Goal: Transaction & Acquisition: Book appointment/travel/reservation

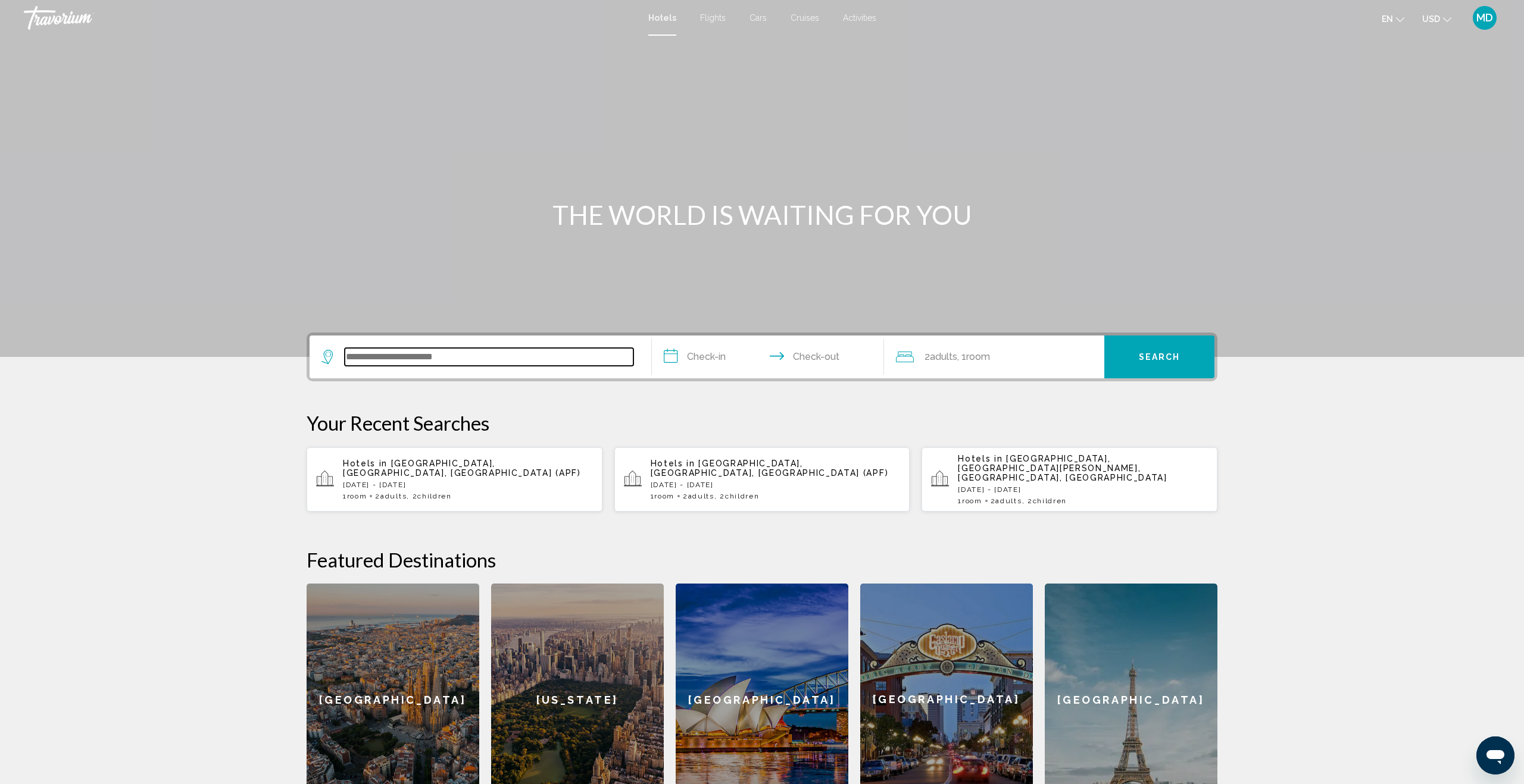
click at [395, 356] on input "Search widget" at bounding box center [489, 357] width 289 height 18
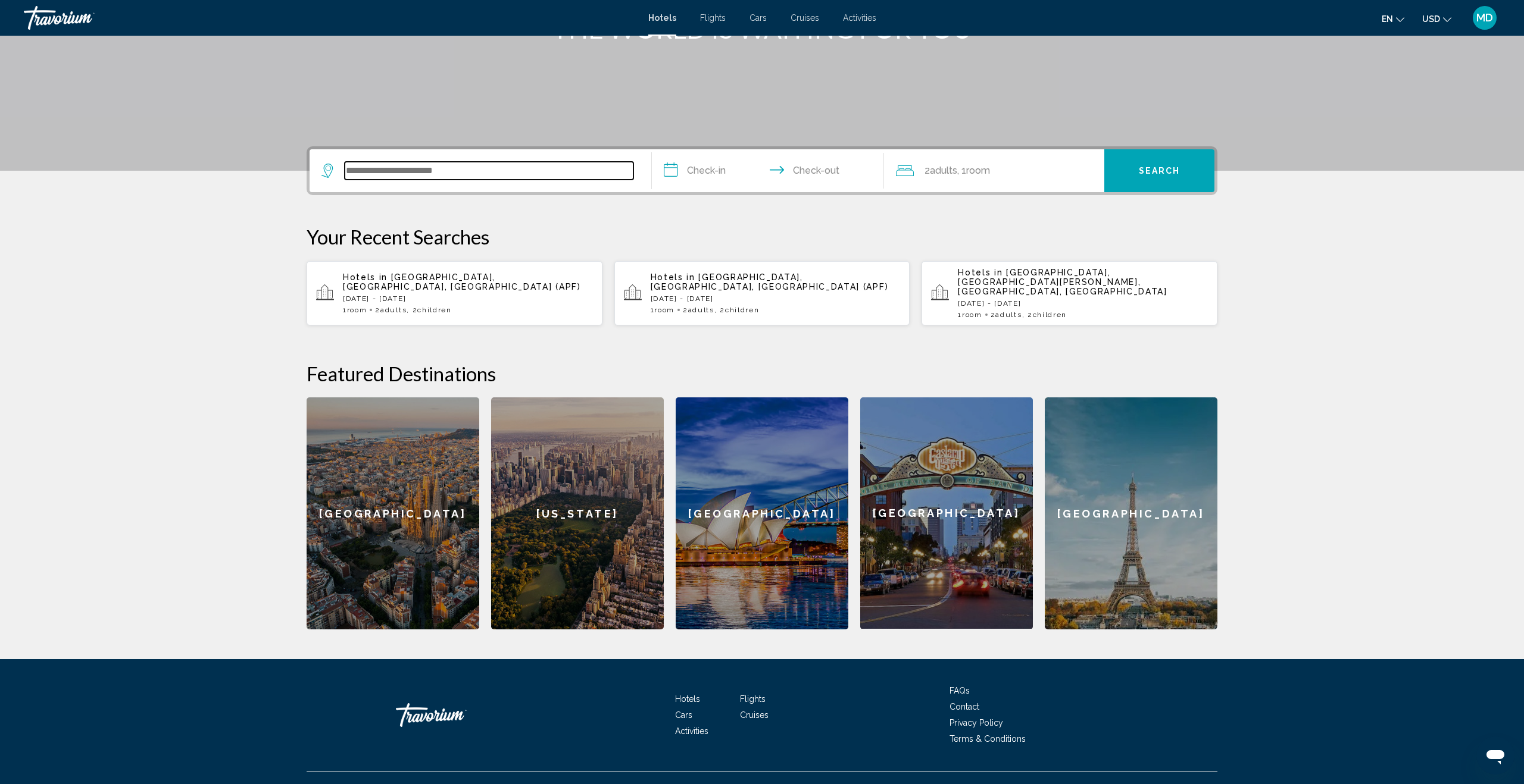
scroll to position [188, 0]
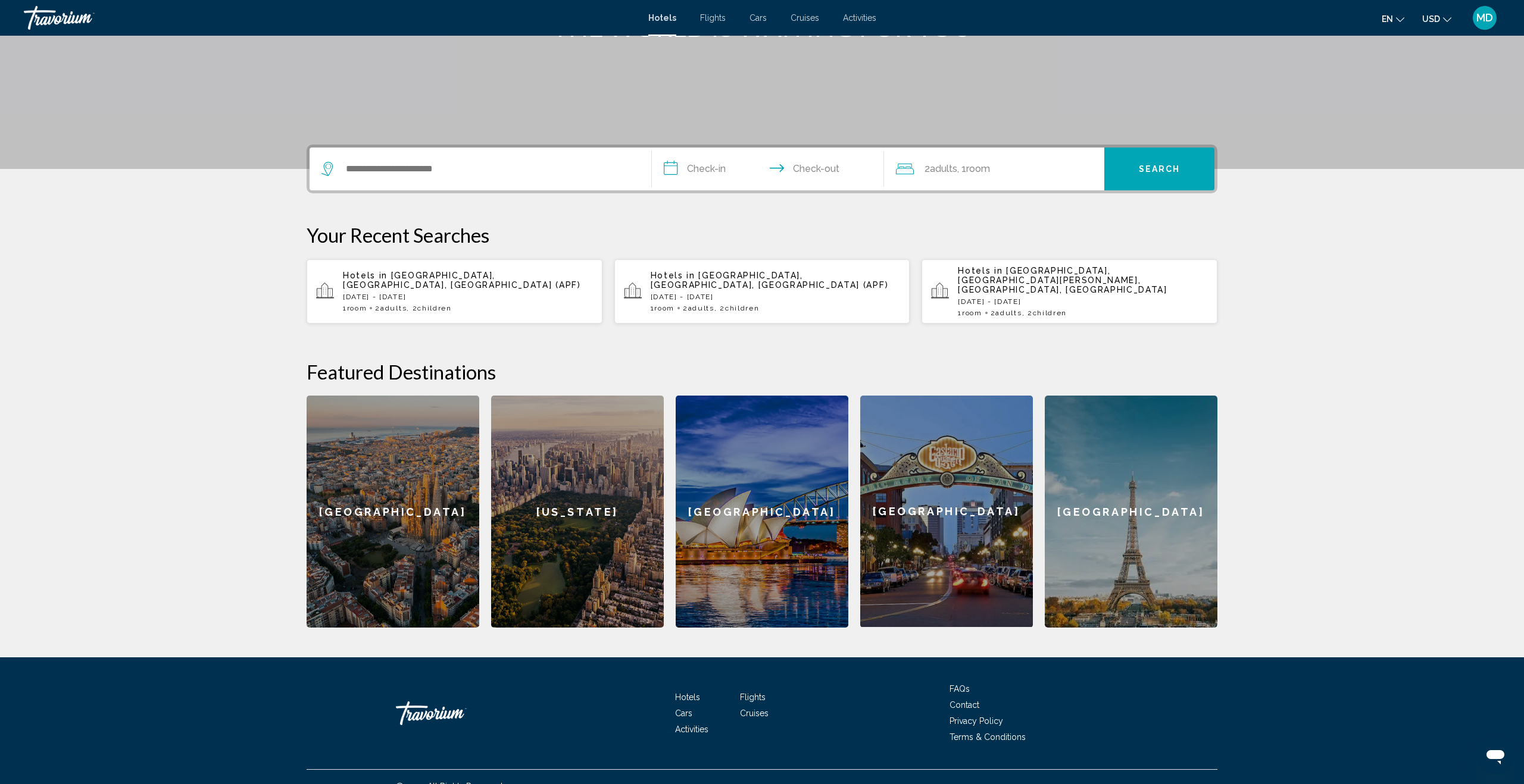
click at [394, 293] on p "[DATE] - [DATE]" at bounding box center [468, 296] width 250 height 8
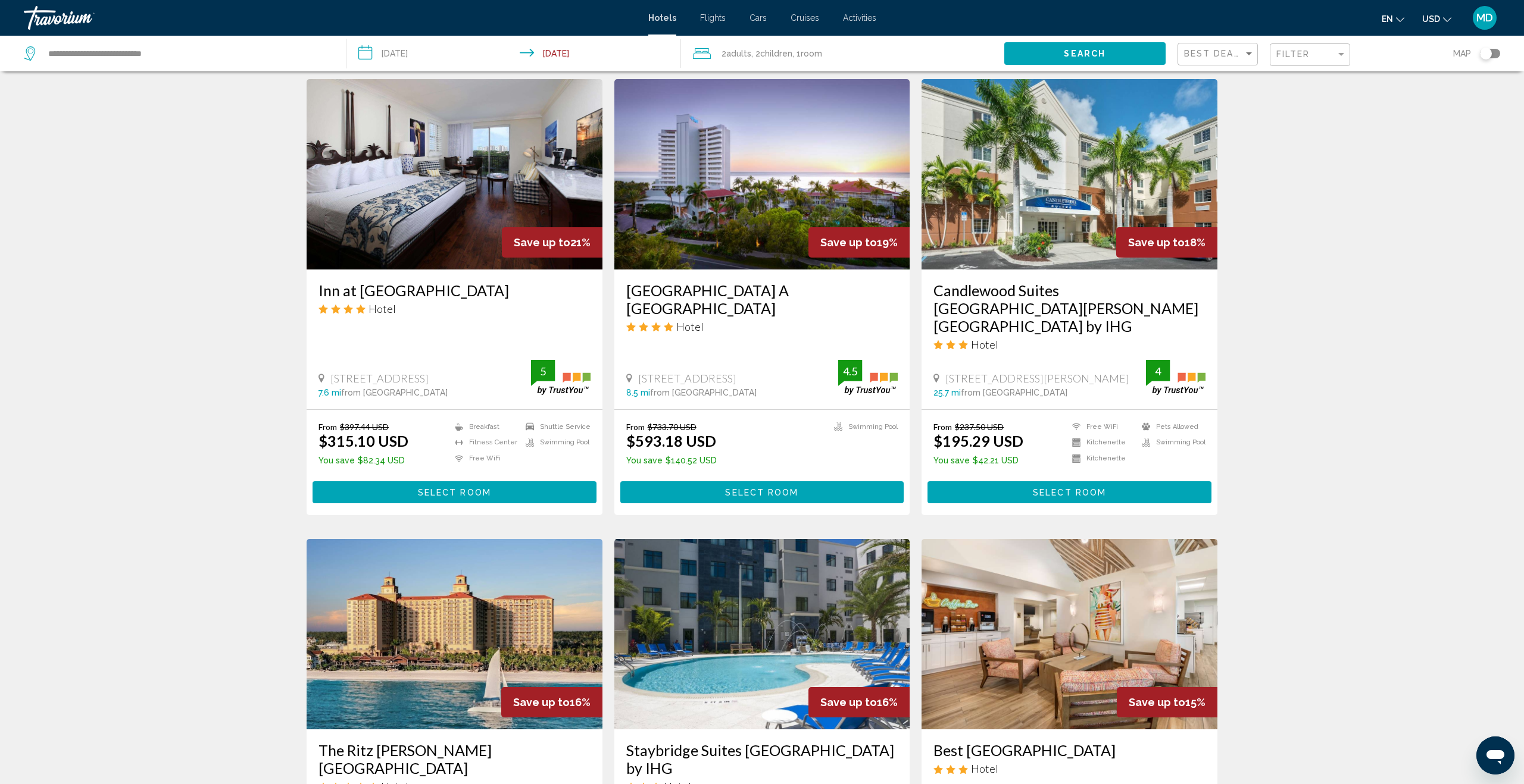
scroll to position [1273, 0]
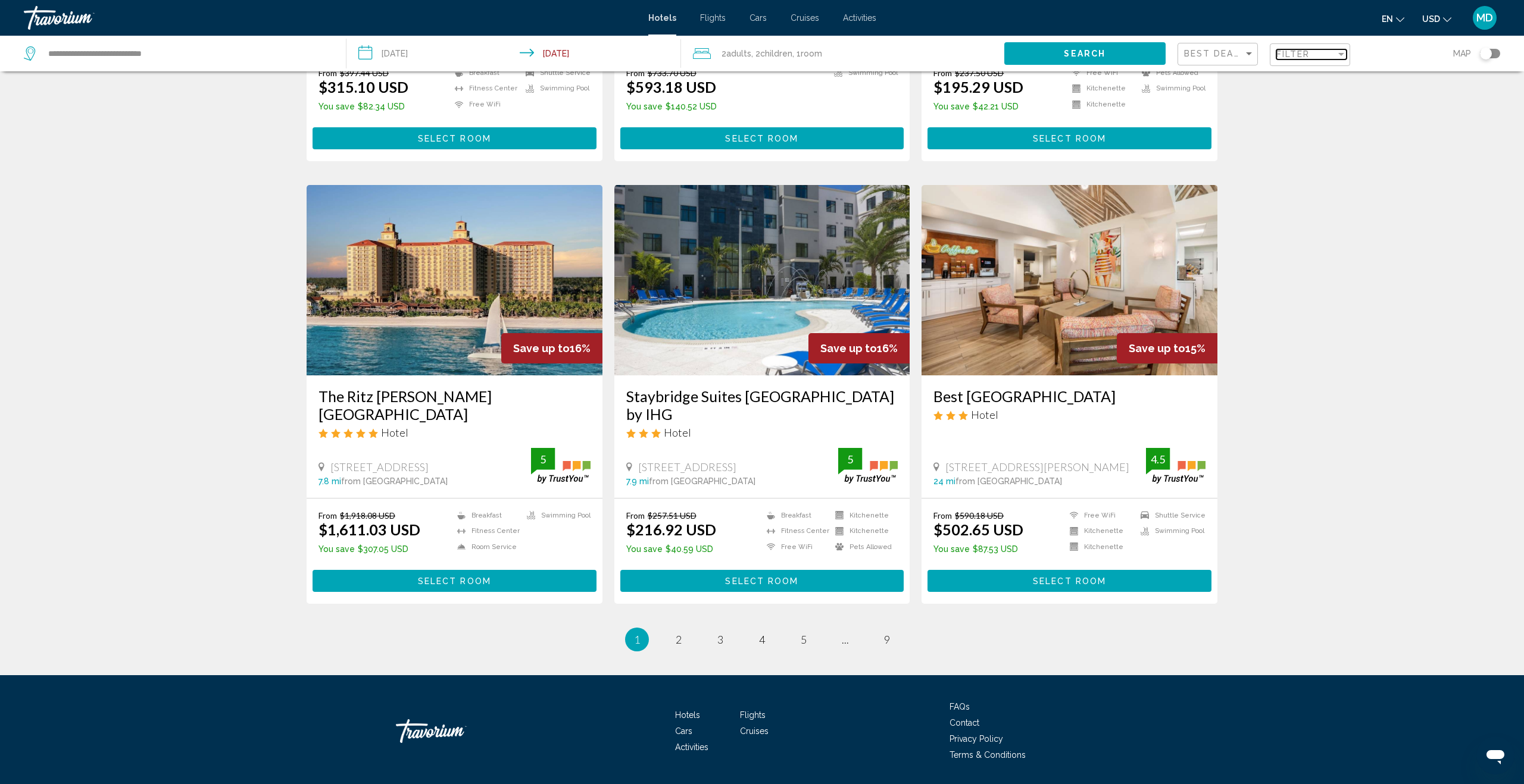
click at [1295, 56] on span "Filter" at bounding box center [1294, 54] width 34 height 10
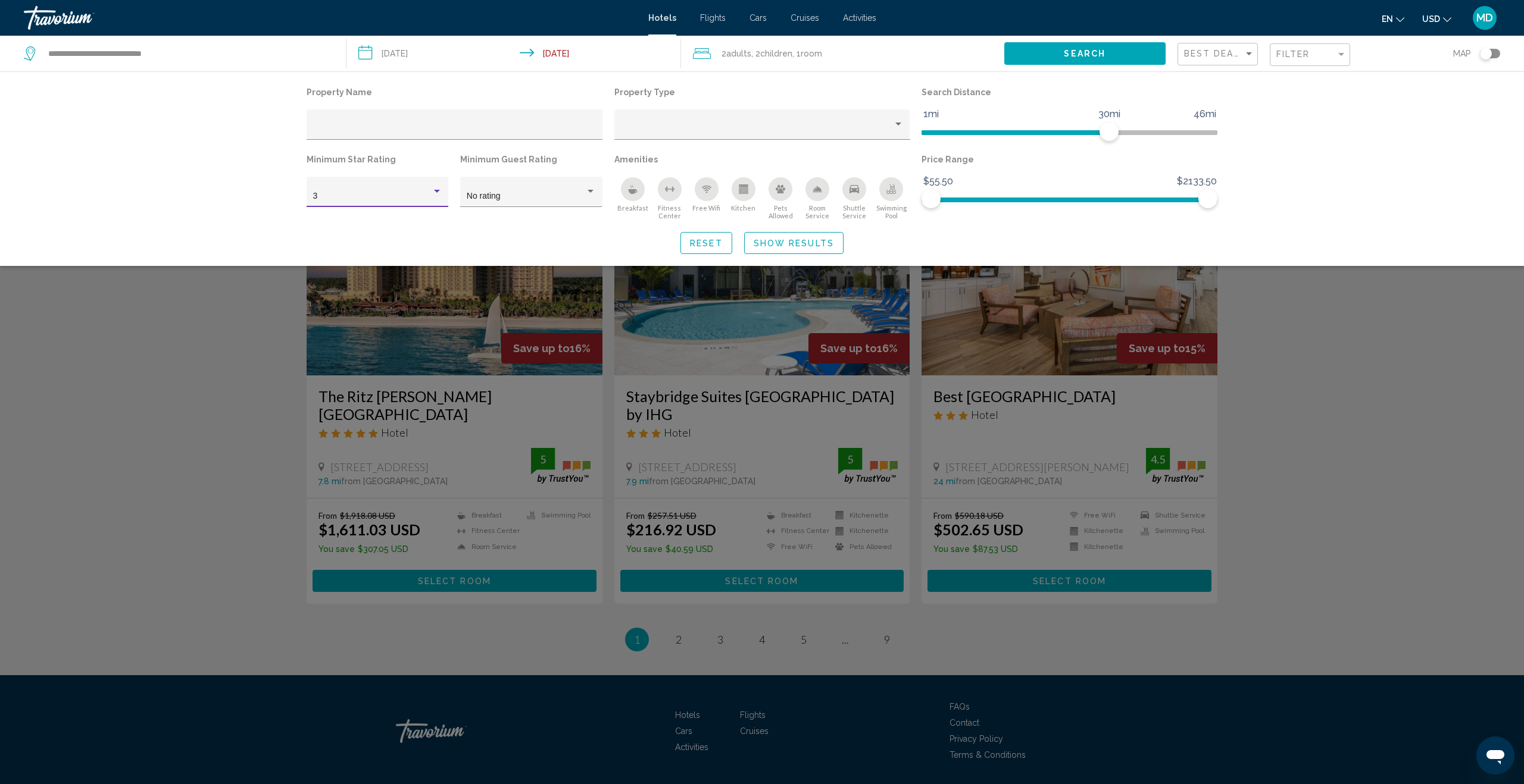
click at [438, 191] on div "Hotel Filters" at bounding box center [437, 191] width 6 height 3
drag, startPoint x: 414, startPoint y: 223, endPoint x: 547, endPoint y: 196, distance: 135.7
click at [414, 222] on span "4" at bounding box center [377, 222] width 130 height 25
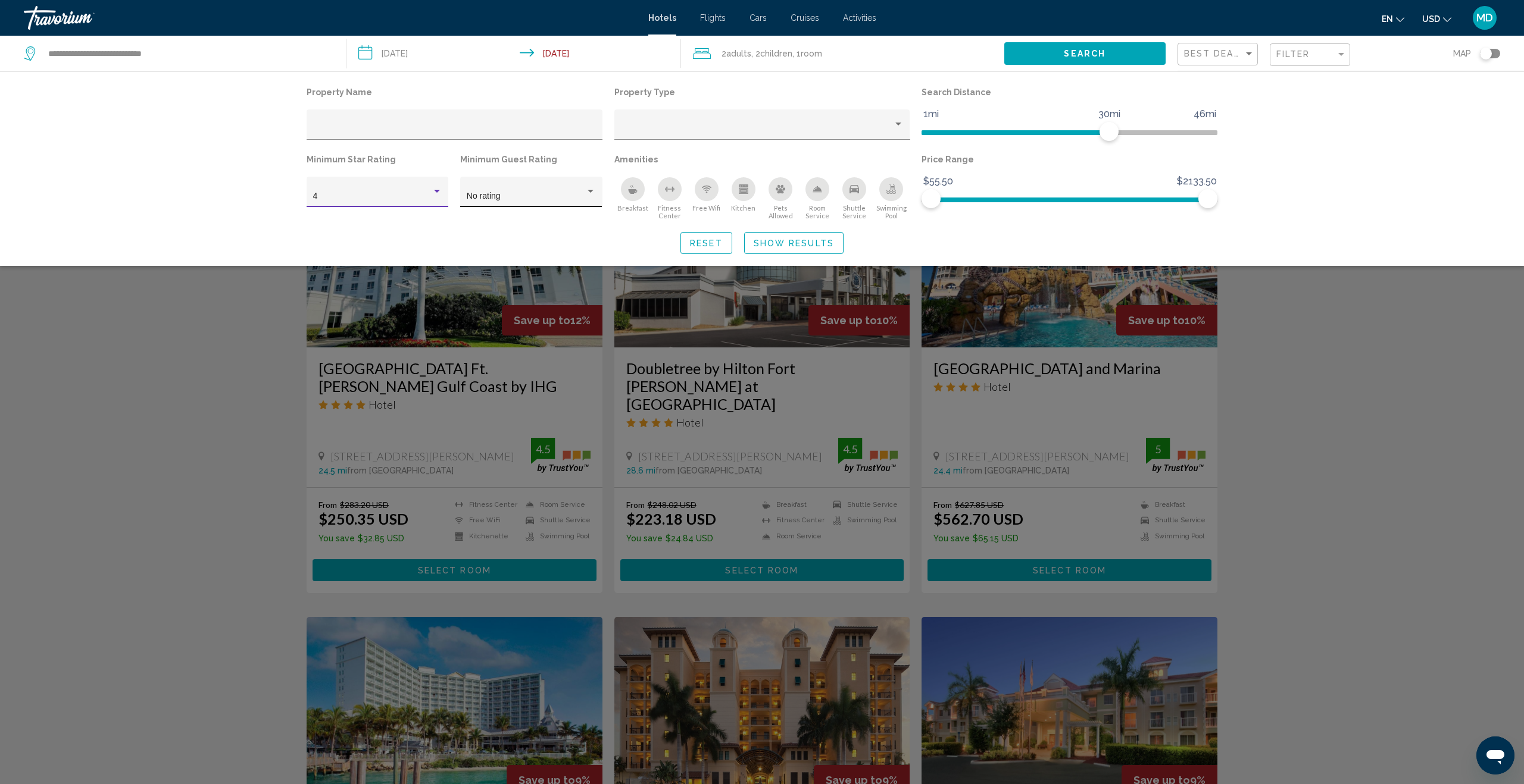
click at [588, 190] on div "Hotel Filters" at bounding box center [590, 191] width 11 height 10
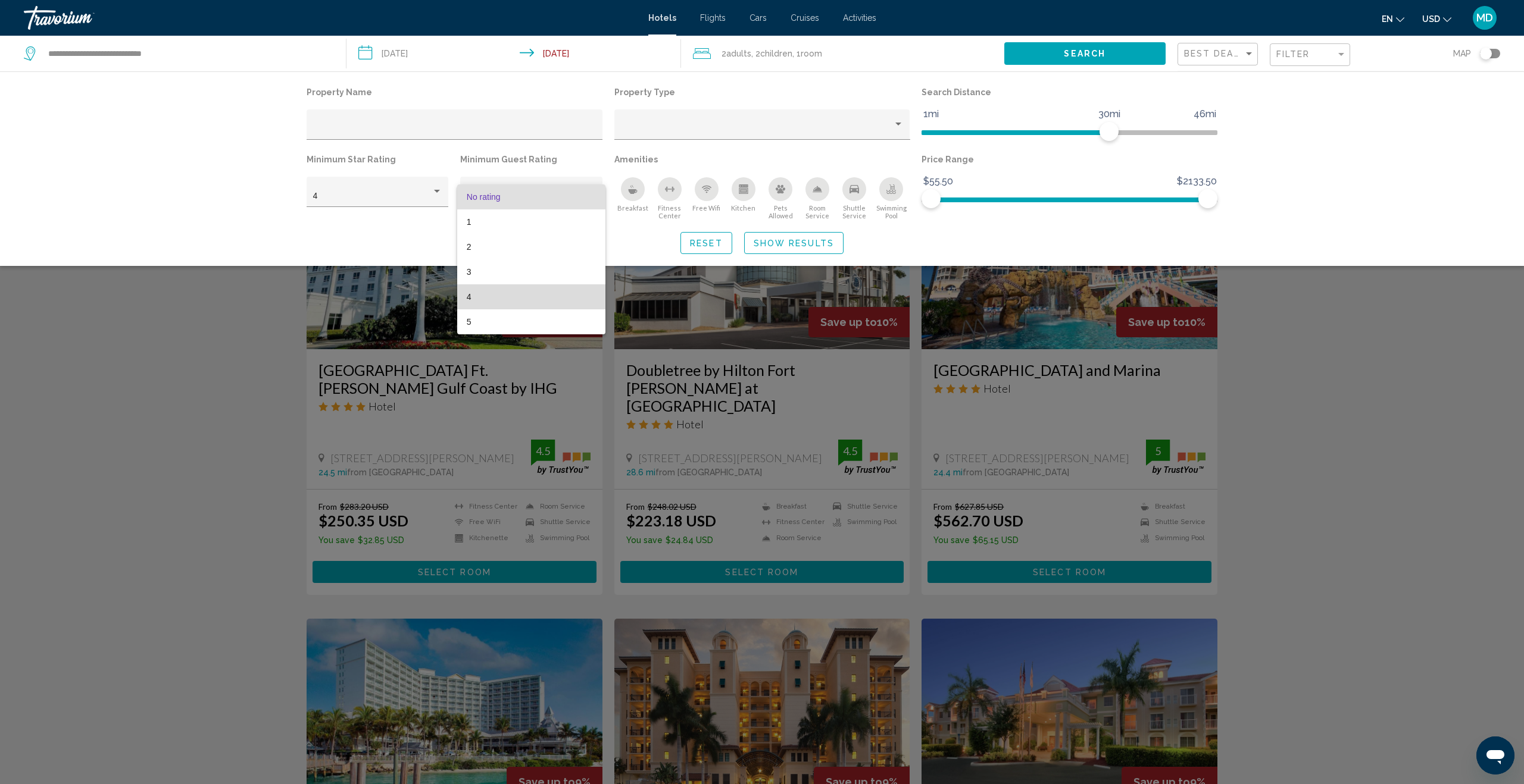
drag, startPoint x: 532, startPoint y: 296, endPoint x: 548, endPoint y: 296, distance: 16.0
click at [532, 296] on span "4" at bounding box center [531, 297] width 130 height 25
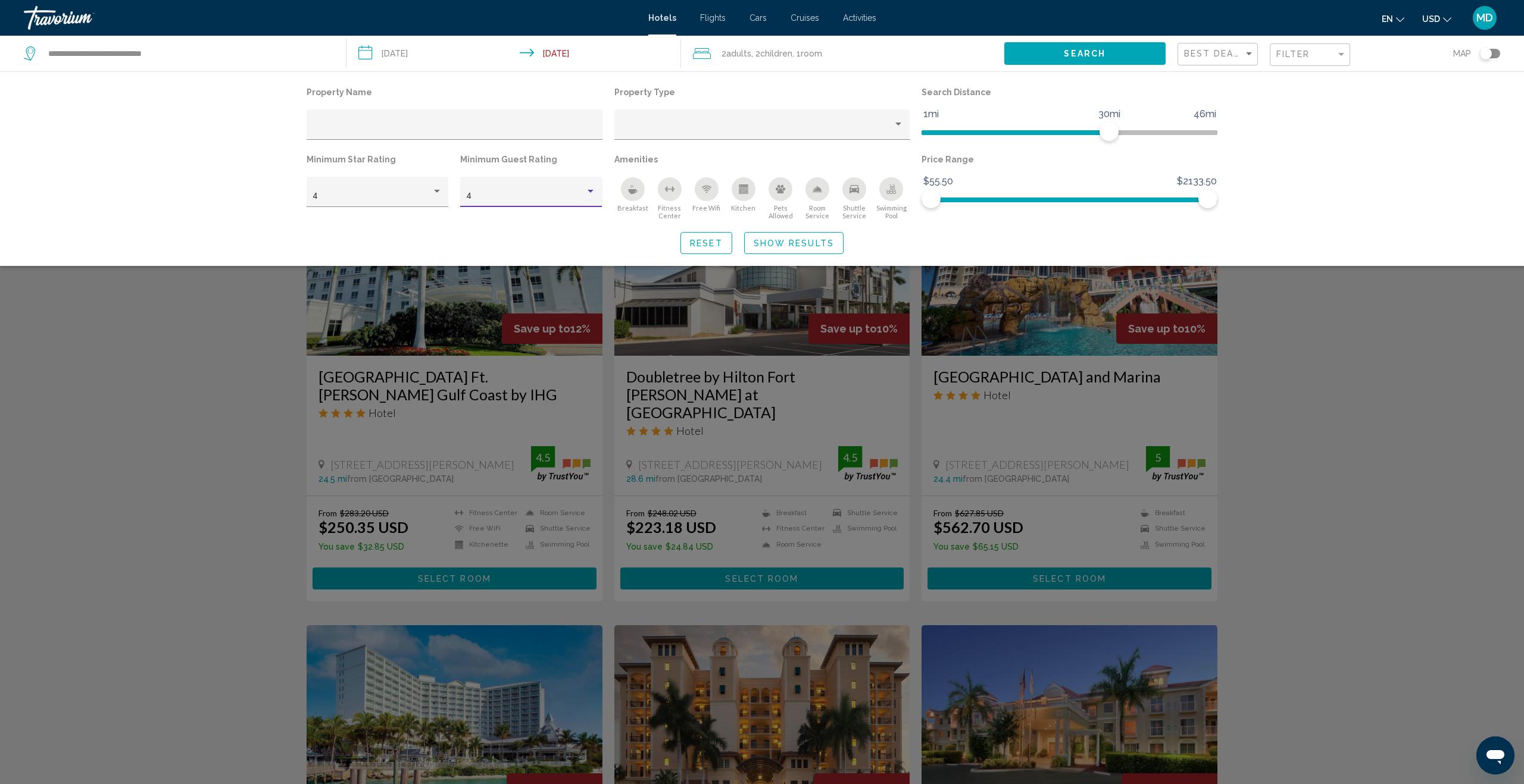
click at [230, 403] on div "Search widget" at bounding box center [762, 481] width 1524 height 605
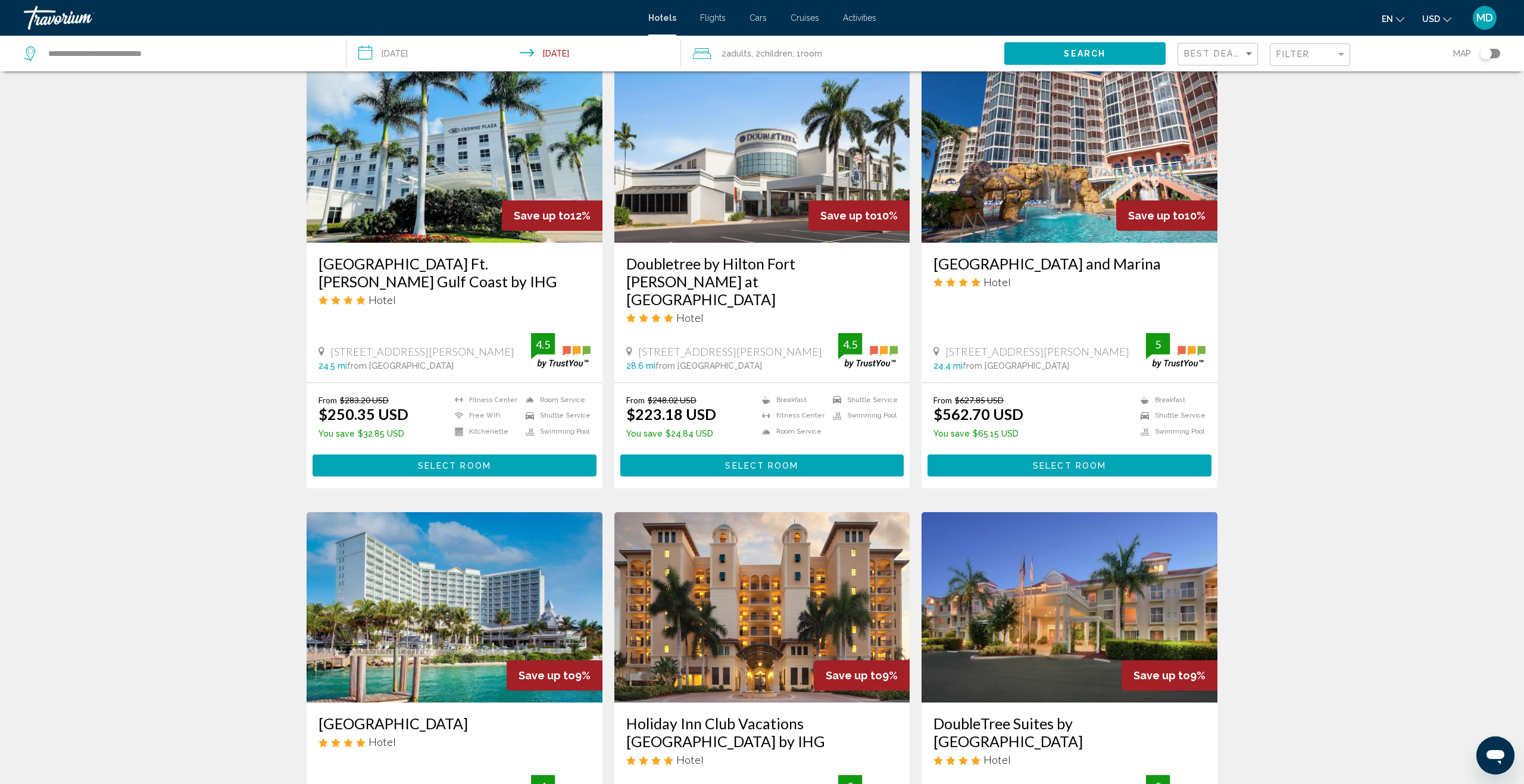
scroll to position [1273, 0]
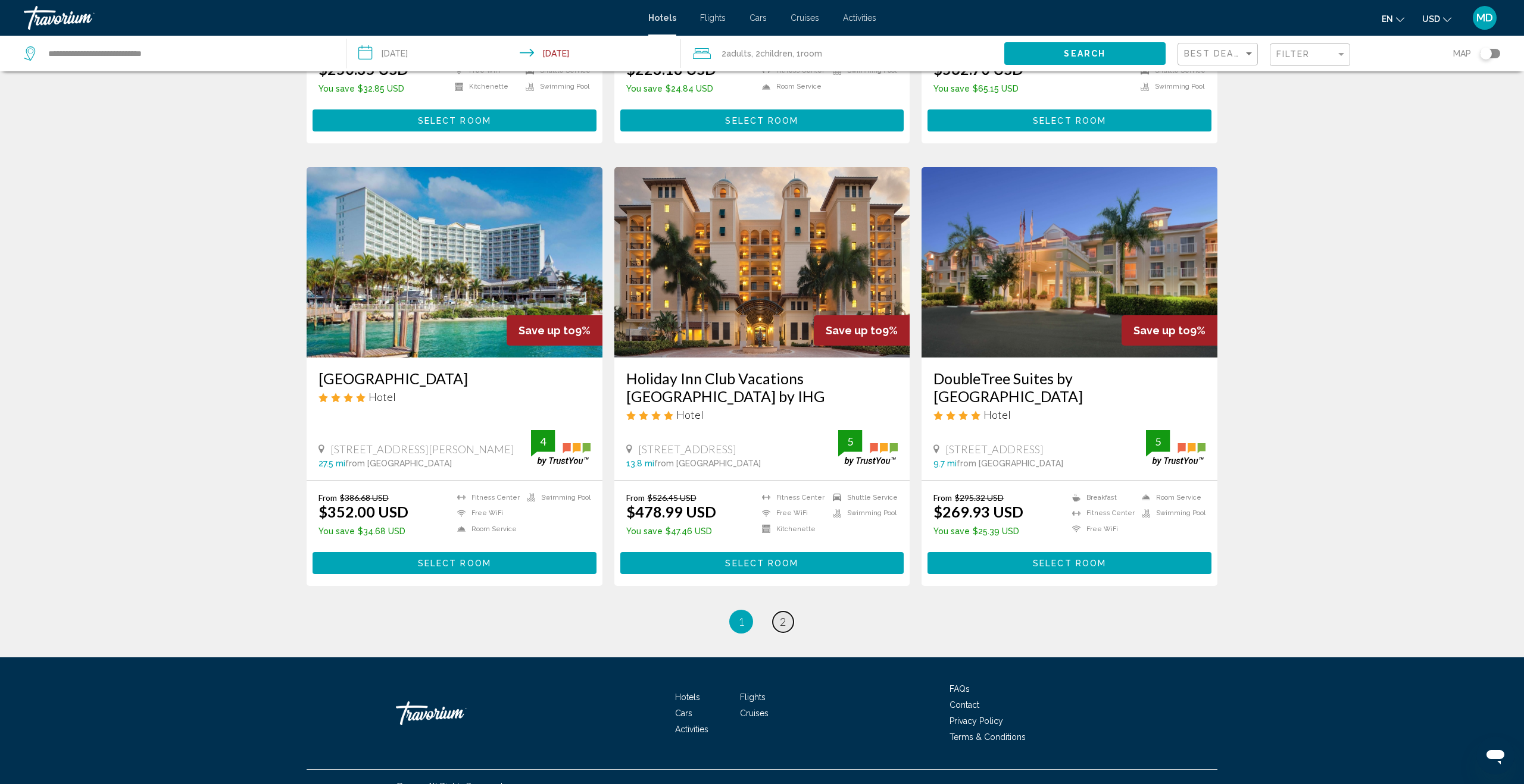
click at [785, 615] on span "2" at bounding box center [783, 621] width 6 height 13
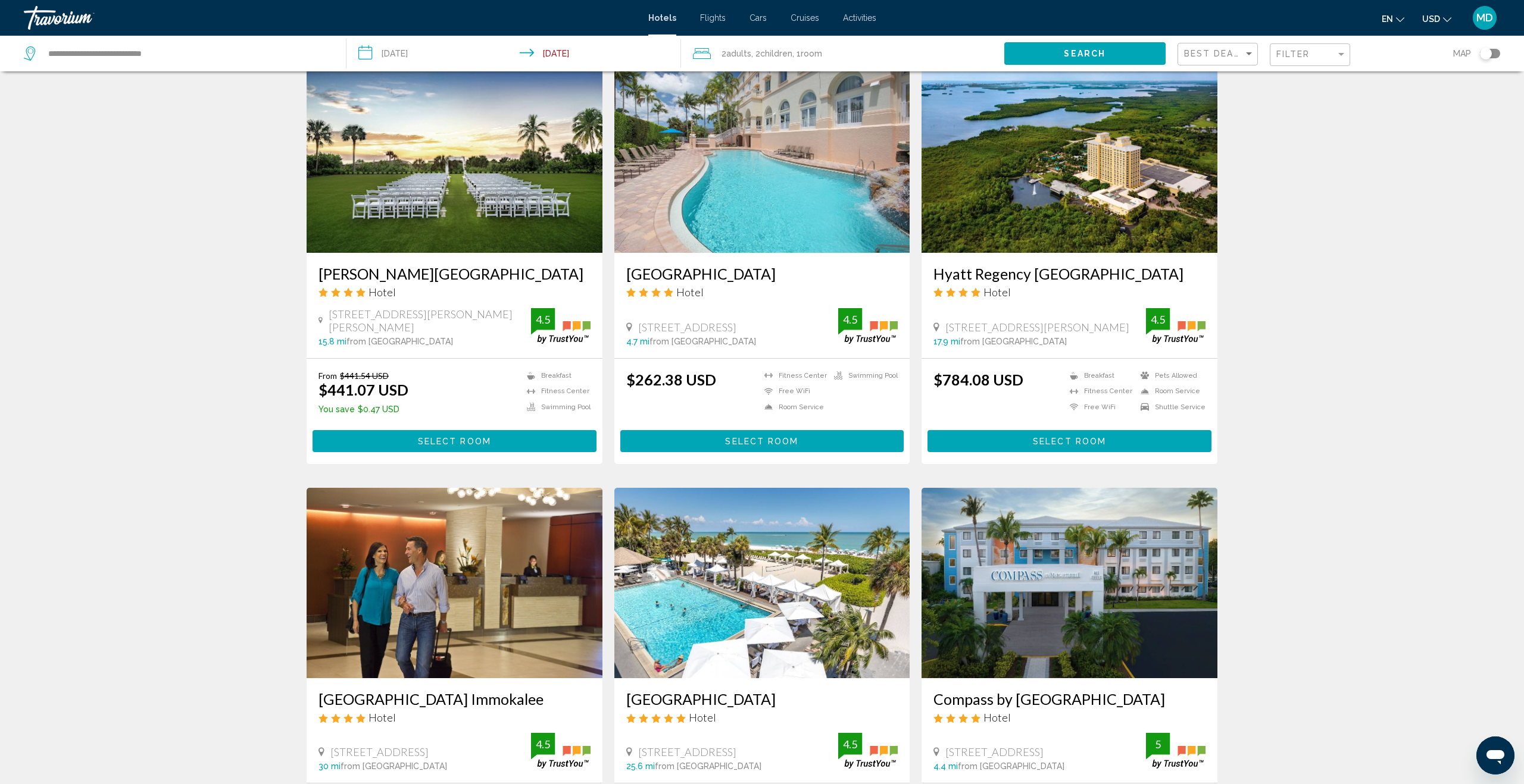
scroll to position [476, 0]
click at [1066, 222] on img "Main content" at bounding box center [1068, 156] width 296 height 190
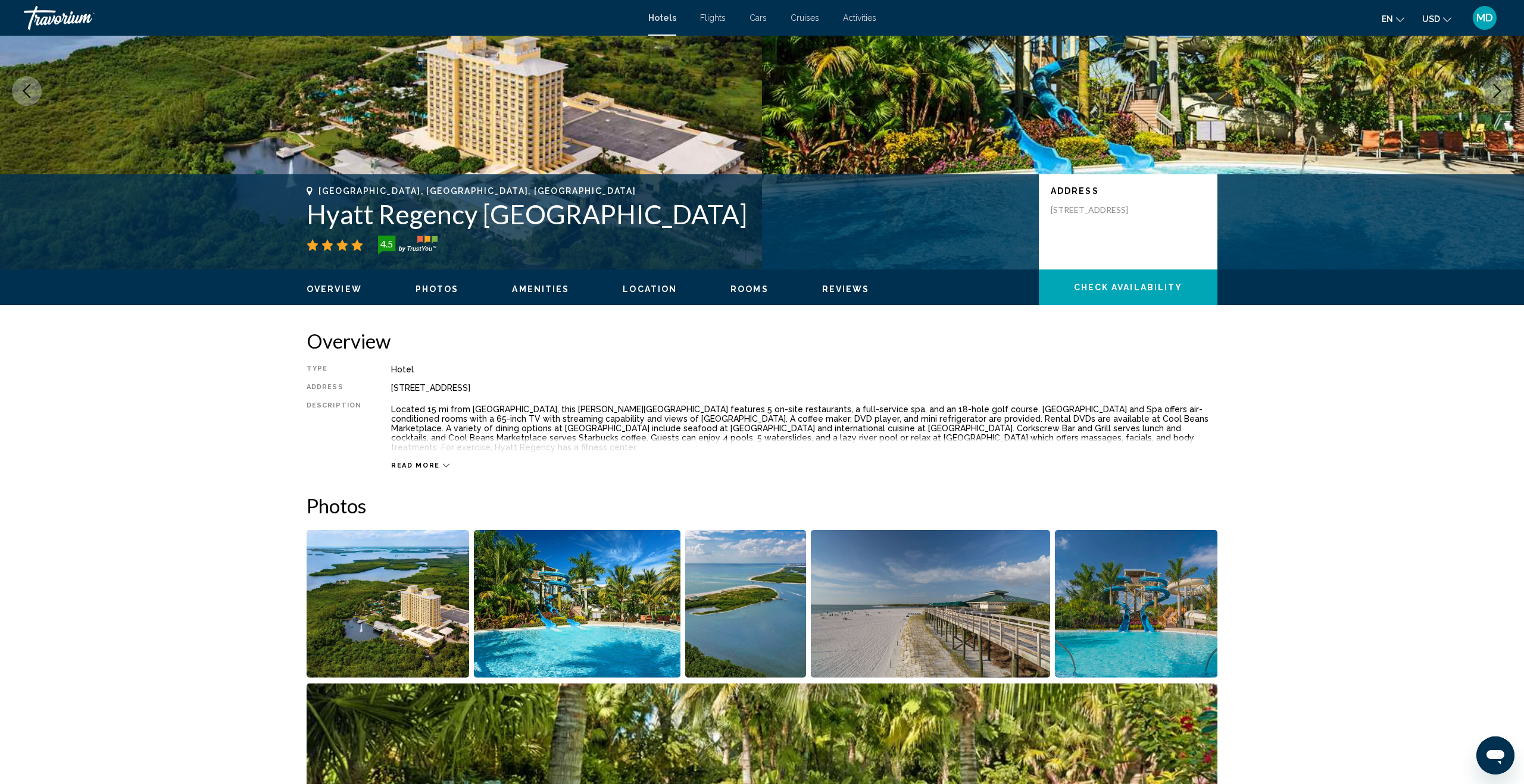
scroll to position [204, 0]
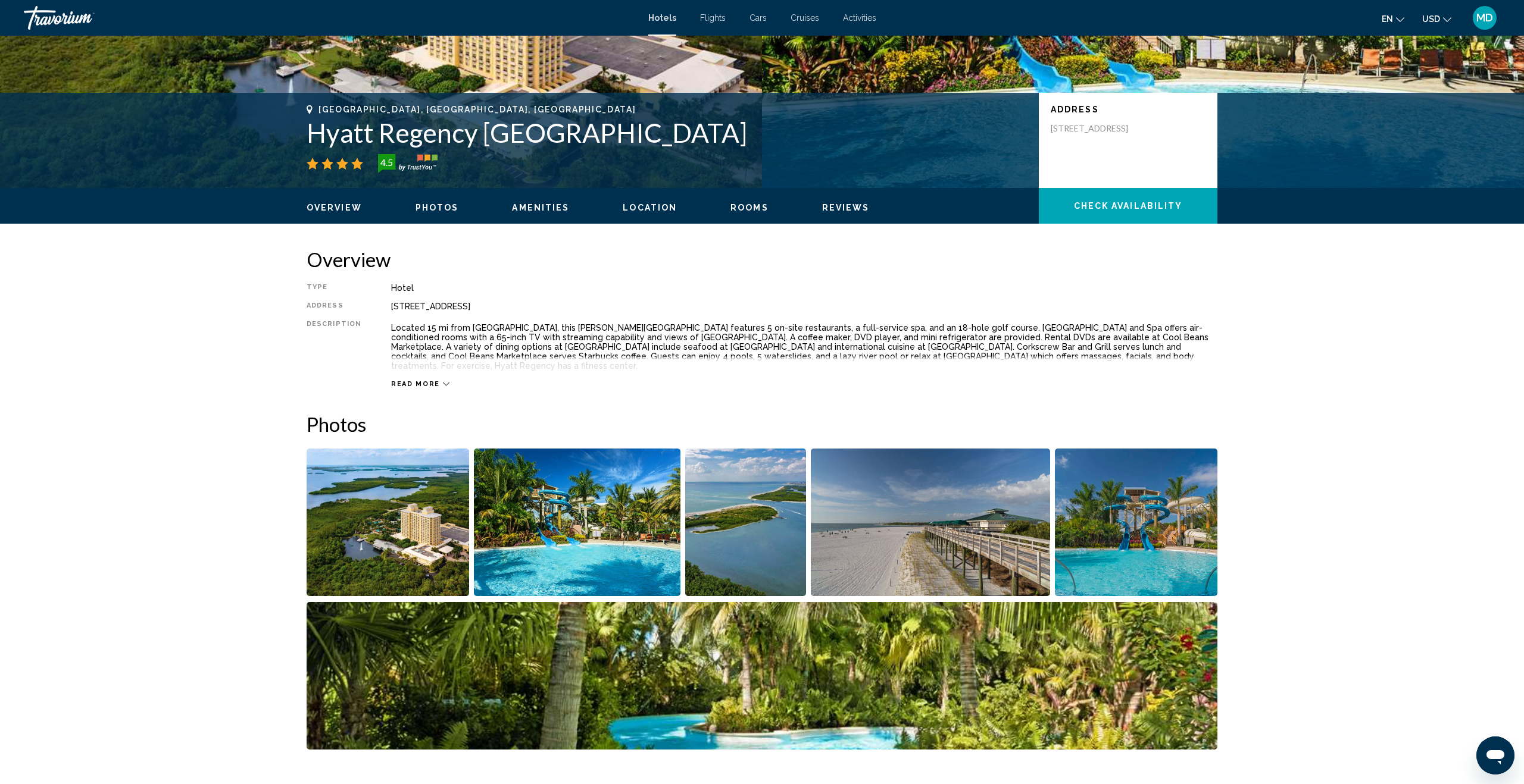
click at [532, 516] on img "Open full-screen image slider" at bounding box center [577, 521] width 207 height 147
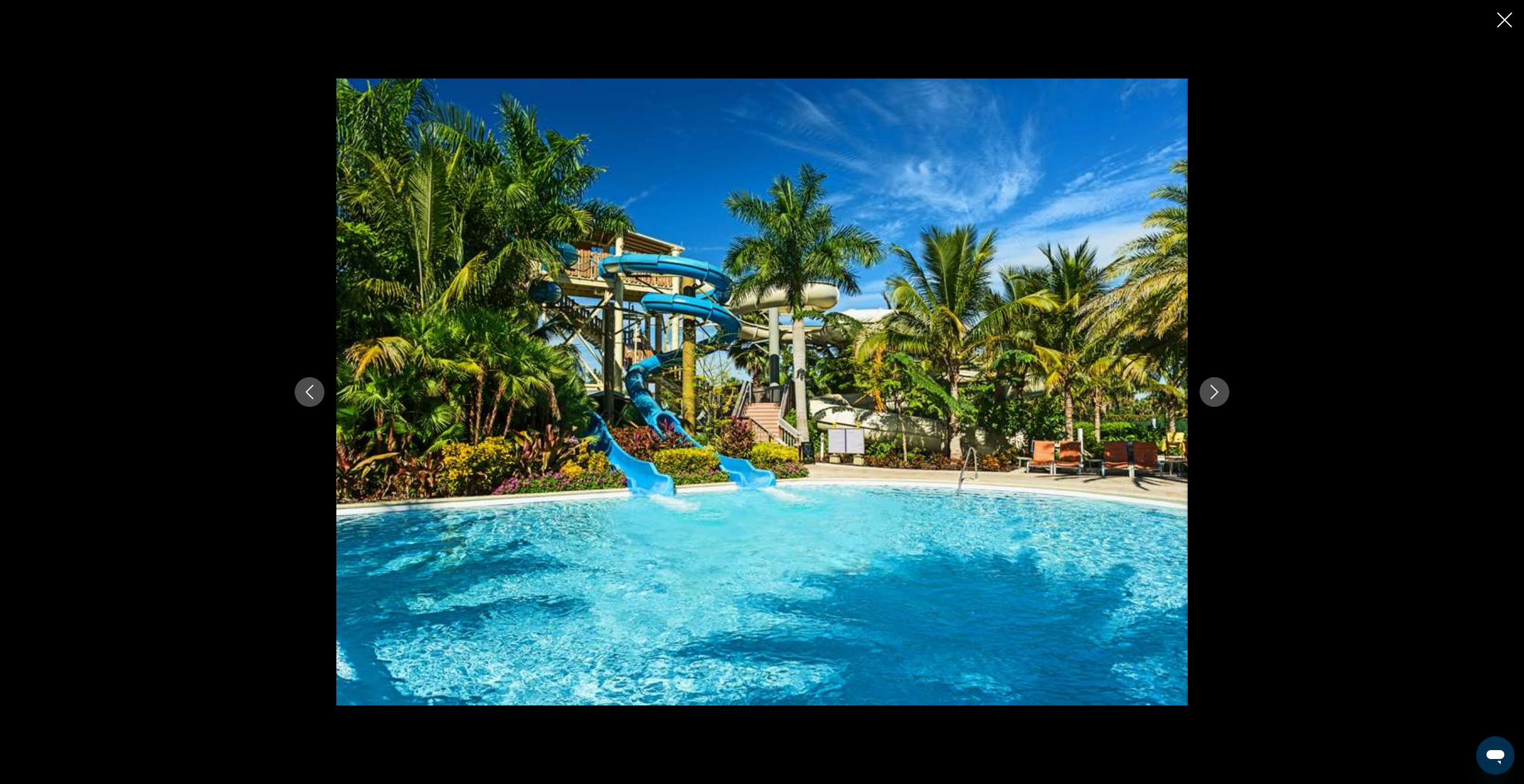
scroll to position [215, 0]
click at [1220, 393] on icon "Next image" at bounding box center [1214, 392] width 14 height 14
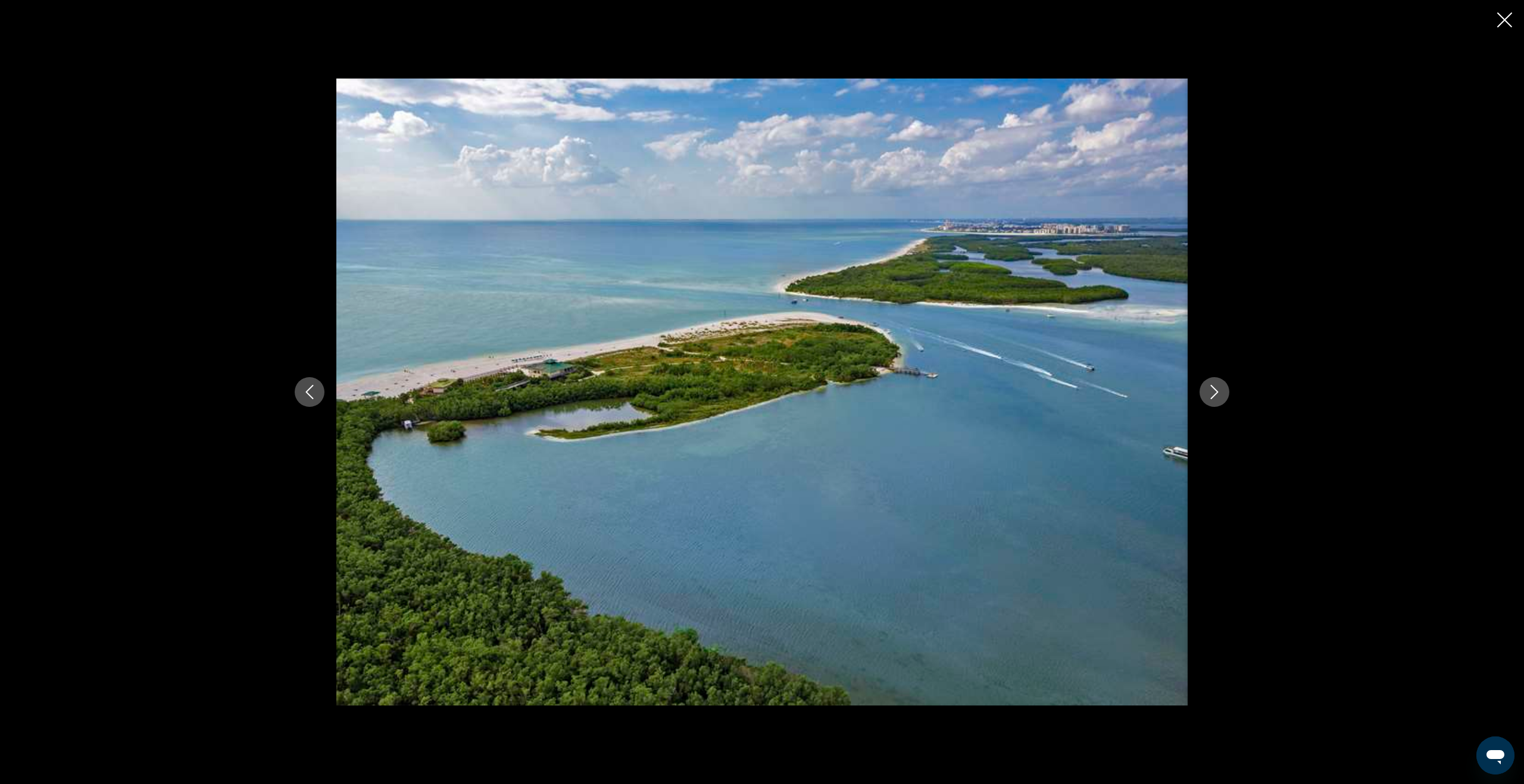
click at [1220, 393] on icon "Next image" at bounding box center [1214, 392] width 14 height 14
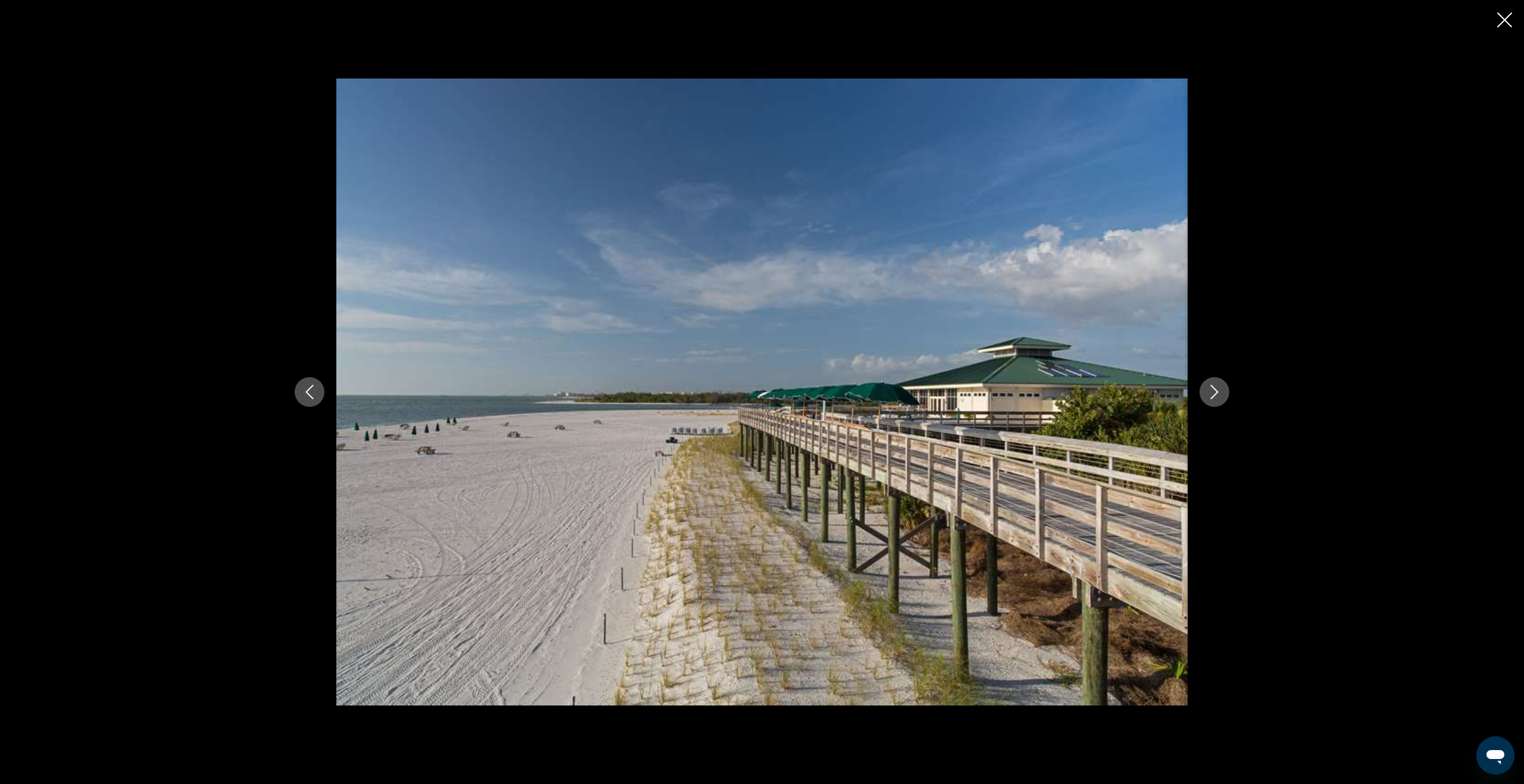
click at [1220, 393] on icon "Next image" at bounding box center [1214, 392] width 14 height 14
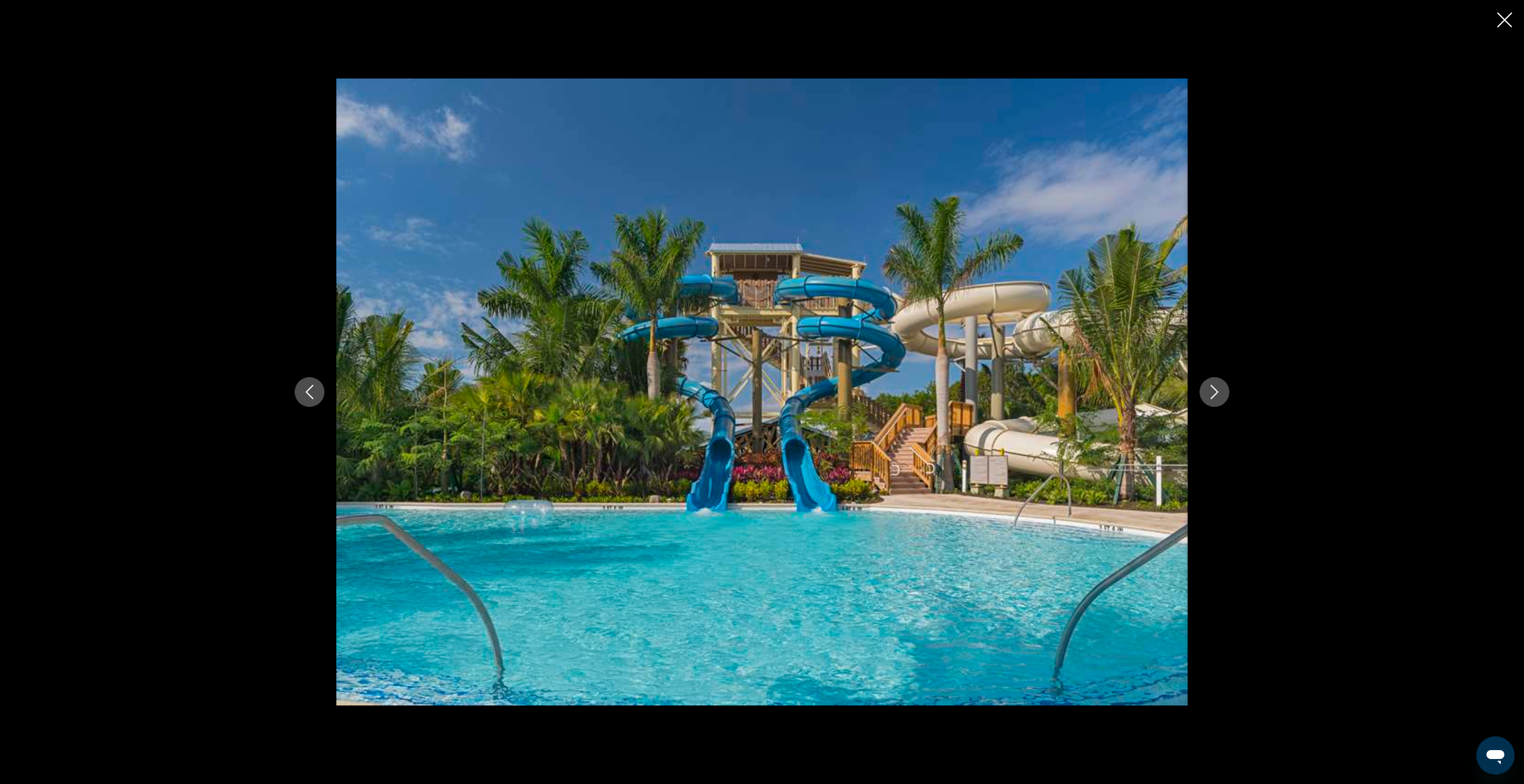
click at [1220, 393] on icon "Next image" at bounding box center [1214, 392] width 14 height 14
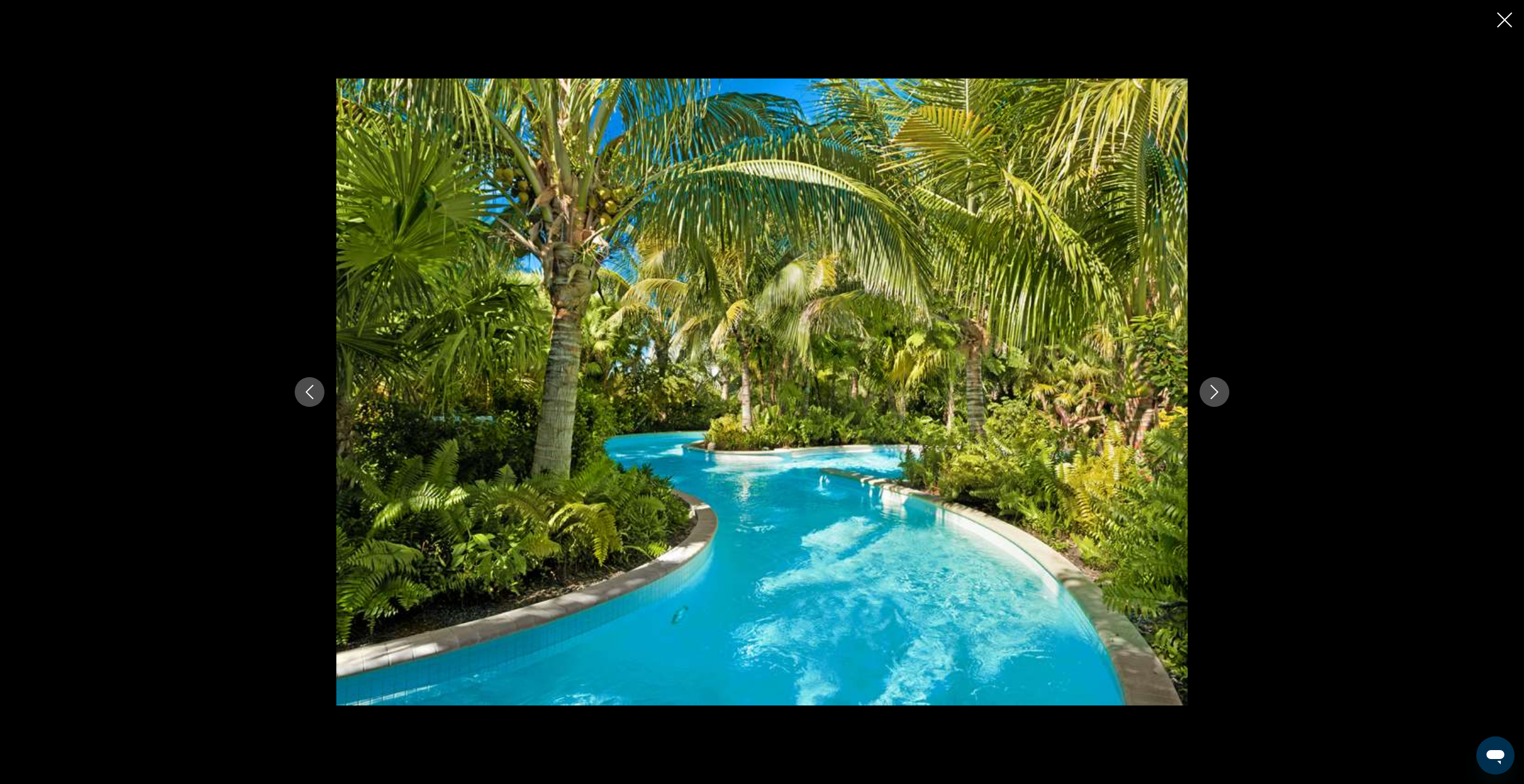
click at [1220, 393] on icon "Next image" at bounding box center [1214, 392] width 14 height 14
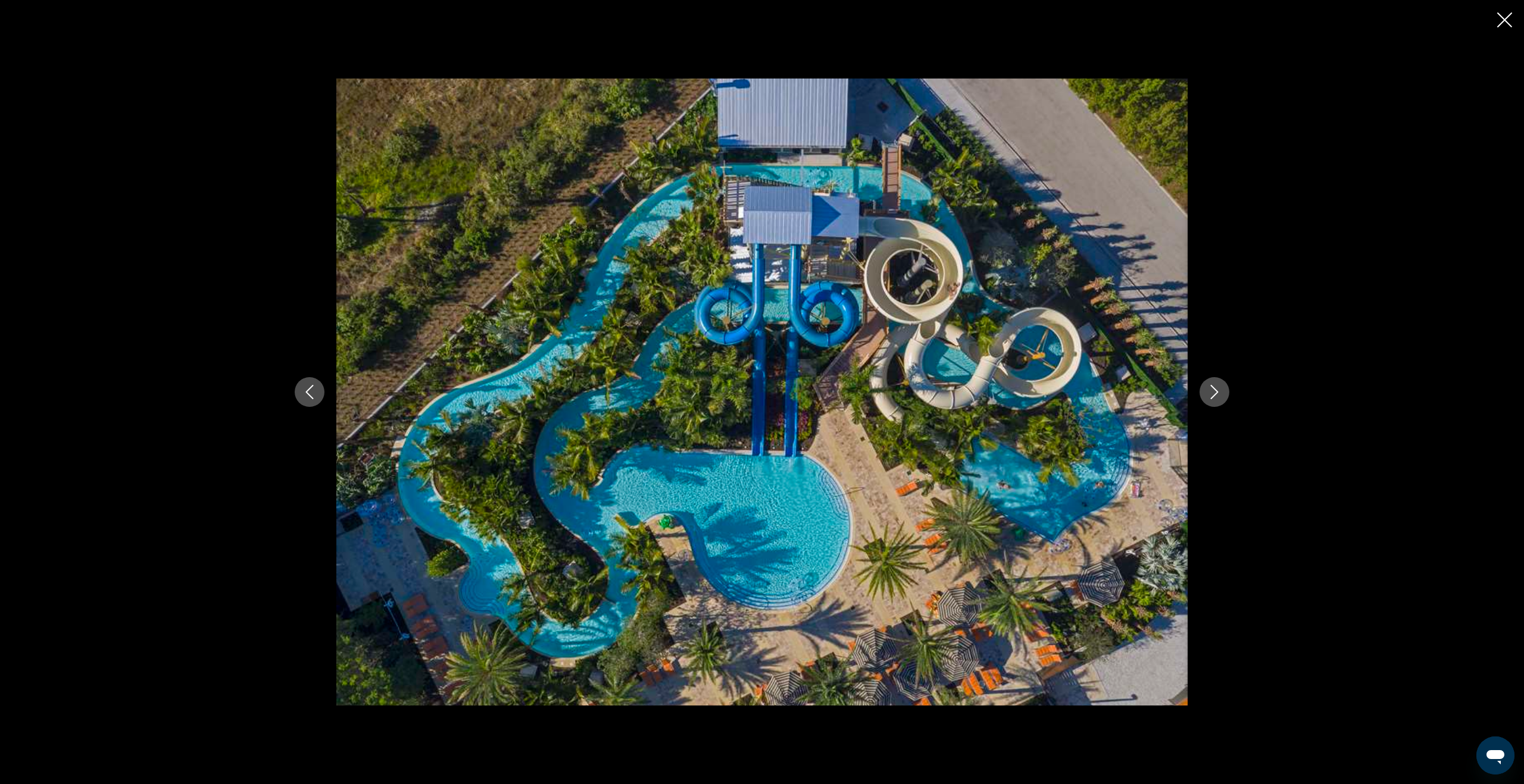
click at [1220, 393] on icon "Next image" at bounding box center [1214, 392] width 14 height 14
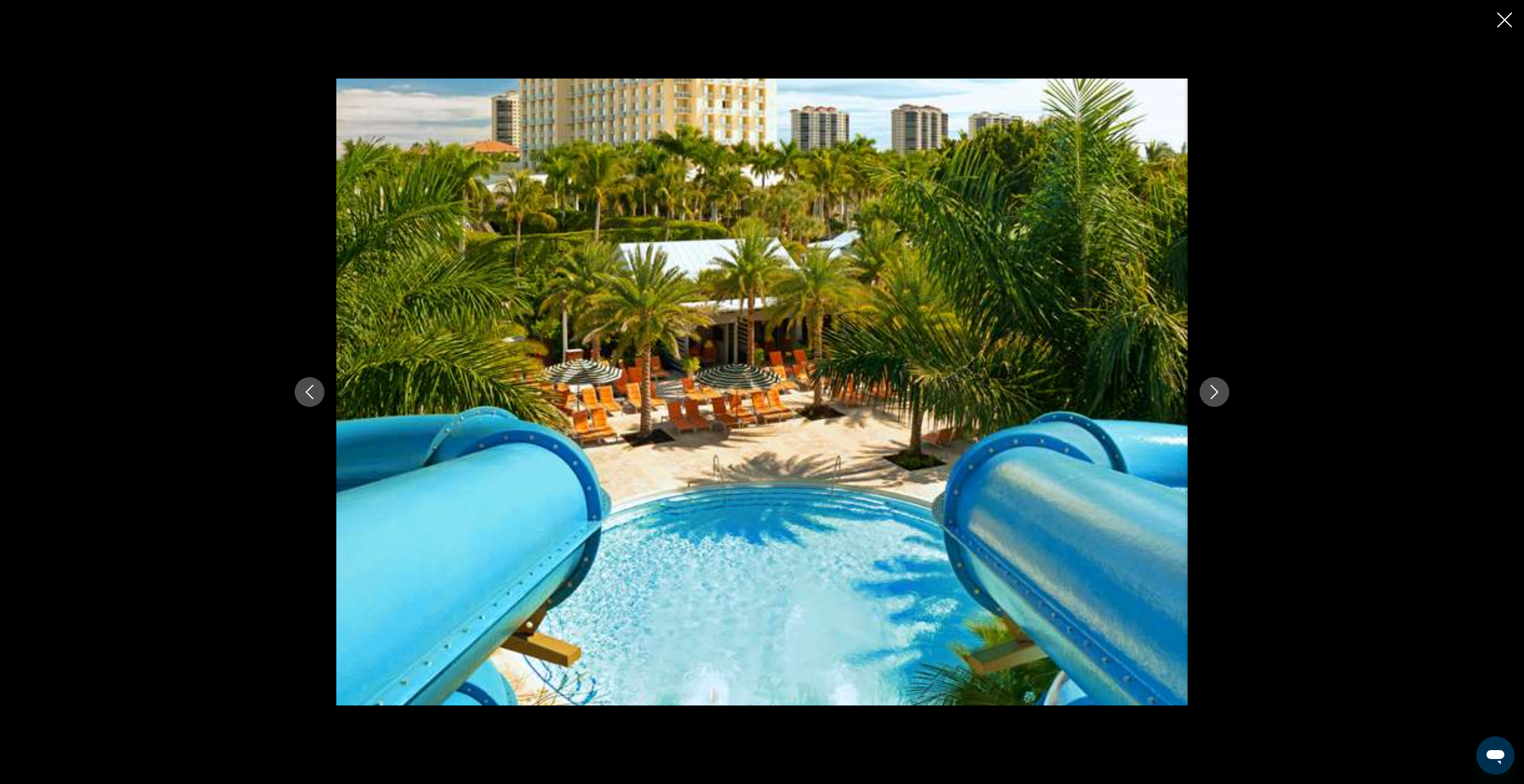
click at [1220, 393] on icon "Next image" at bounding box center [1214, 392] width 14 height 14
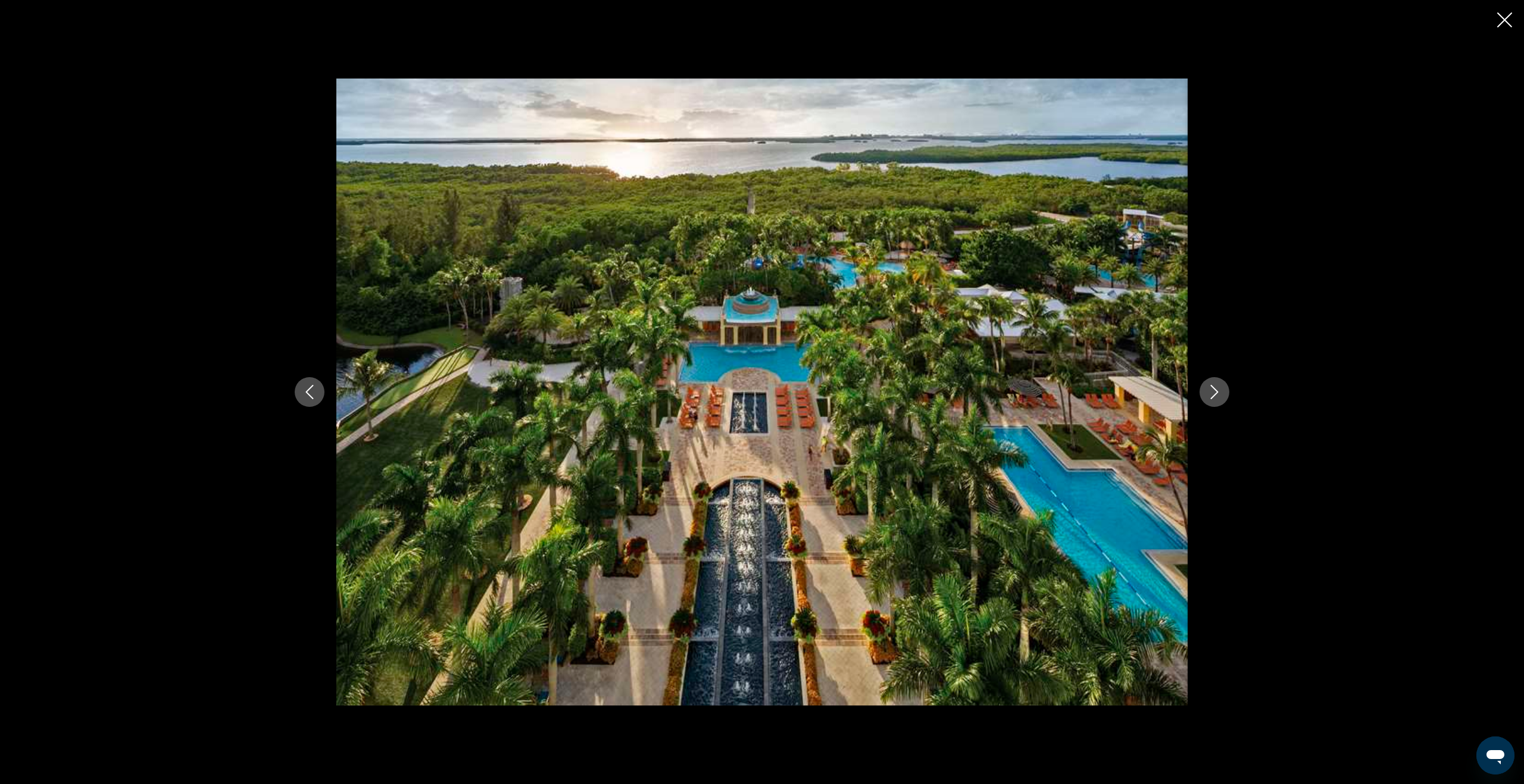
click at [1220, 393] on icon "Next image" at bounding box center [1214, 392] width 14 height 14
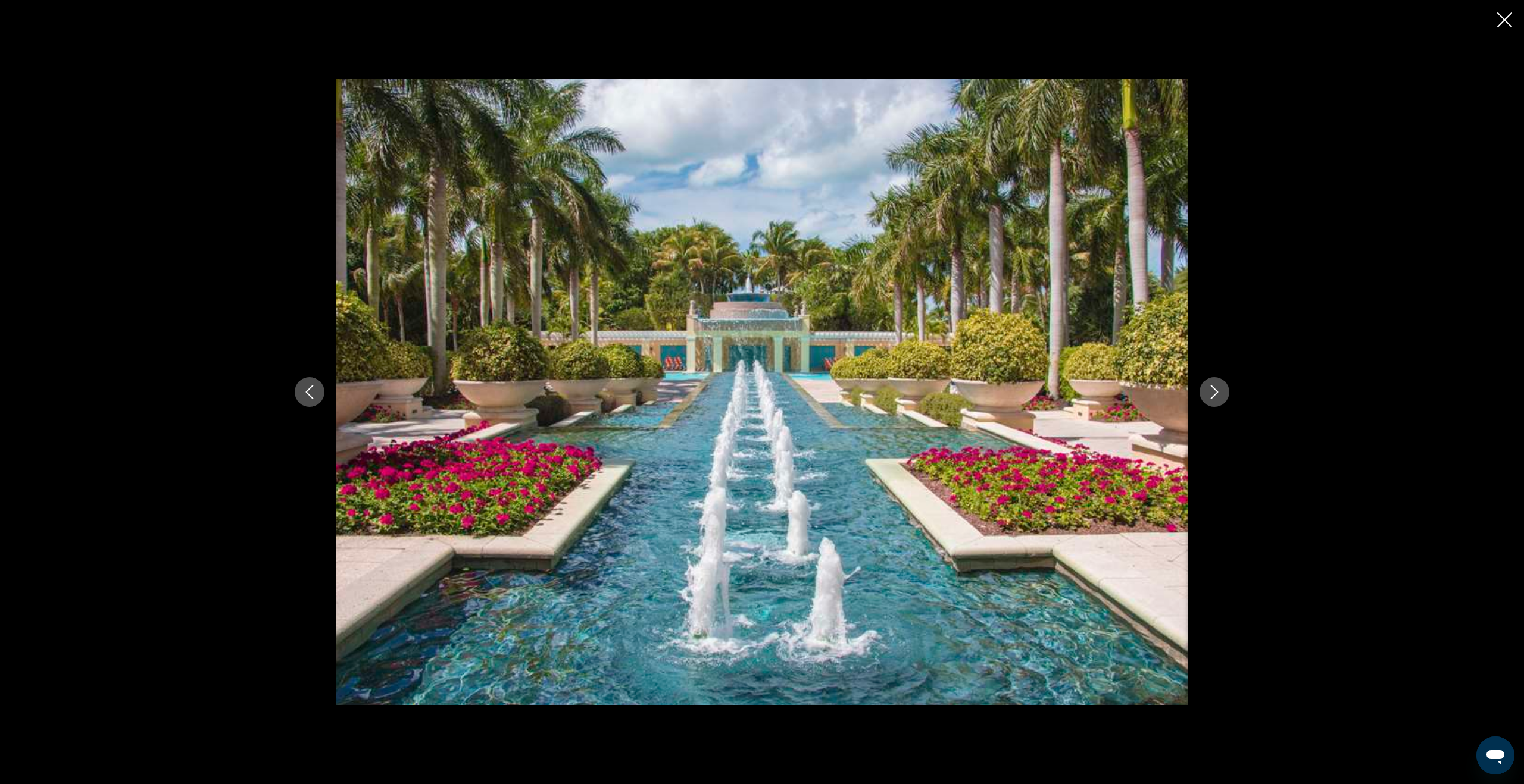
click at [1220, 393] on icon "Next image" at bounding box center [1214, 392] width 14 height 14
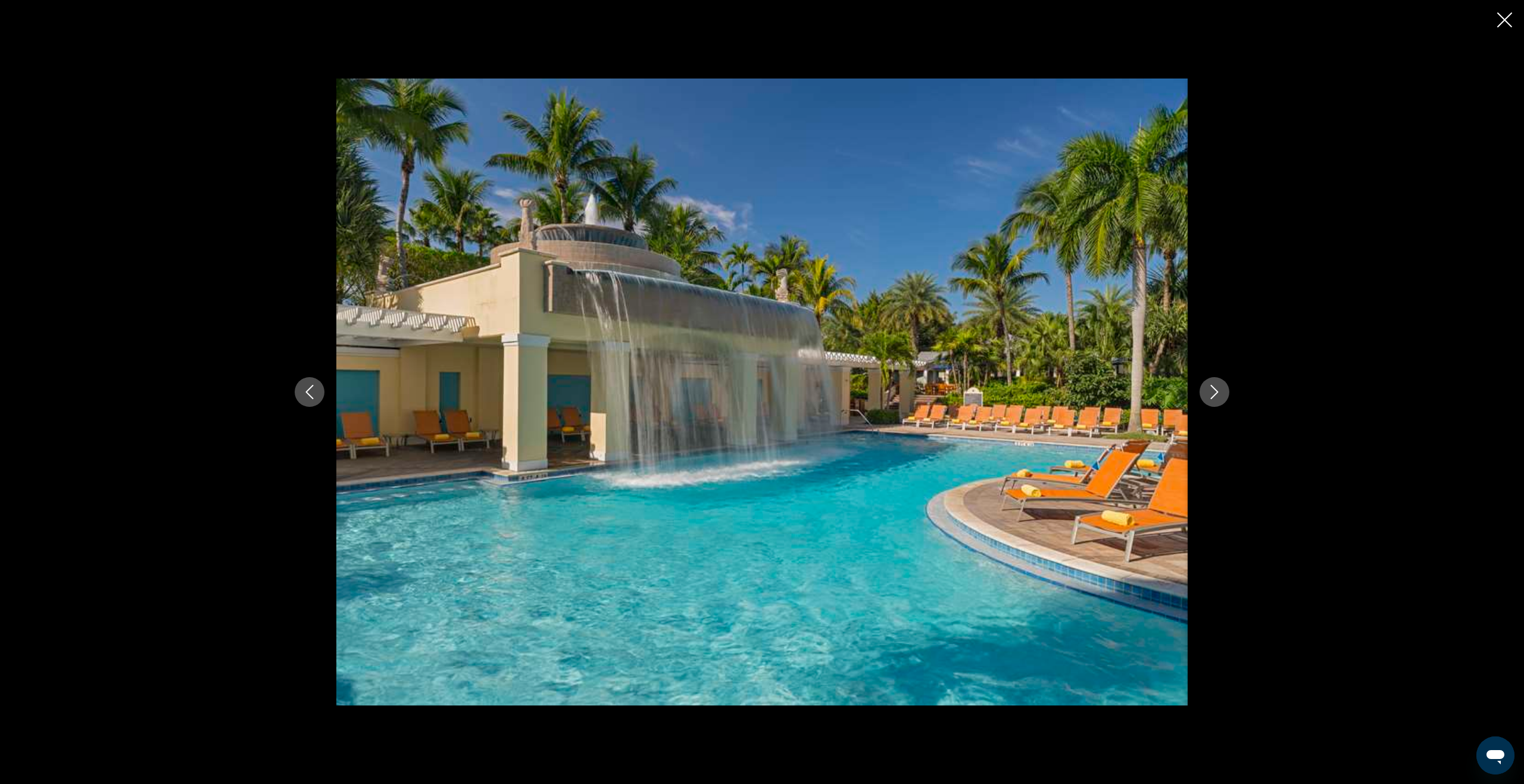
click at [1220, 393] on icon "Next image" at bounding box center [1214, 392] width 14 height 14
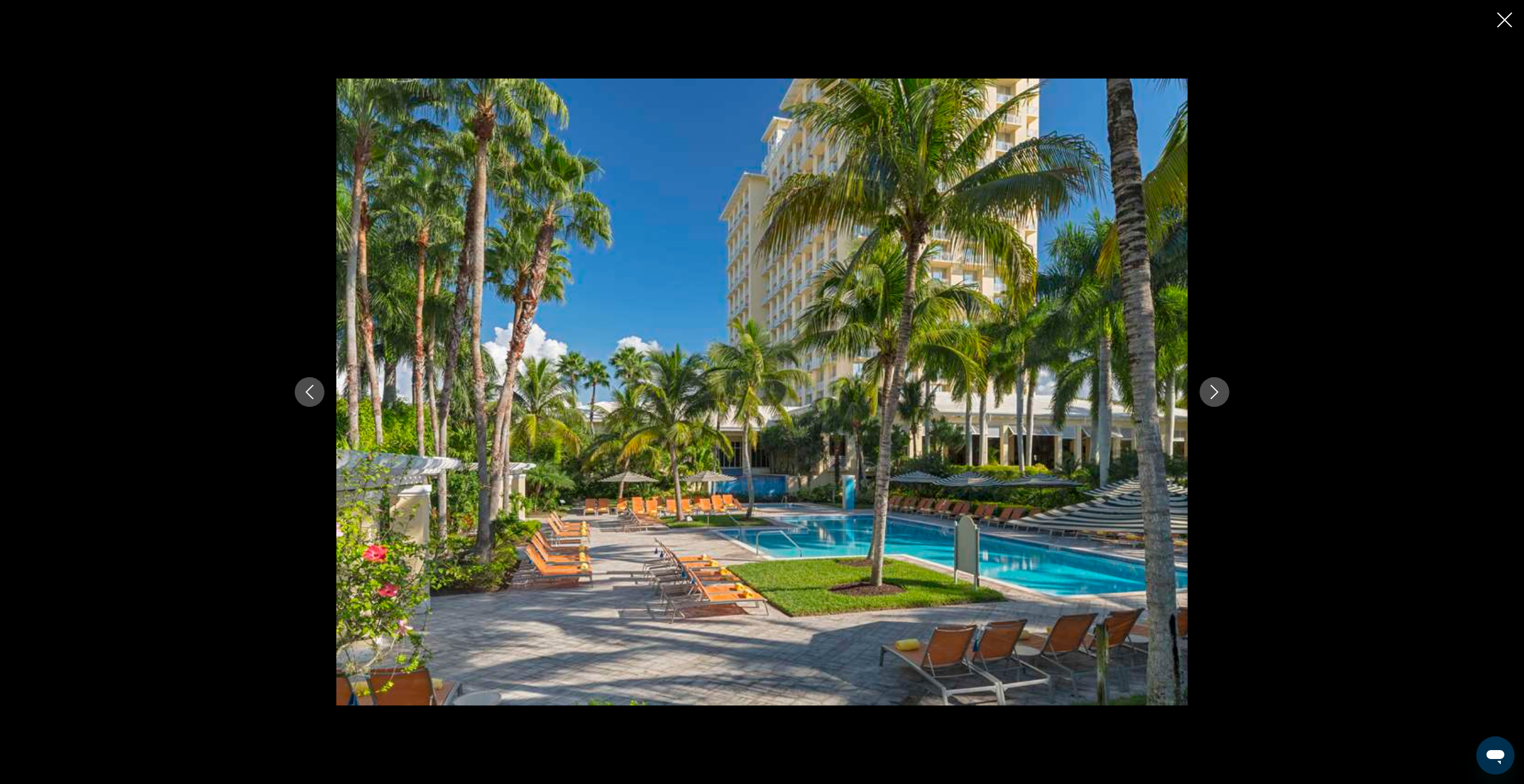
click at [1220, 393] on icon "Next image" at bounding box center [1214, 392] width 14 height 14
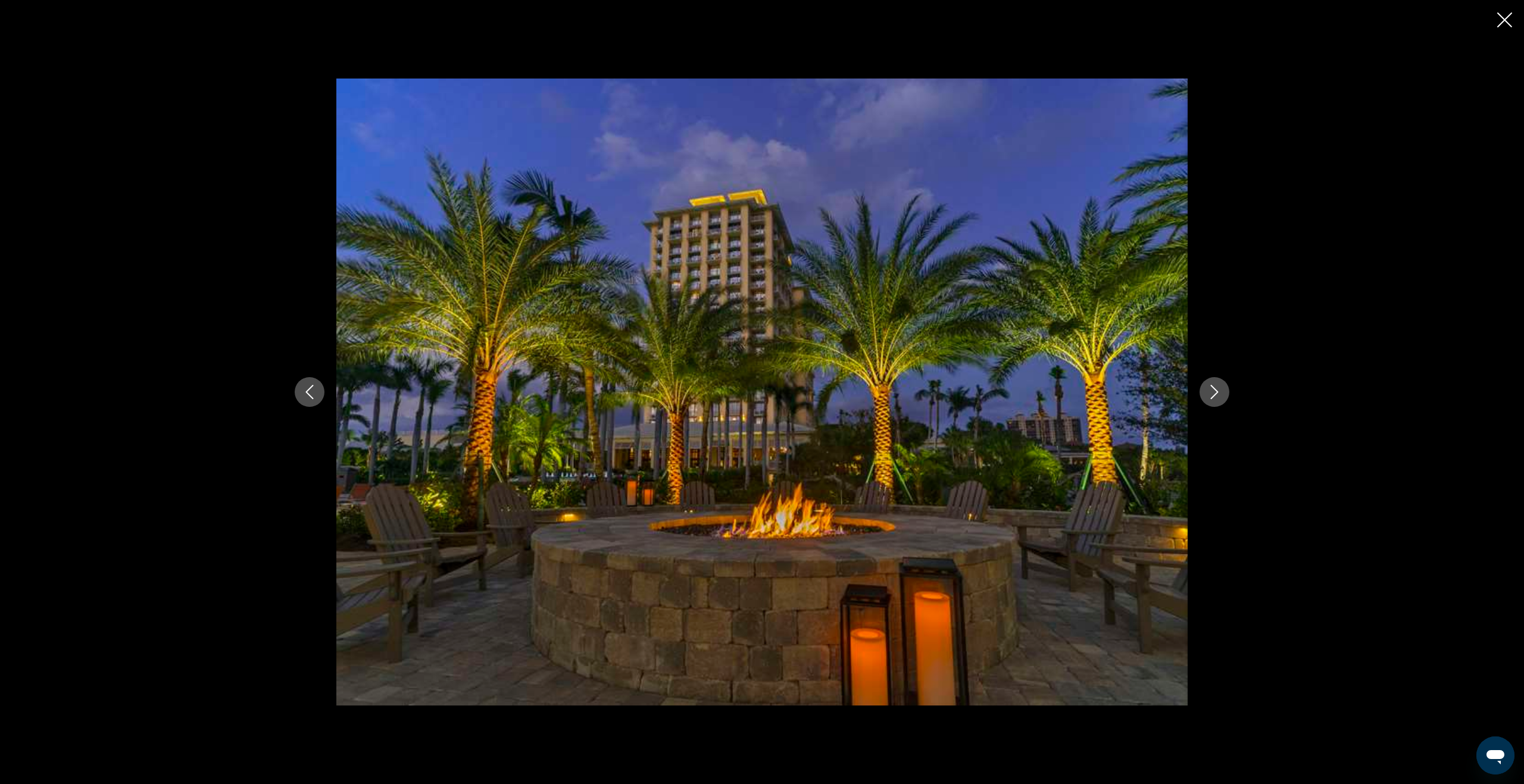
drag, startPoint x: 1220, startPoint y: 393, endPoint x: 1523, endPoint y: 183, distance: 368.7
click at [1220, 393] on icon "Next image" at bounding box center [1214, 392] width 14 height 14
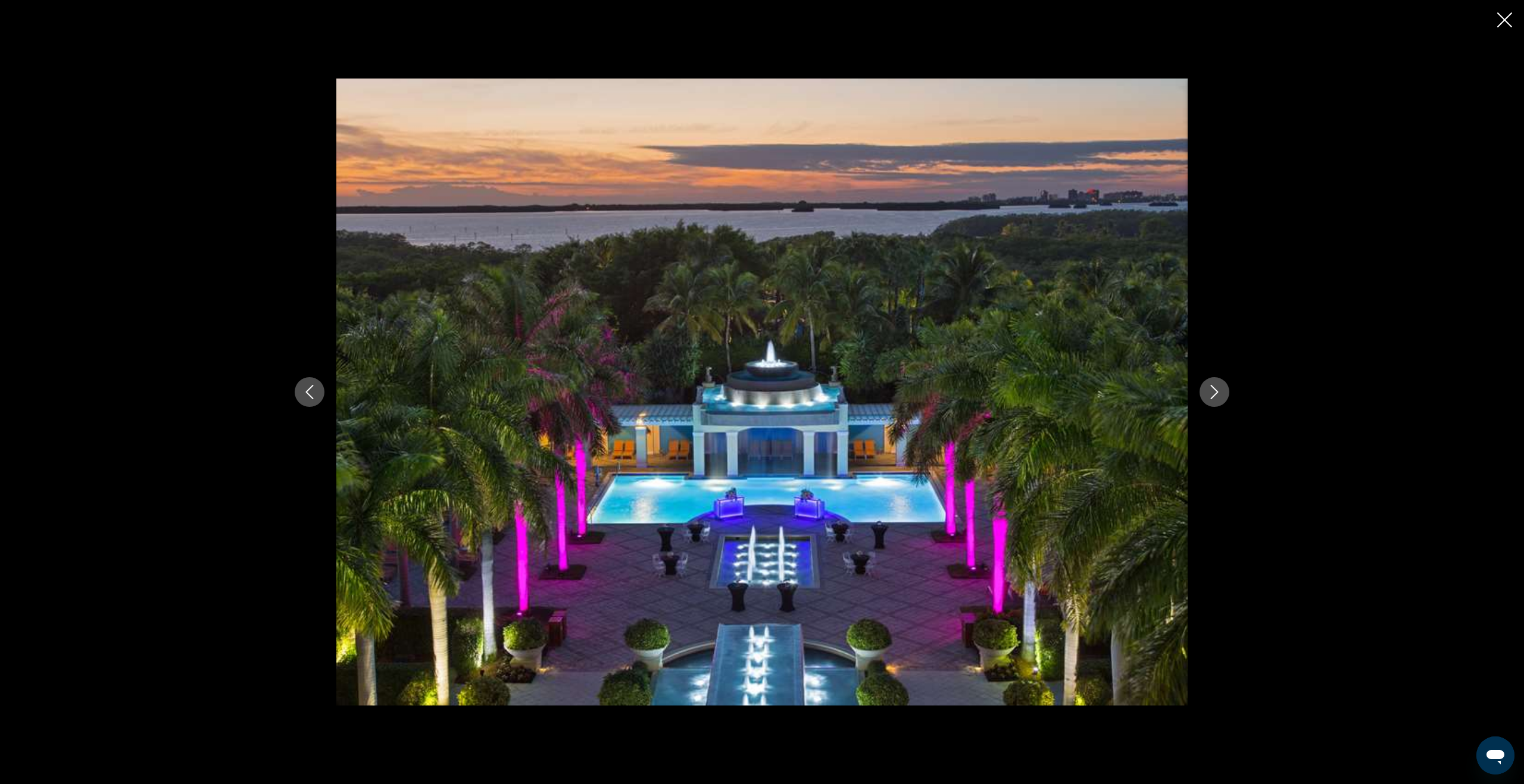
click at [1500, 22] on icon "Close slideshow" at bounding box center [1504, 20] width 15 height 15
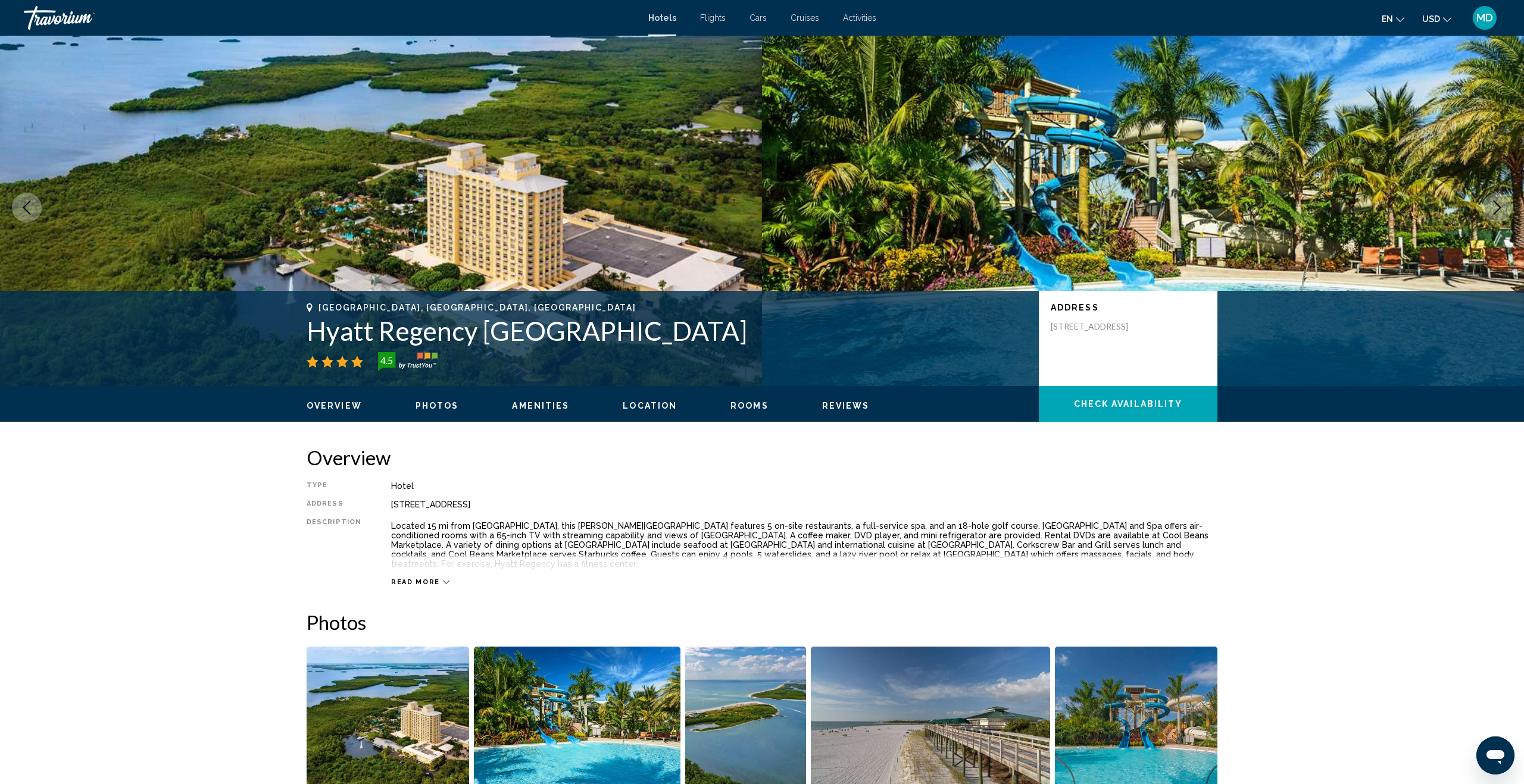
scroll to position [0, 0]
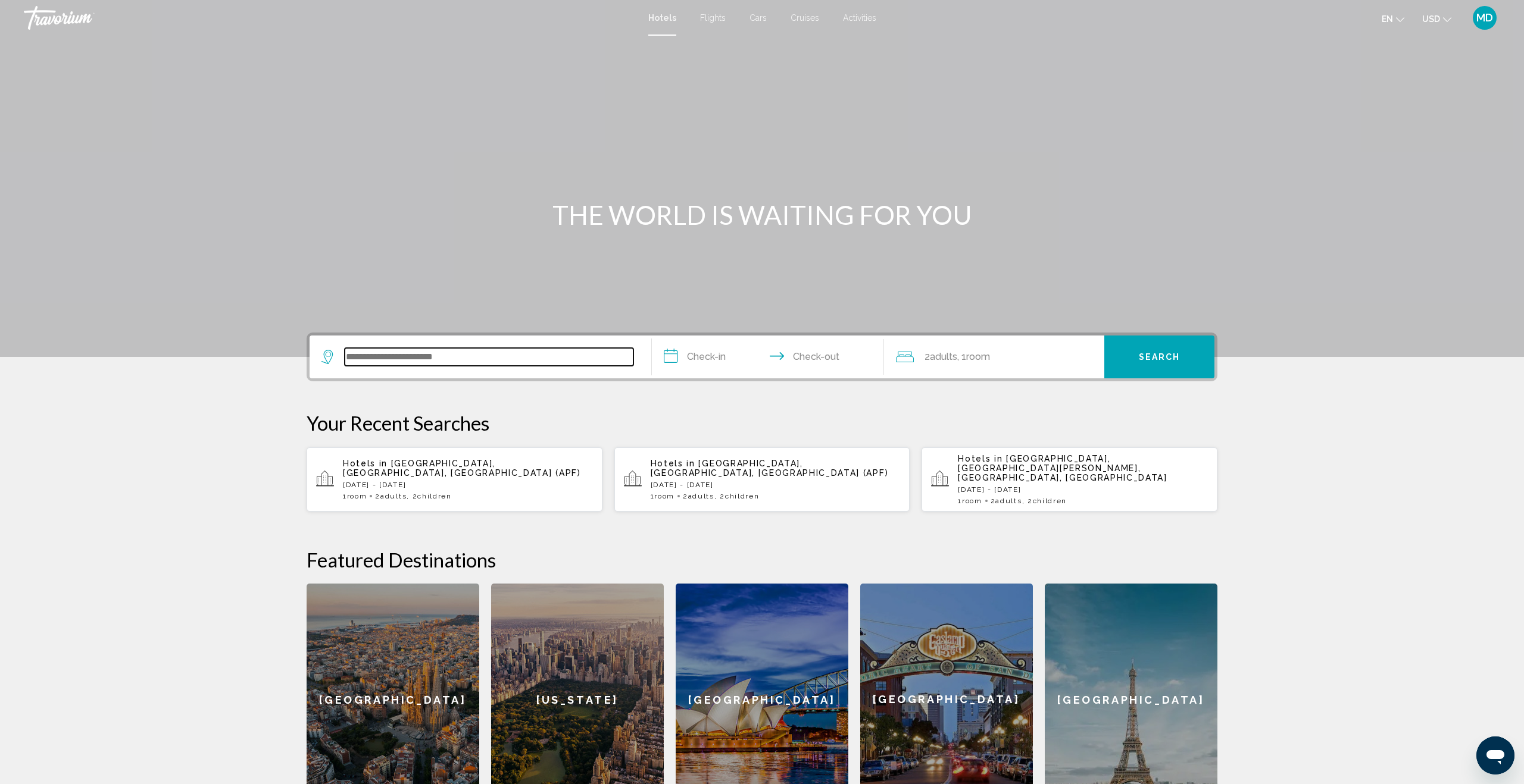
click at [434, 359] on input "Search widget" at bounding box center [489, 357] width 289 height 18
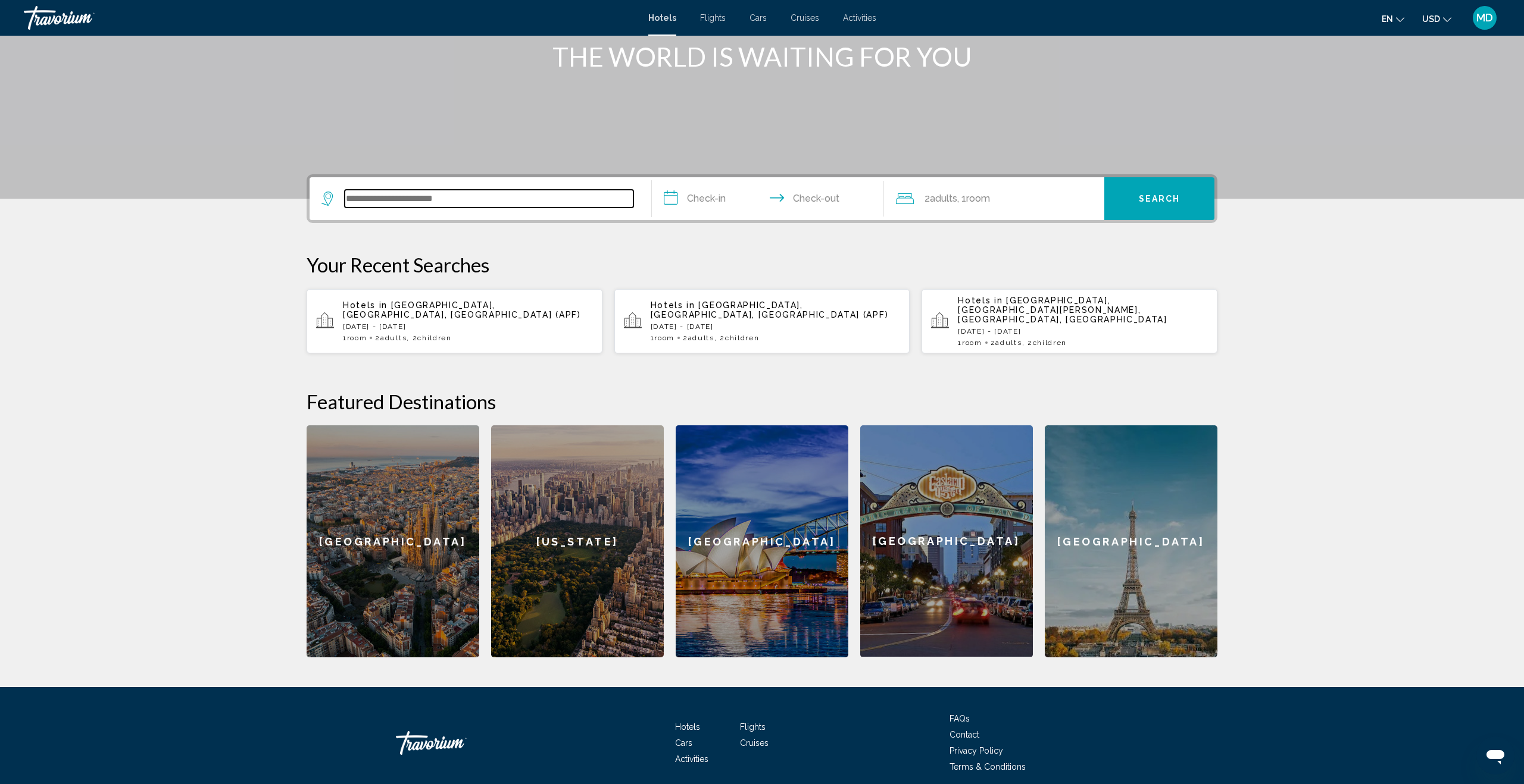
scroll to position [188, 0]
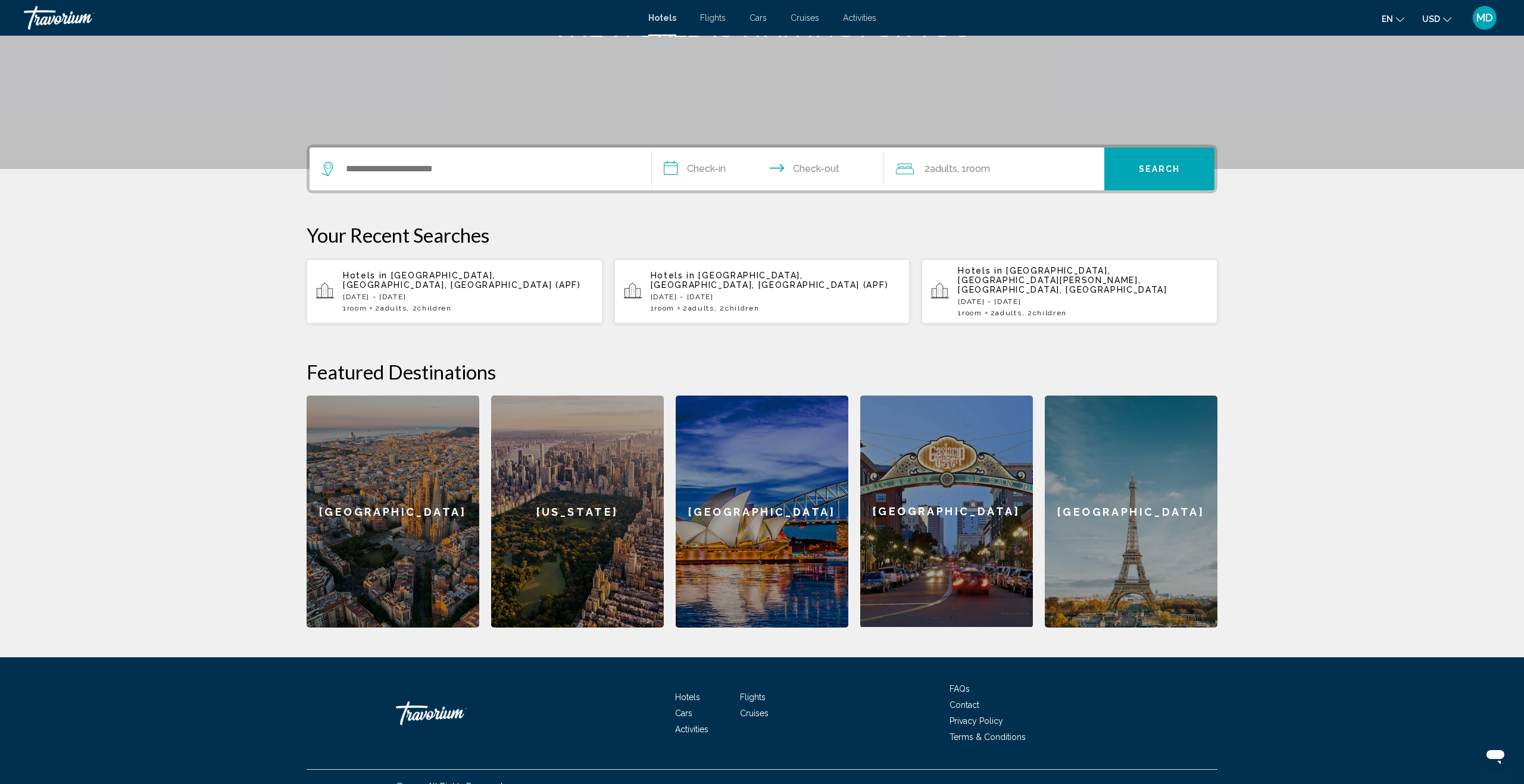
click at [441, 293] on p "[DATE] - [DATE]" at bounding box center [468, 296] width 250 height 8
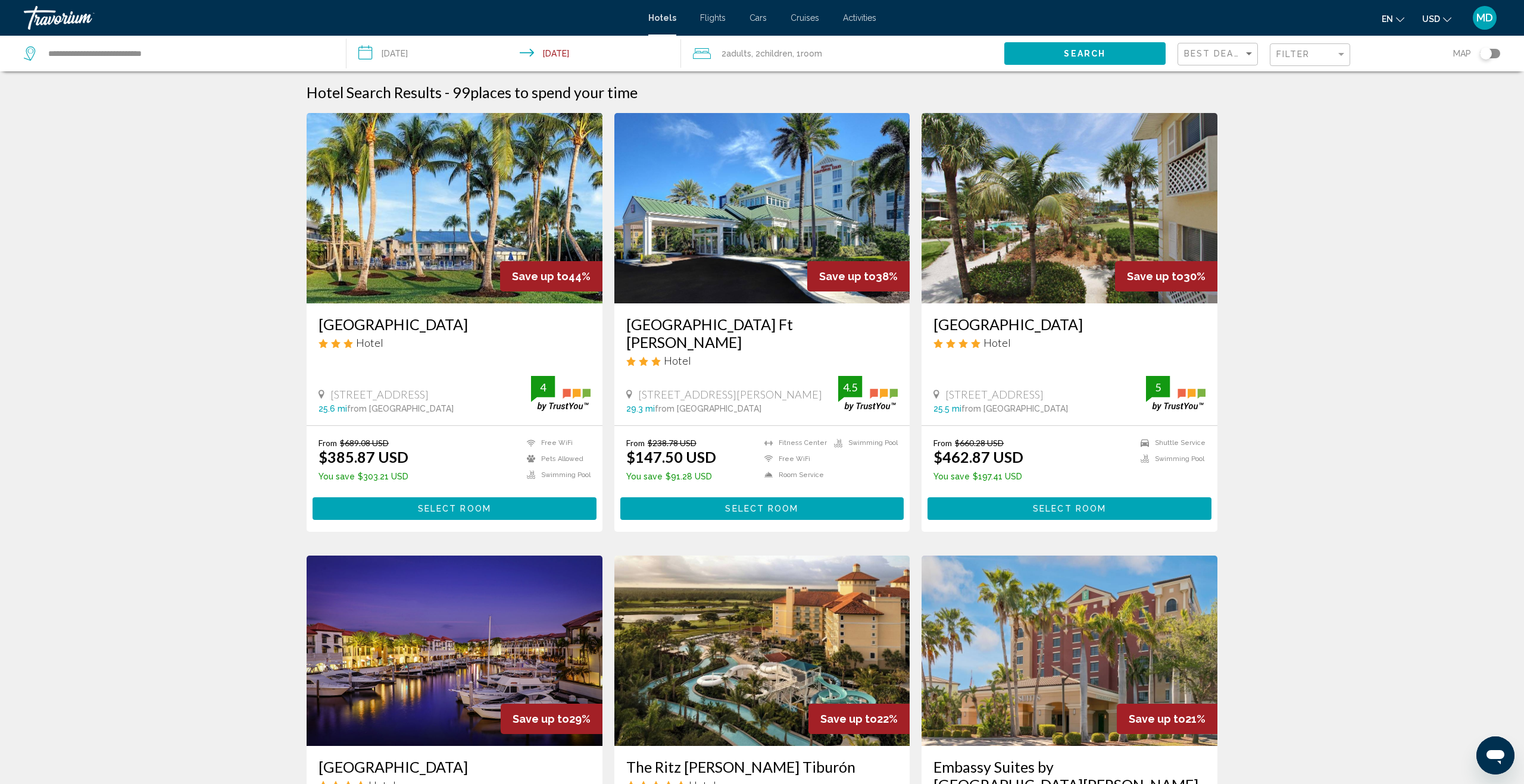
click at [1312, 46] on div "Filter" at bounding box center [1311, 54] width 71 height 22
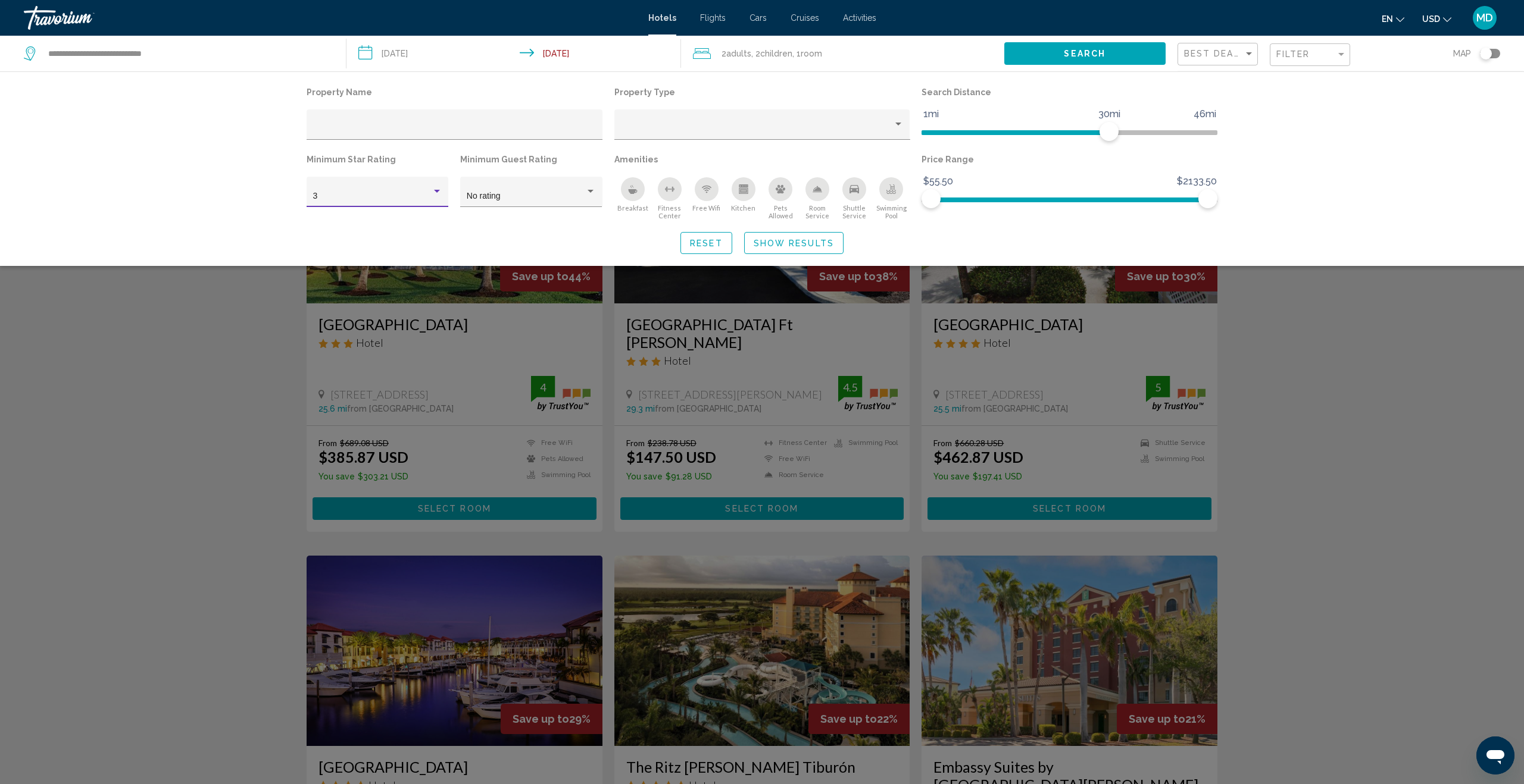
click at [432, 193] on div "Hotel Filters" at bounding box center [437, 191] width 11 height 10
drag, startPoint x: 417, startPoint y: 219, endPoint x: 425, endPoint y: 218, distance: 8.1
click at [417, 219] on span "4" at bounding box center [377, 222] width 130 height 25
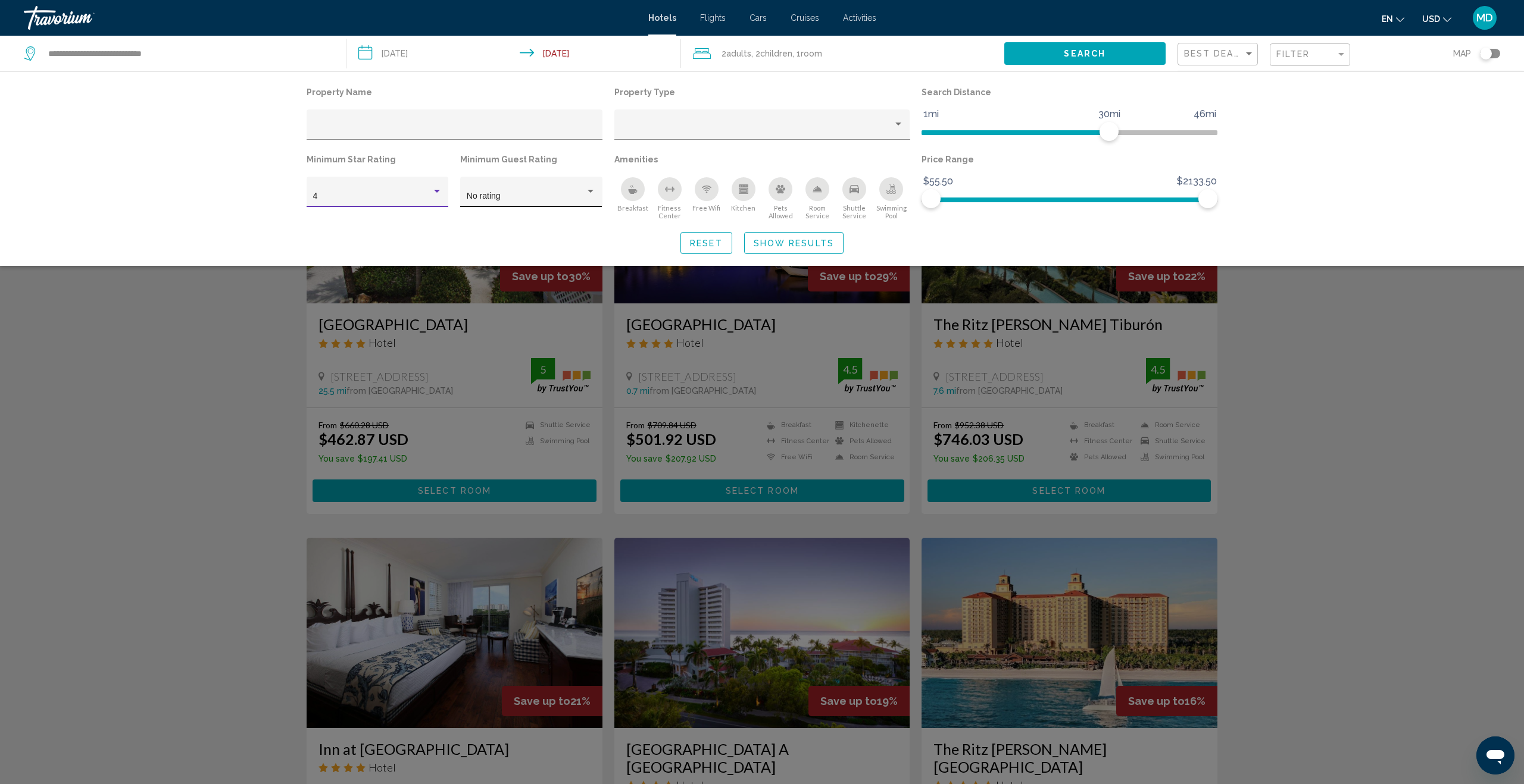
click at [590, 192] on div "Hotel Filters" at bounding box center [590, 191] width 6 height 3
drag, startPoint x: 531, startPoint y: 297, endPoint x: 912, endPoint y: 288, distance: 381.1
click at [531, 297] on span "4" at bounding box center [531, 297] width 130 height 25
click at [1523, 383] on html "**********" at bounding box center [762, 392] width 1524 height 784
drag, startPoint x: 1507, startPoint y: 373, endPoint x: 1495, endPoint y: 375, distance: 12.2
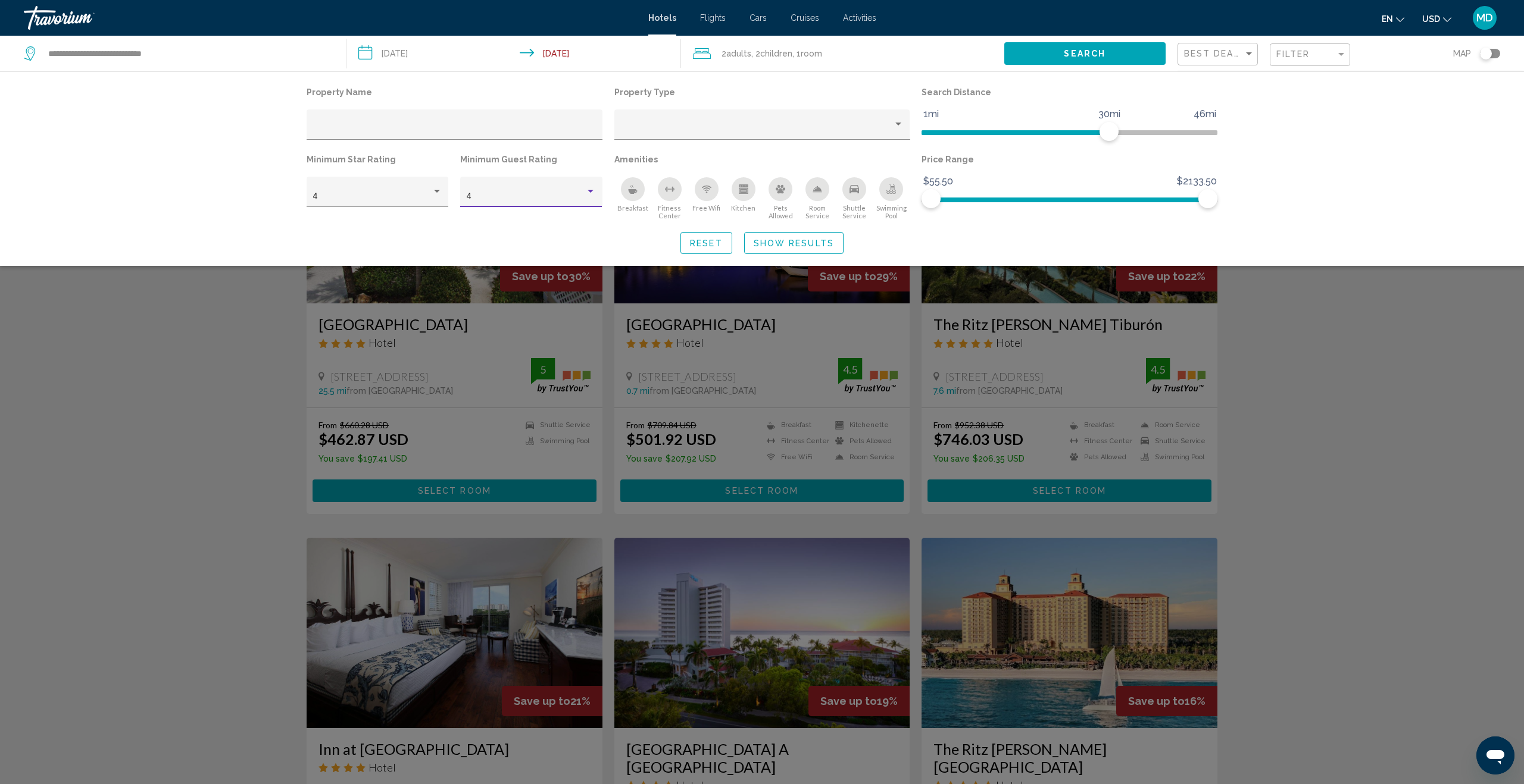
click at [1502, 374] on div "Search widget" at bounding box center [762, 481] width 1524 height 605
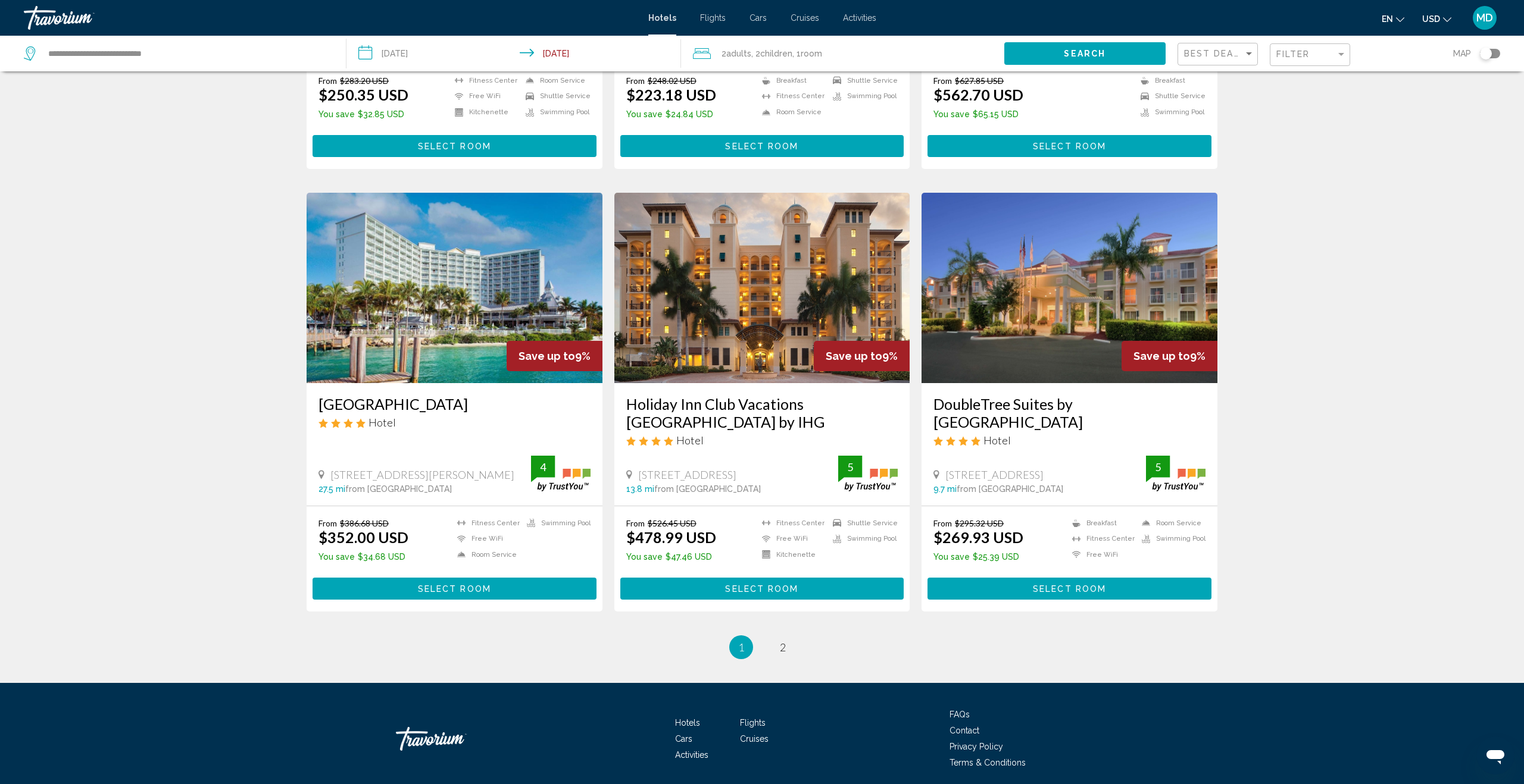
scroll to position [1273, 0]
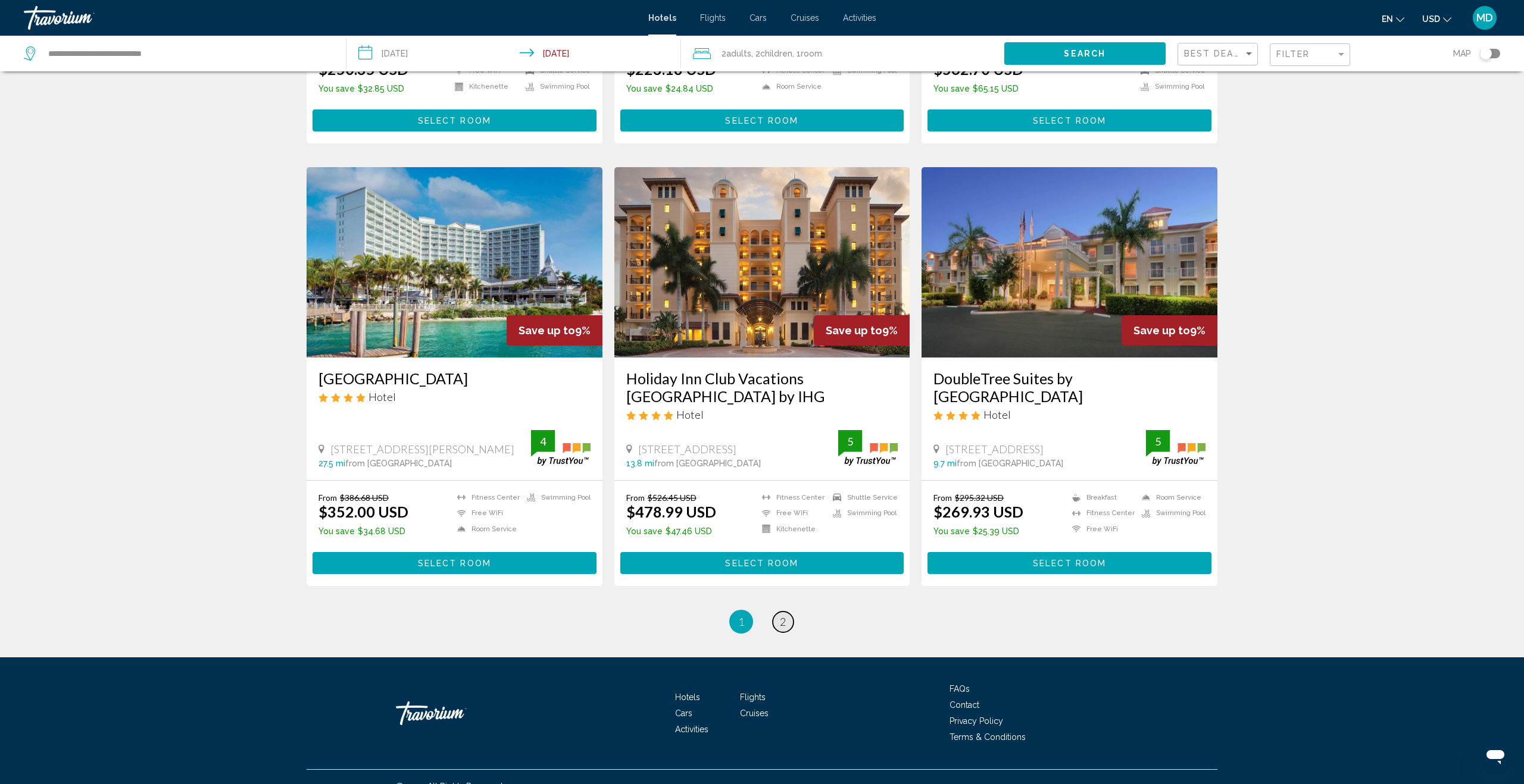
click at [787, 612] on link "page 2" at bounding box center [783, 621] width 21 height 21
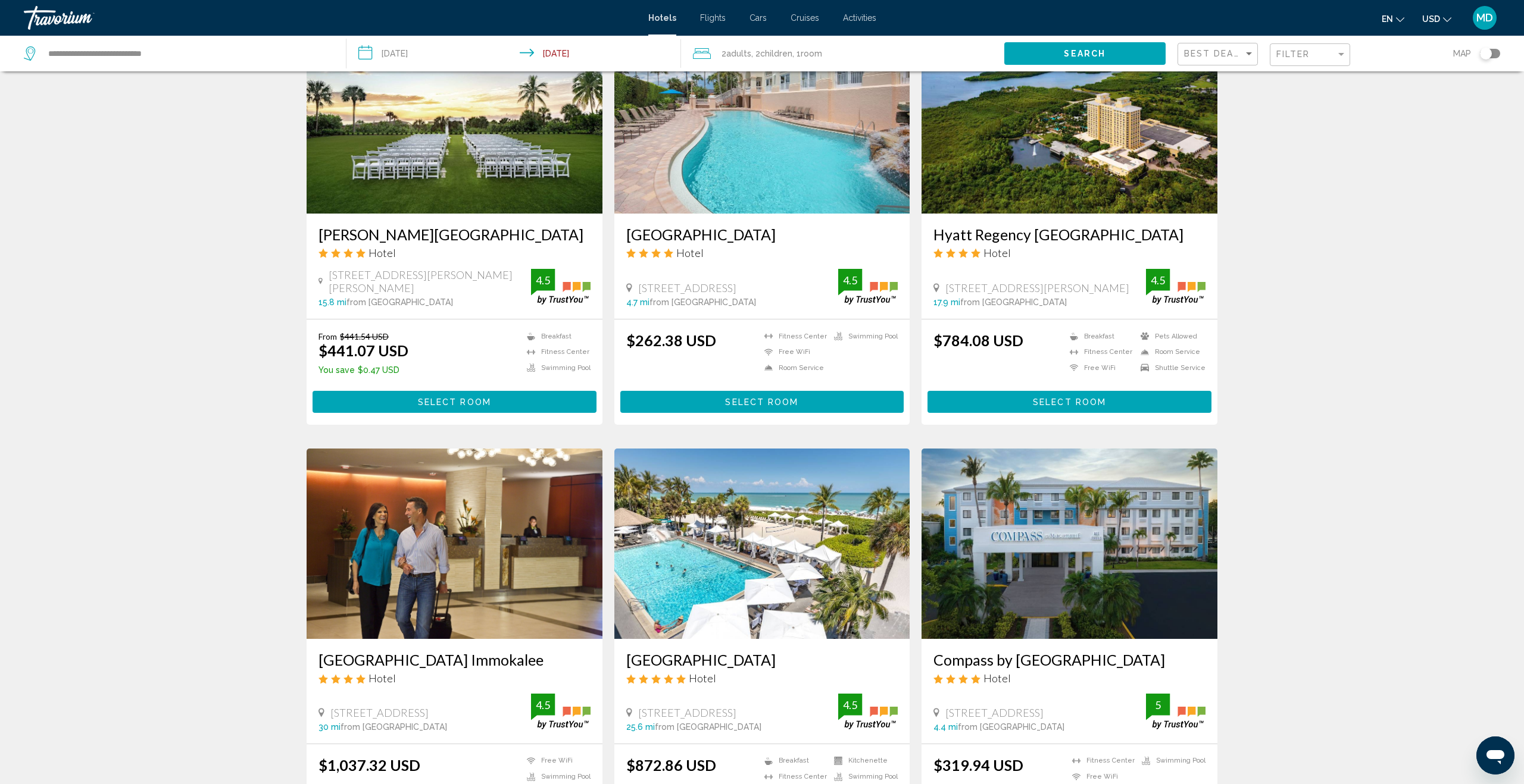
scroll to position [516, 0]
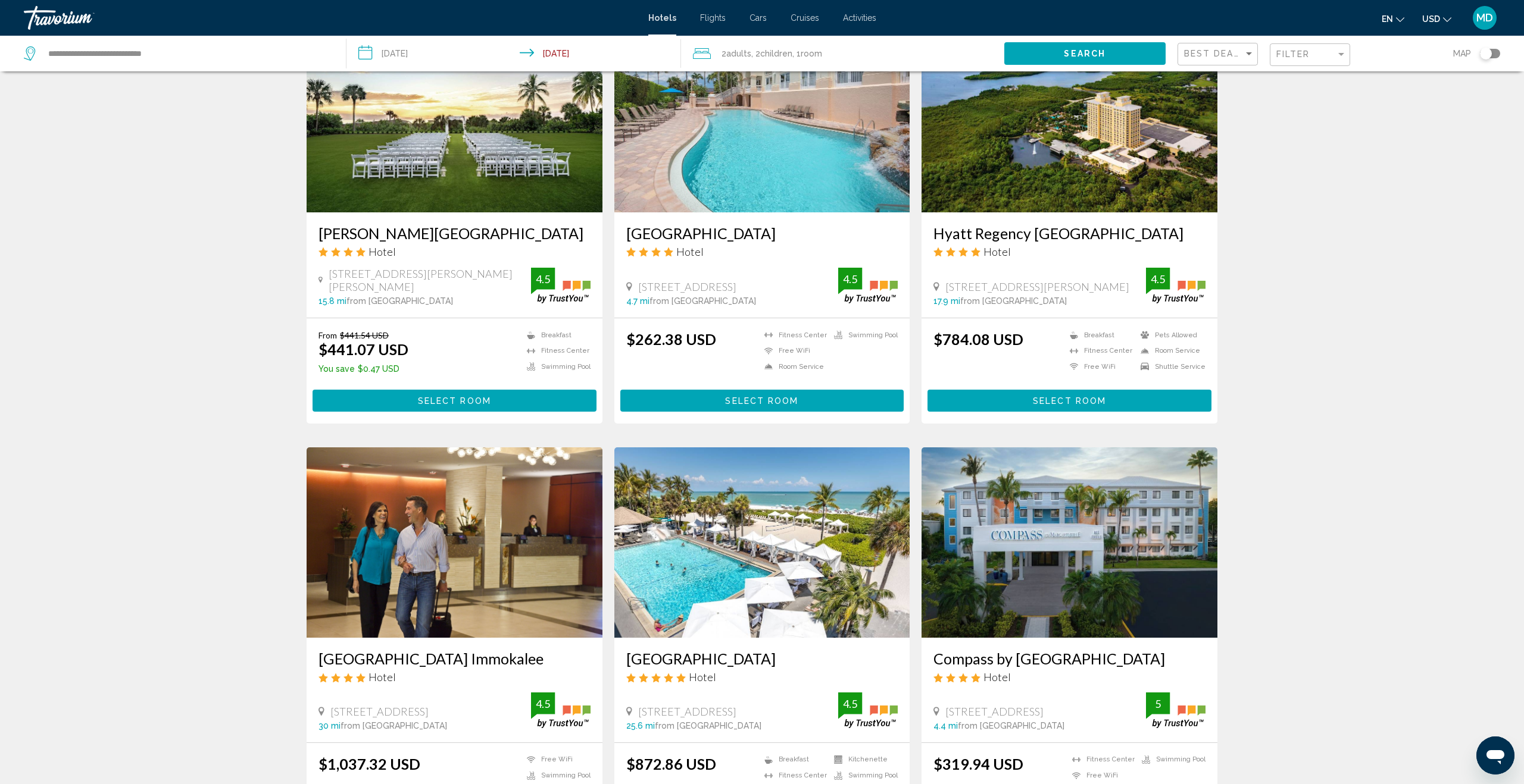
click at [414, 53] on input "**********" at bounding box center [516, 55] width 339 height 39
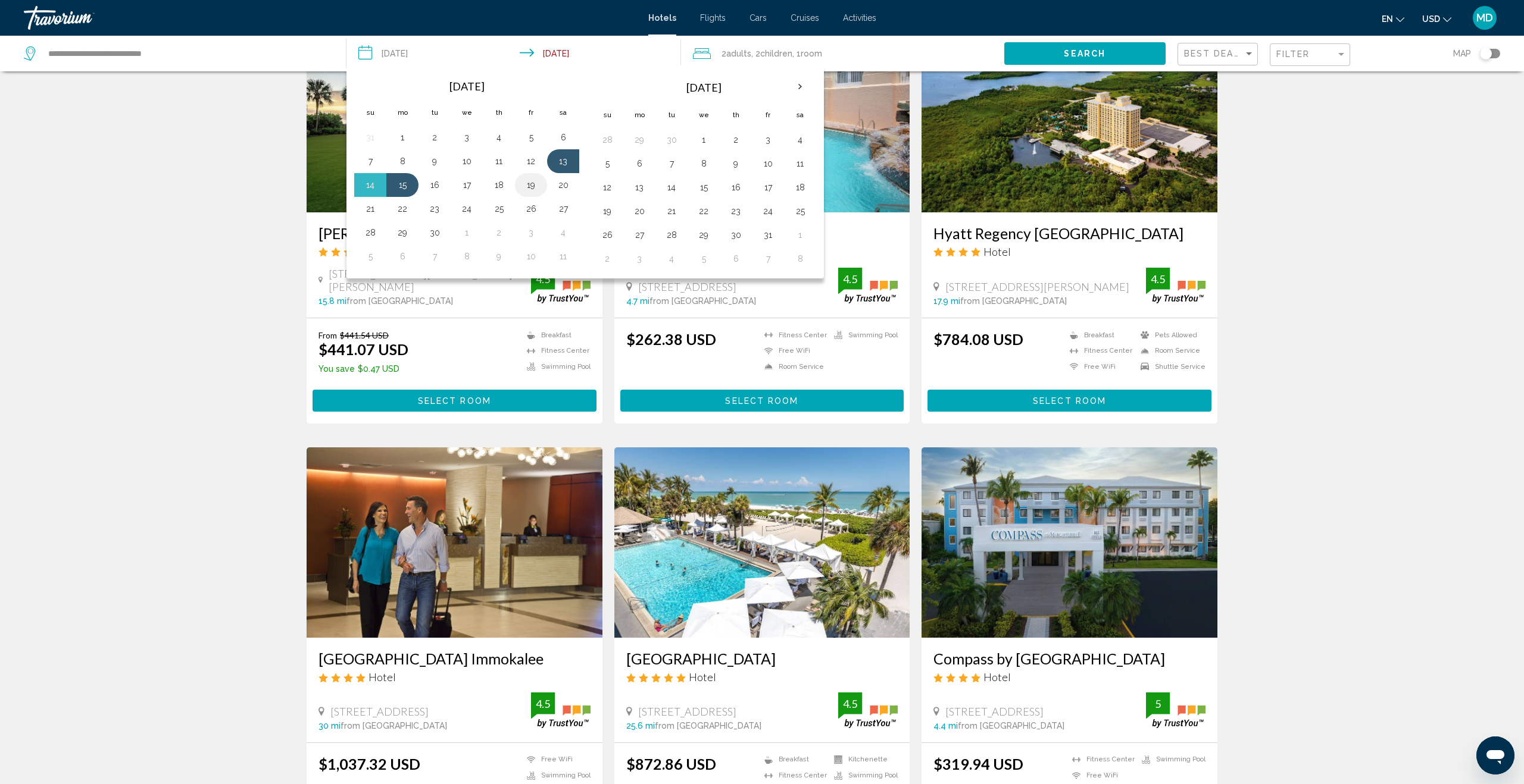
drag, startPoint x: 562, startPoint y: 185, endPoint x: 529, endPoint y: 185, distance: 33.0
click at [563, 185] on button "20" at bounding box center [563, 185] width 19 height 17
click at [400, 206] on button "22" at bounding box center [402, 209] width 19 height 17
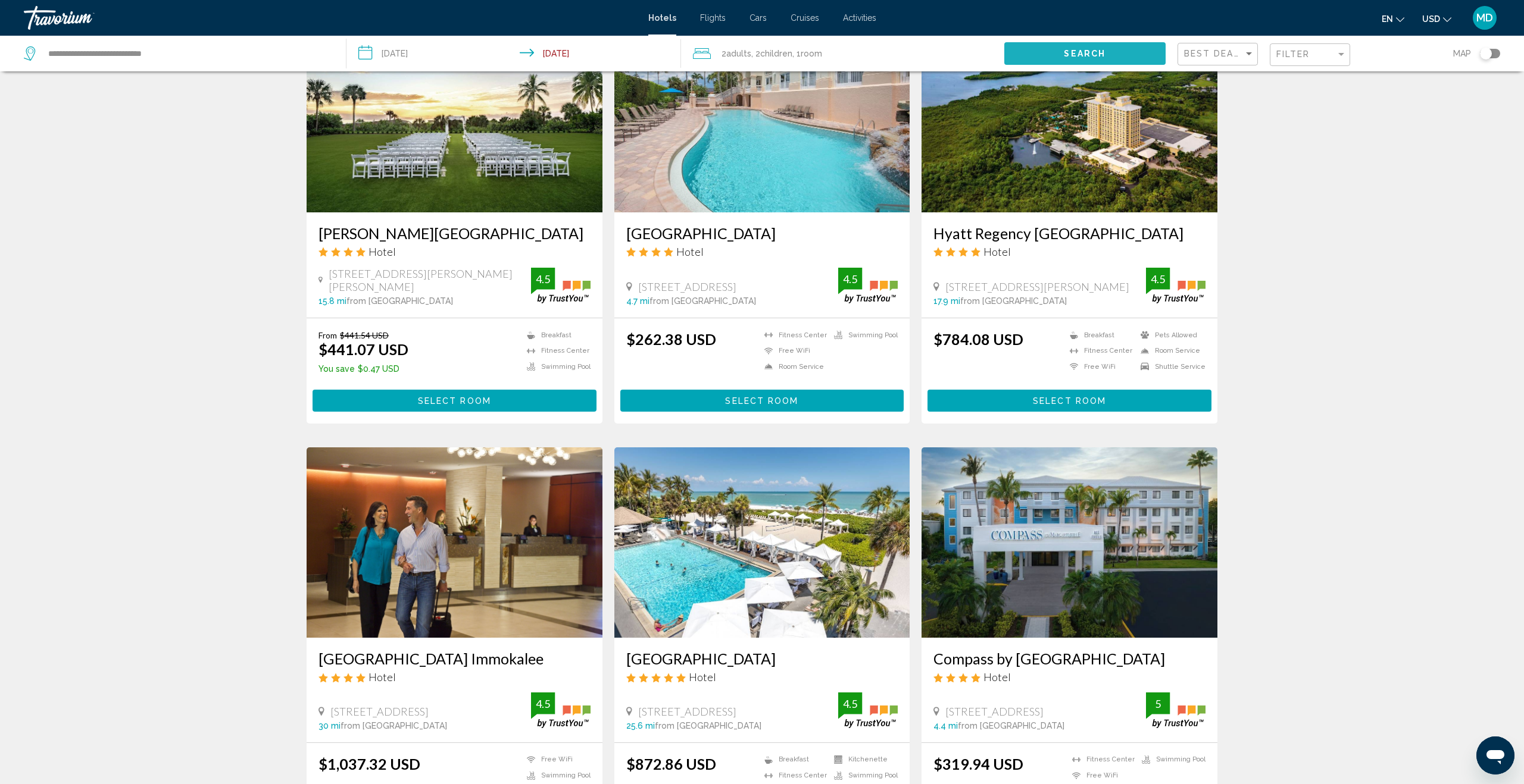
click at [1078, 54] on span "Search" at bounding box center [1084, 54] width 42 height 10
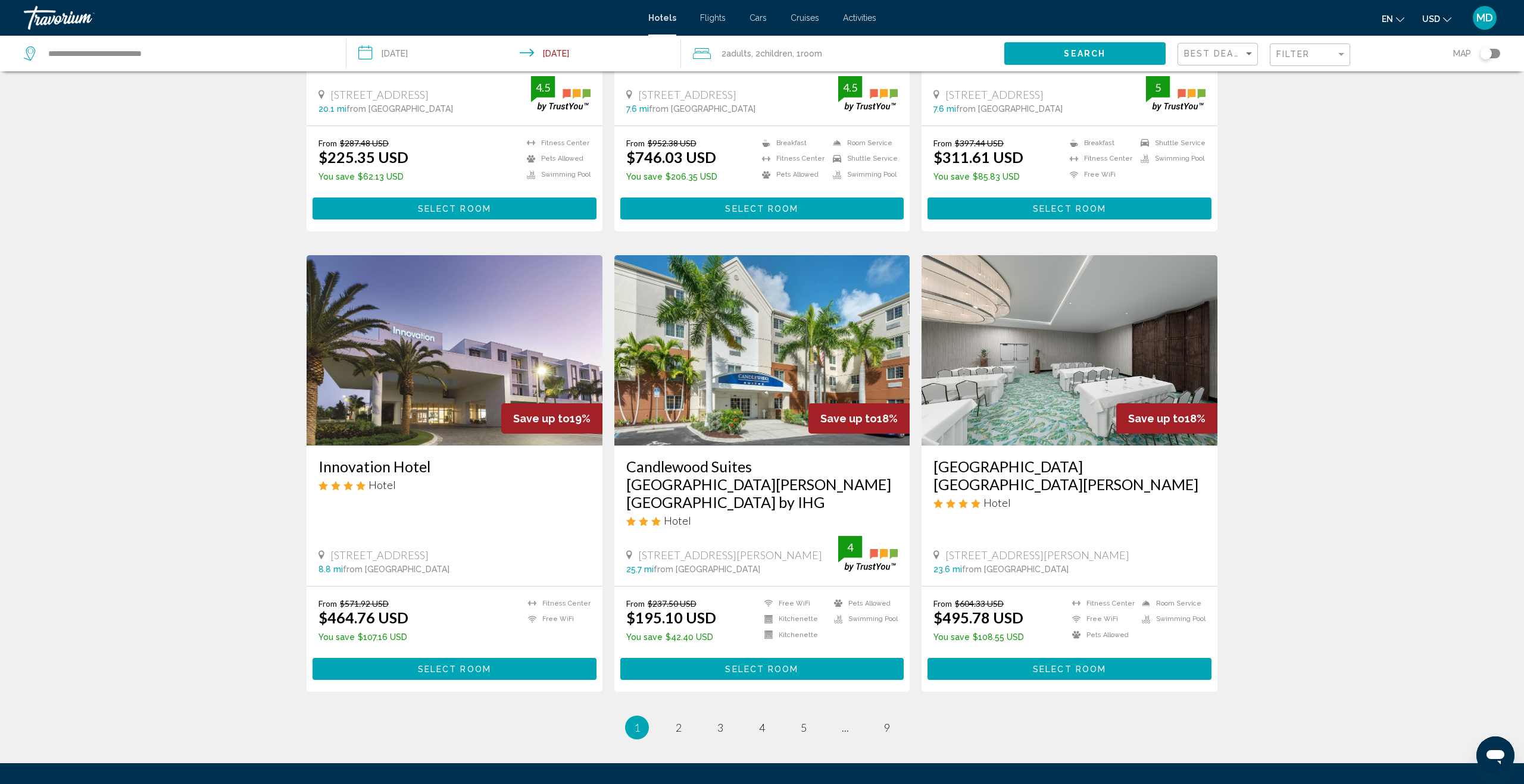
scroll to position [1273, 0]
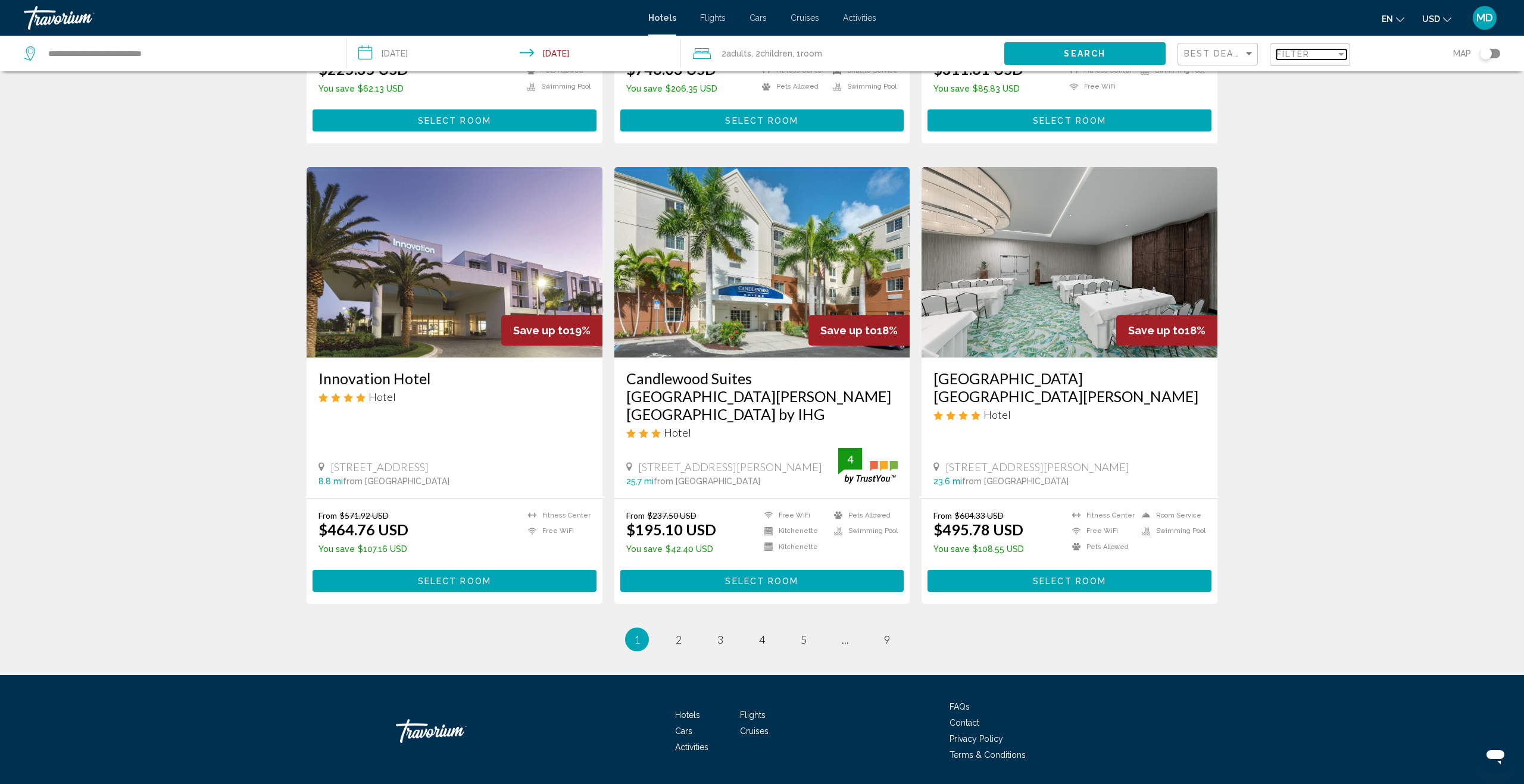
click at [1310, 53] on span "Filter" at bounding box center [1294, 54] width 34 height 10
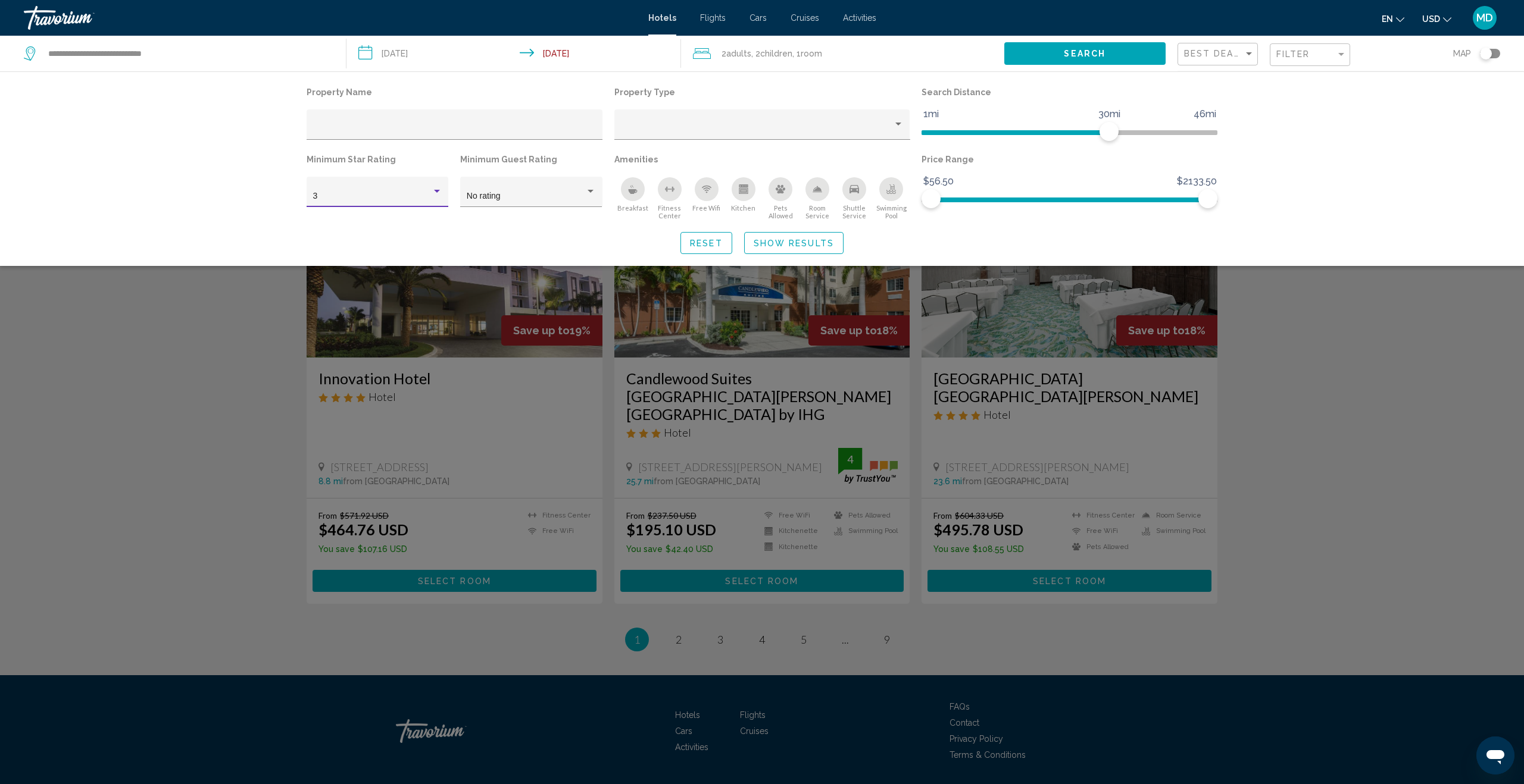
click at [436, 188] on div "Hotel Filters" at bounding box center [437, 191] width 11 height 10
drag, startPoint x: 408, startPoint y: 219, endPoint x: 447, endPoint y: 214, distance: 39.3
click at [410, 218] on span "4" at bounding box center [377, 222] width 130 height 25
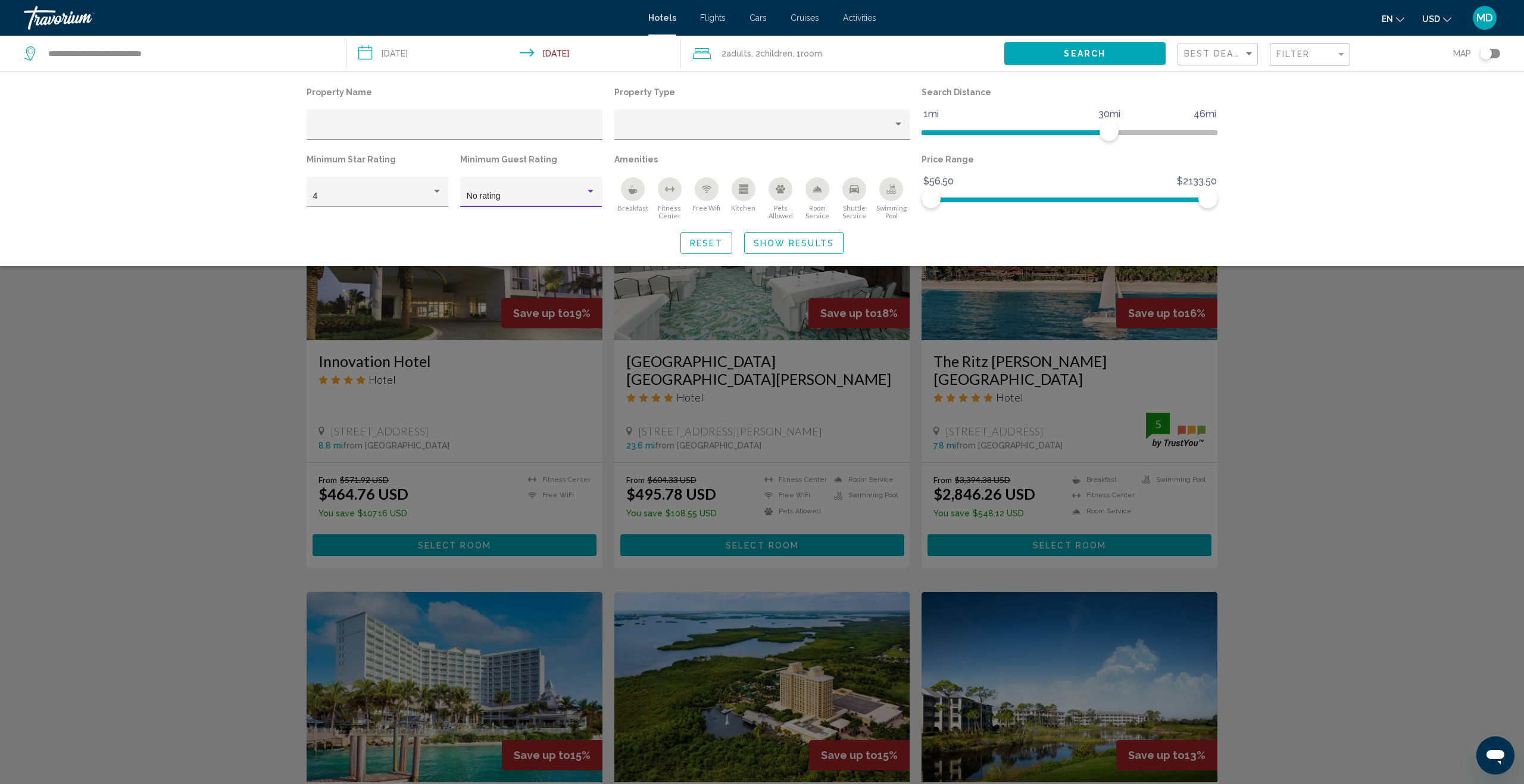
click at [592, 188] on div "Hotel Filters" at bounding box center [590, 191] width 11 height 10
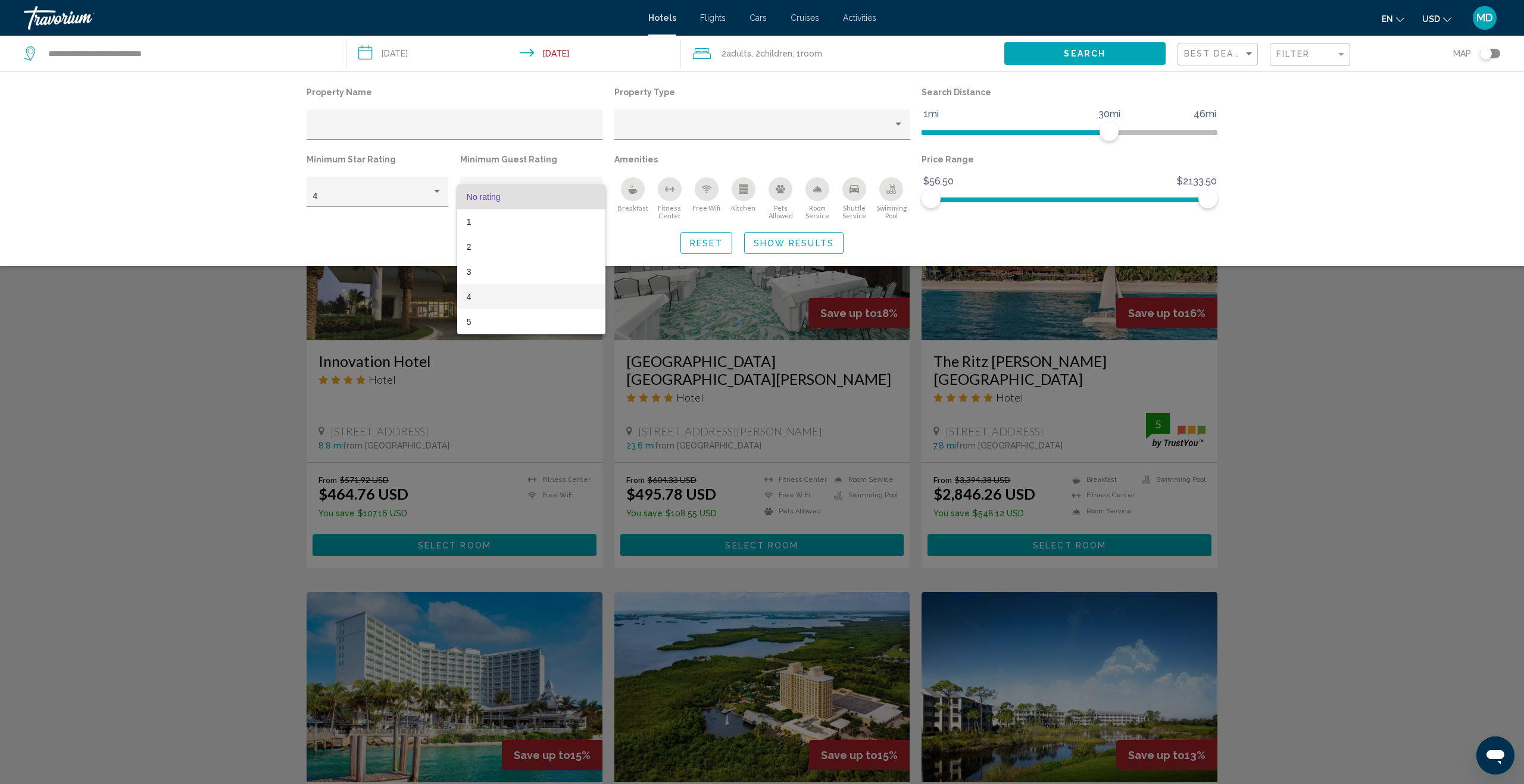
drag, startPoint x: 528, startPoint y: 292, endPoint x: 441, endPoint y: 294, distance: 87.0
click at [528, 292] on span "4" at bounding box center [531, 297] width 130 height 25
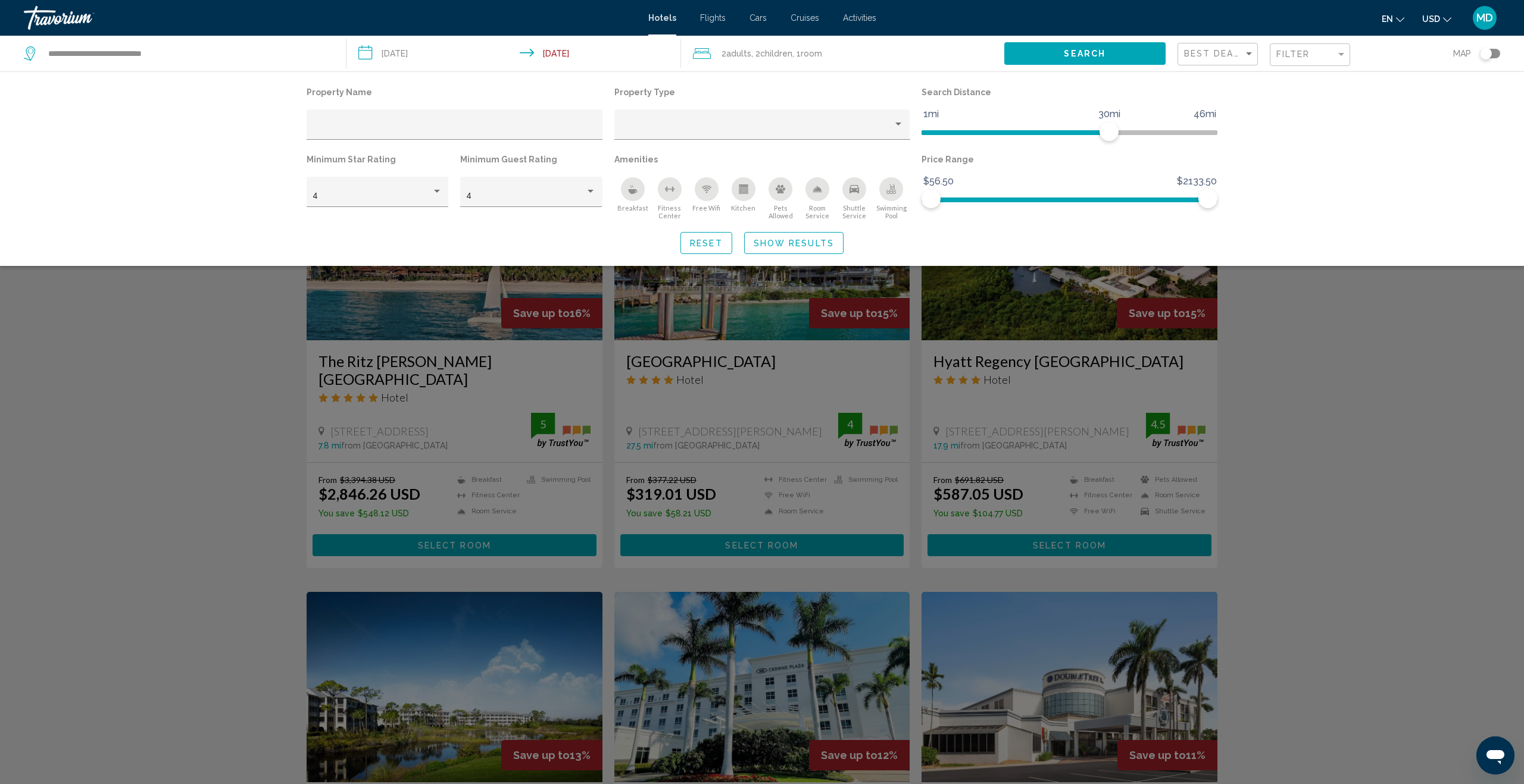
click at [201, 354] on div "Search widget" at bounding box center [762, 481] width 1524 height 605
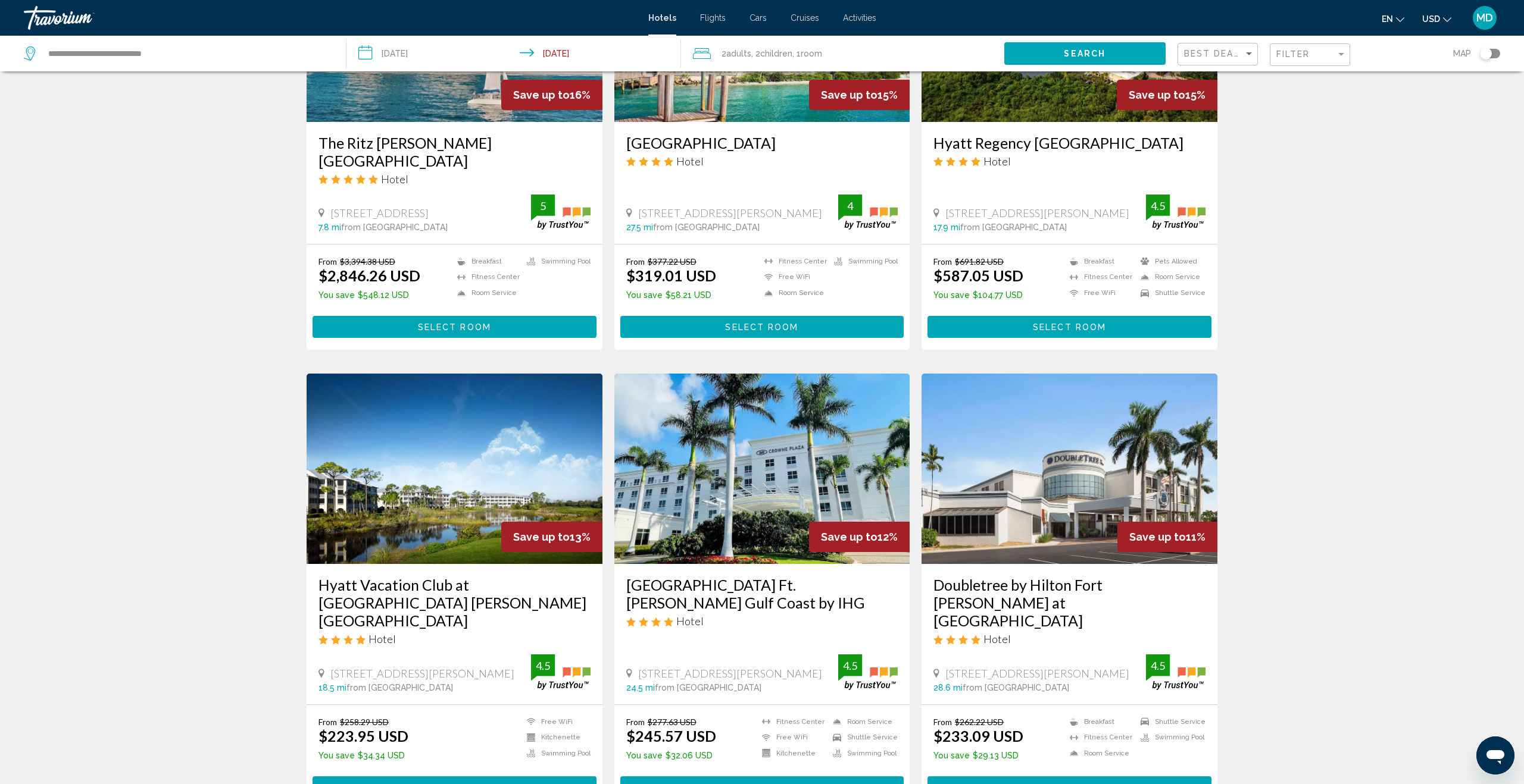
scroll to position [1273, 0]
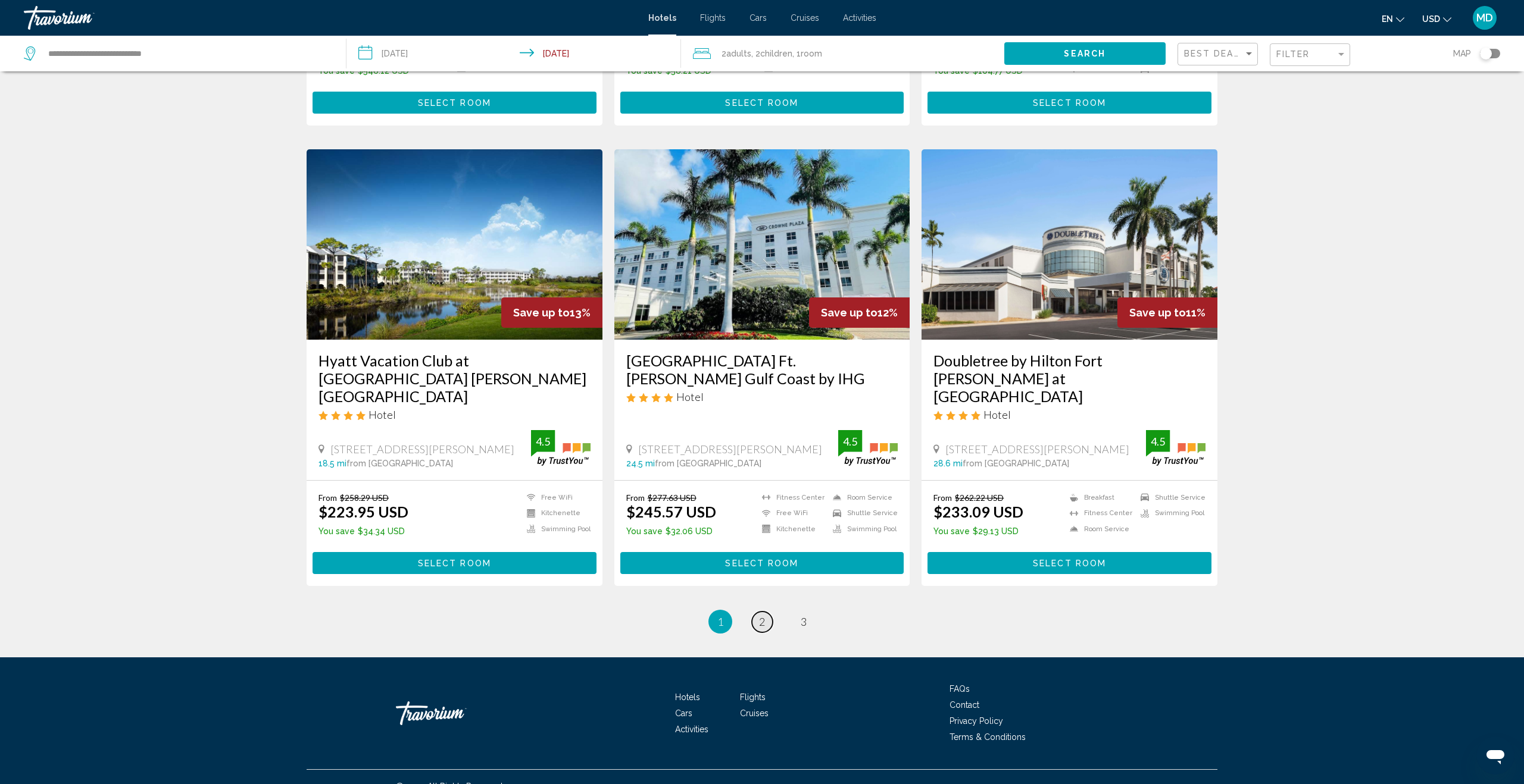
click at [764, 615] on span "2" at bounding box center [762, 621] width 6 height 13
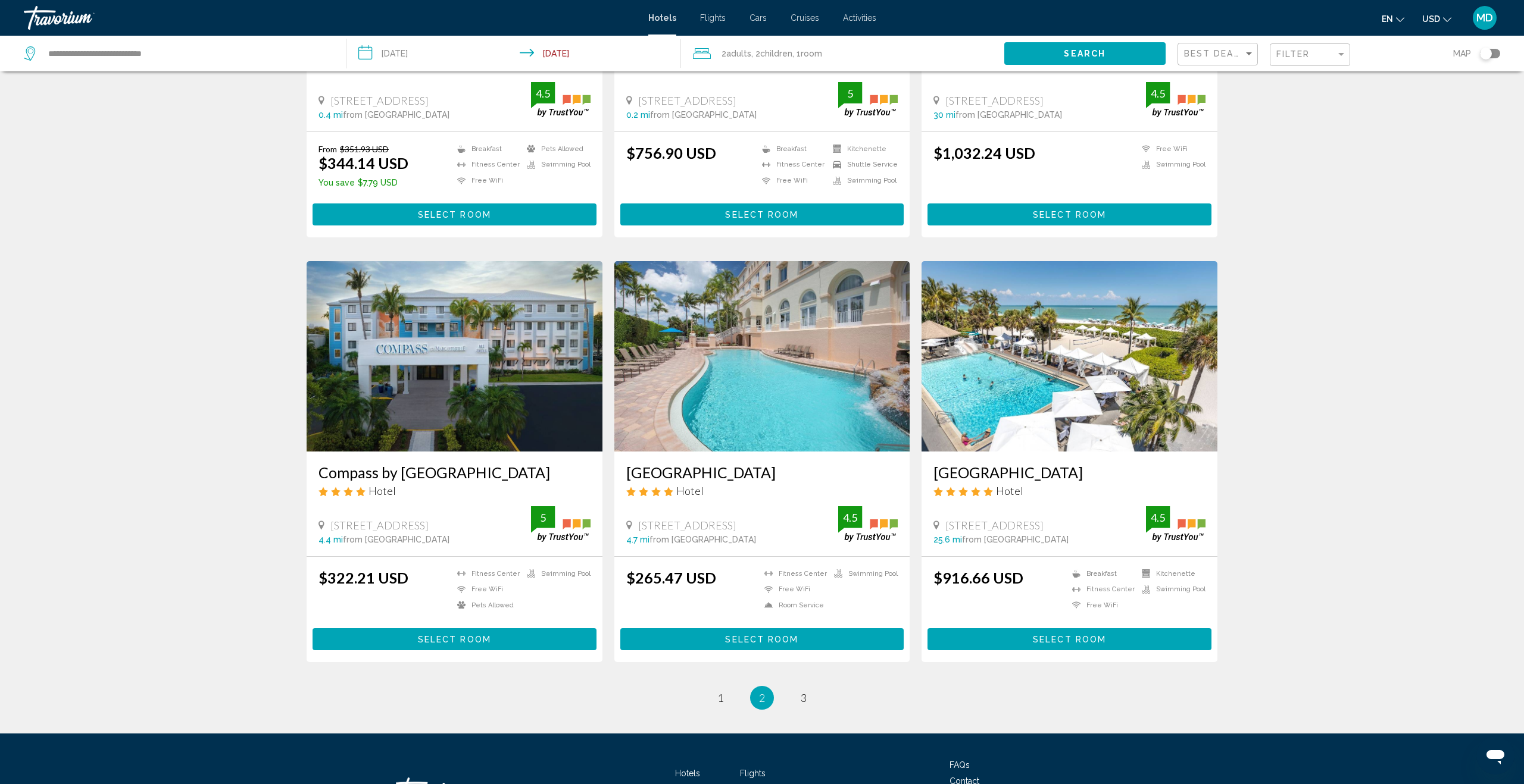
scroll to position [1238, 0]
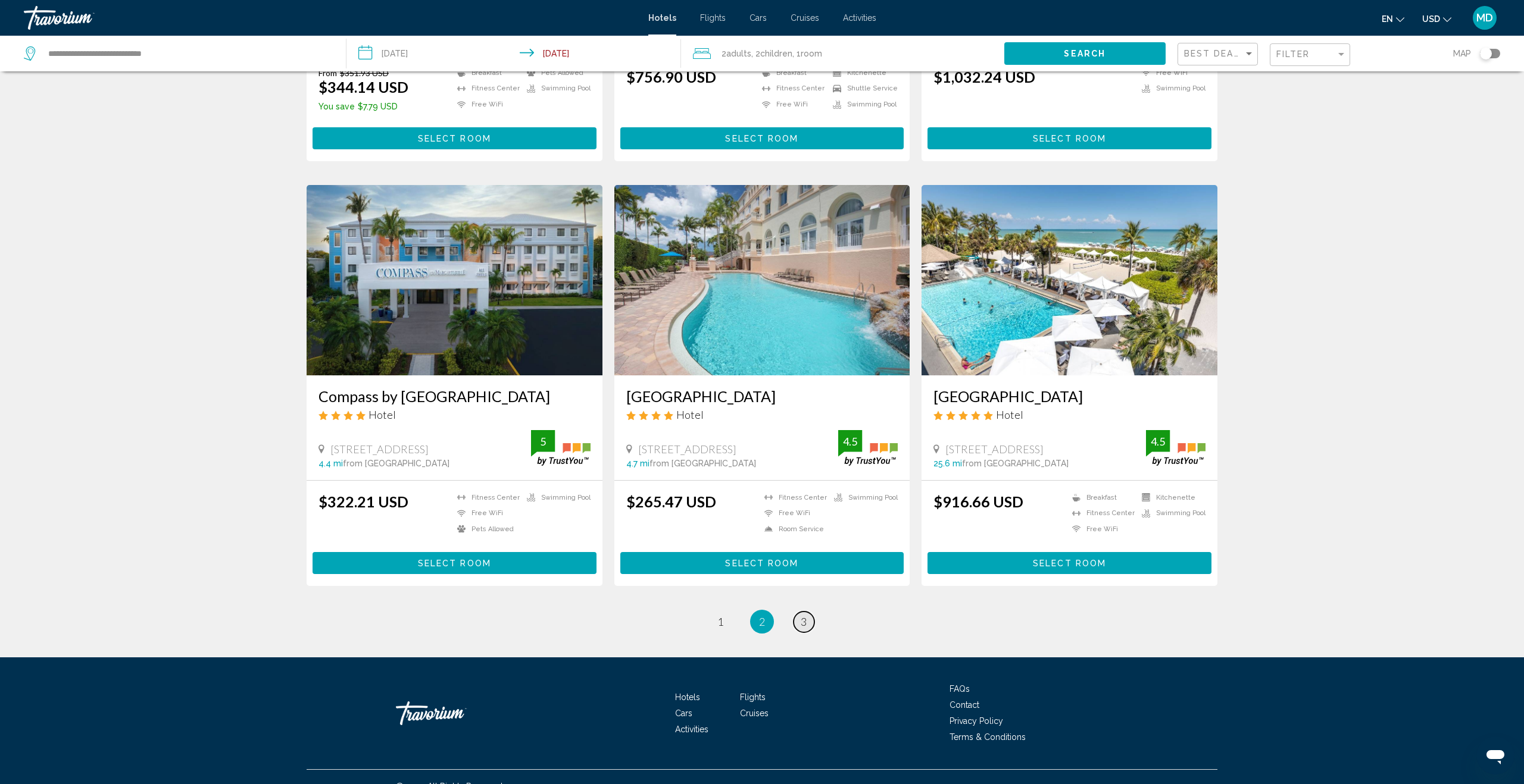
click at [800, 612] on link "page 3" at bounding box center [803, 621] width 21 height 21
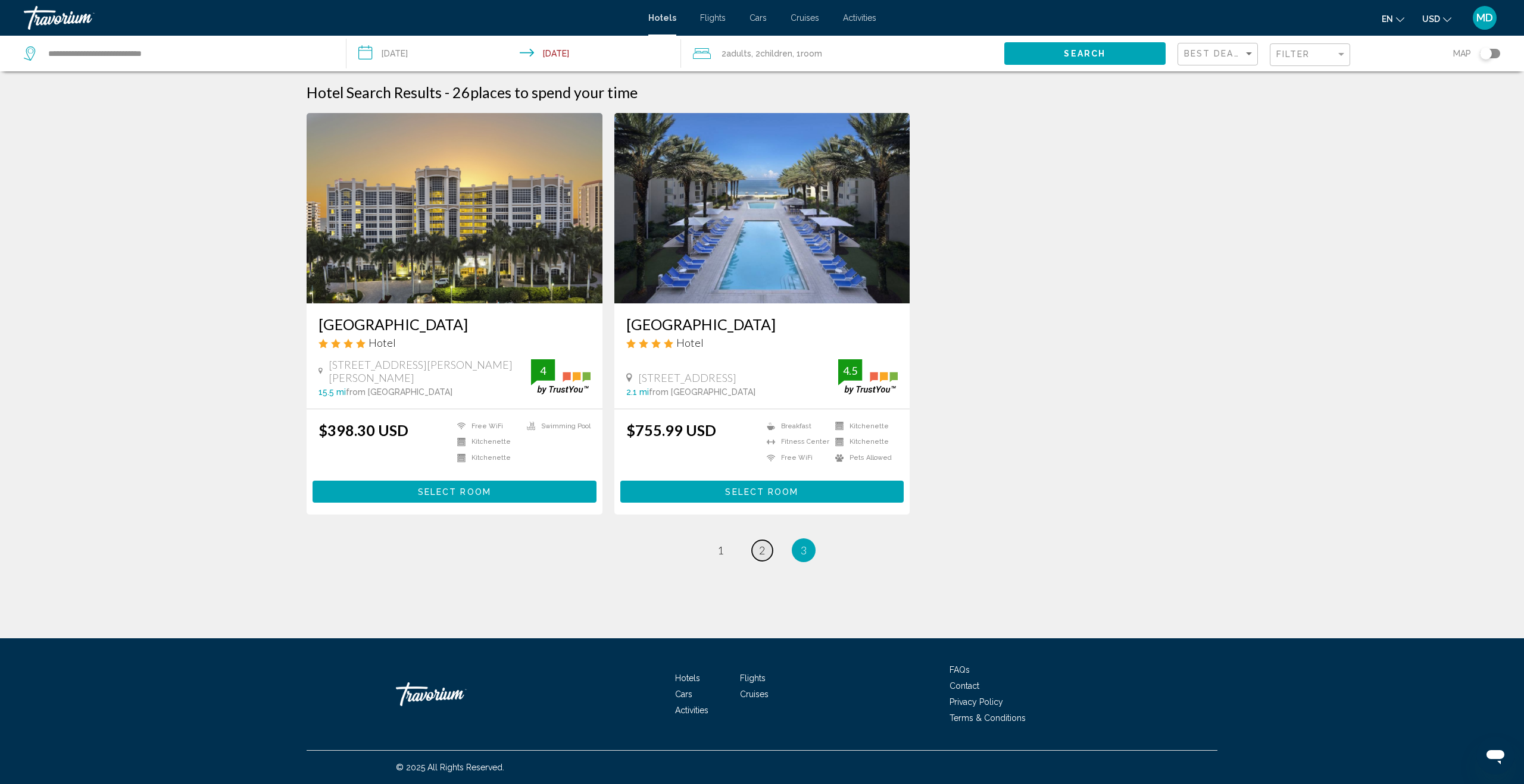
click at [766, 550] on link "page 2" at bounding box center [762, 550] width 21 height 21
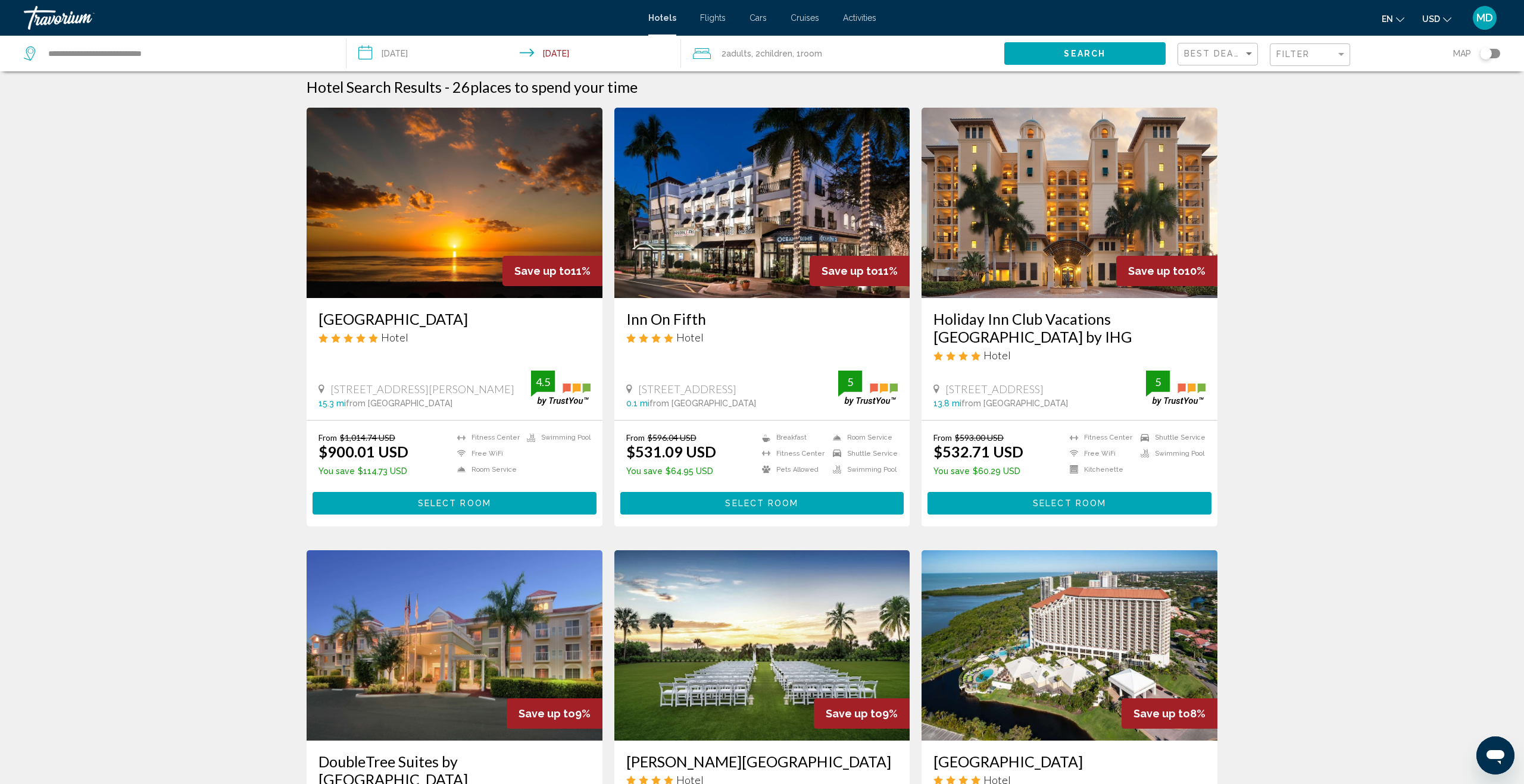
scroll to position [7, 0]
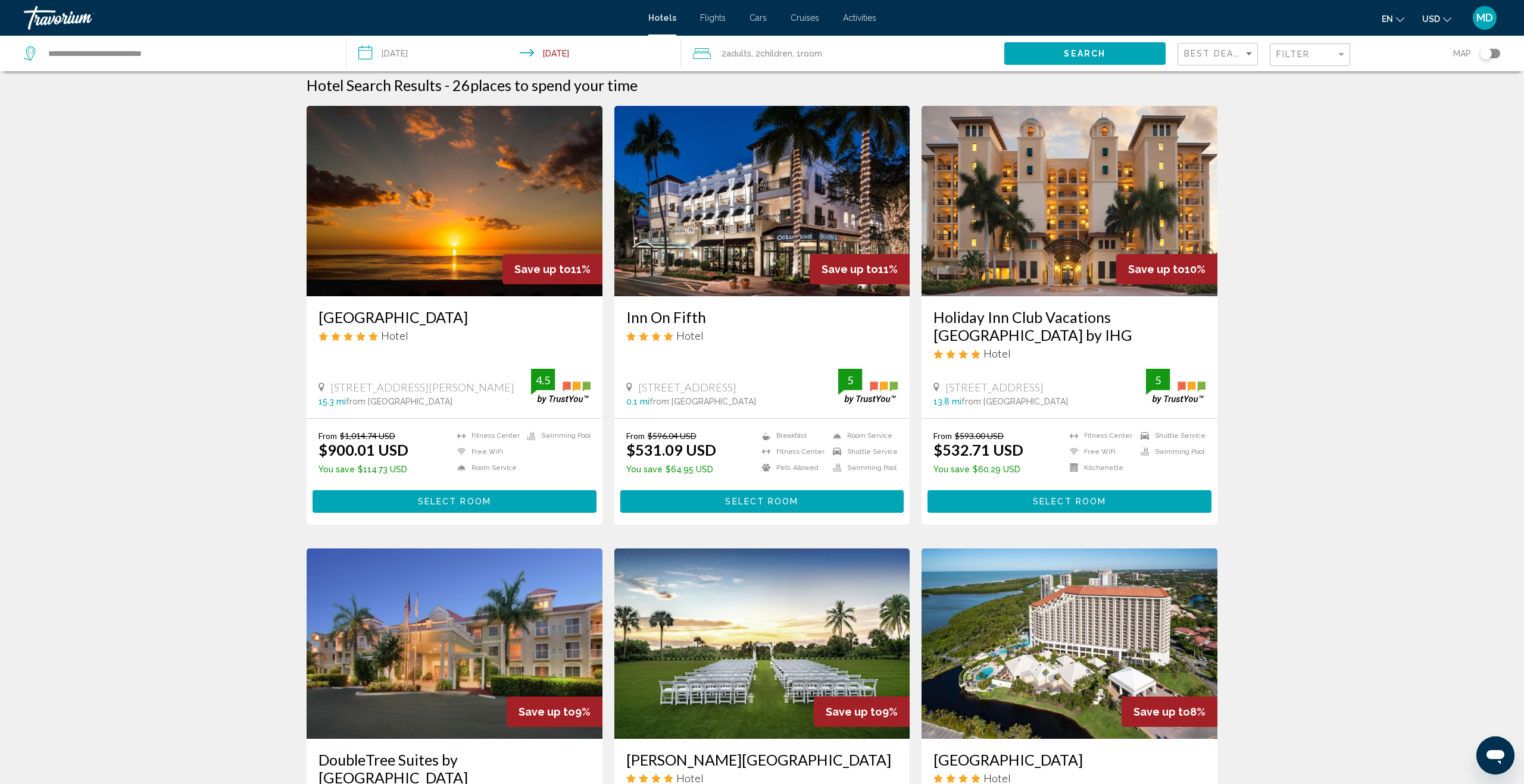
click at [418, 50] on input "**********" at bounding box center [516, 55] width 339 height 39
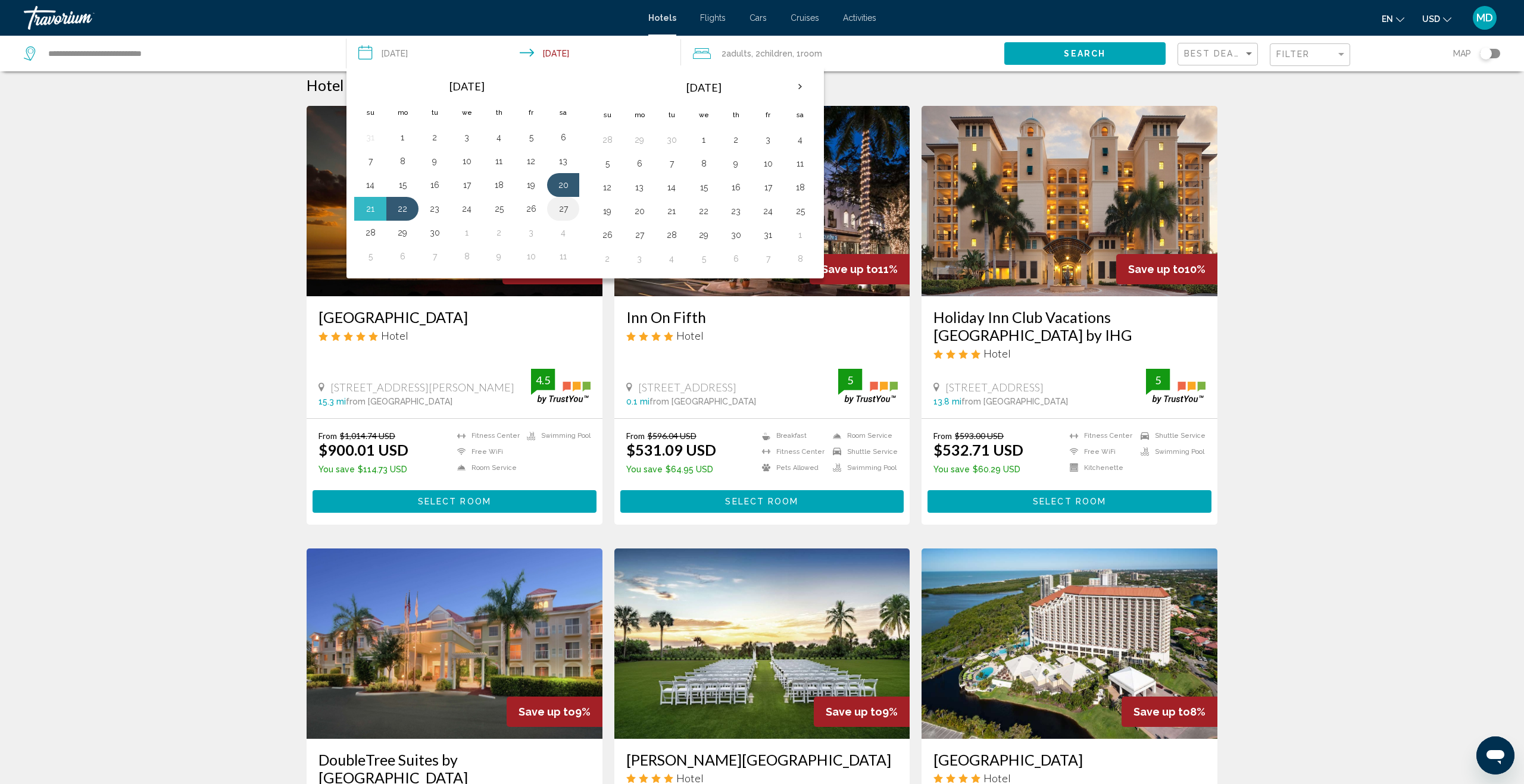
click at [567, 209] on button "27" at bounding box center [563, 209] width 19 height 17
click at [406, 232] on button "29" at bounding box center [402, 232] width 19 height 17
type input "**********"
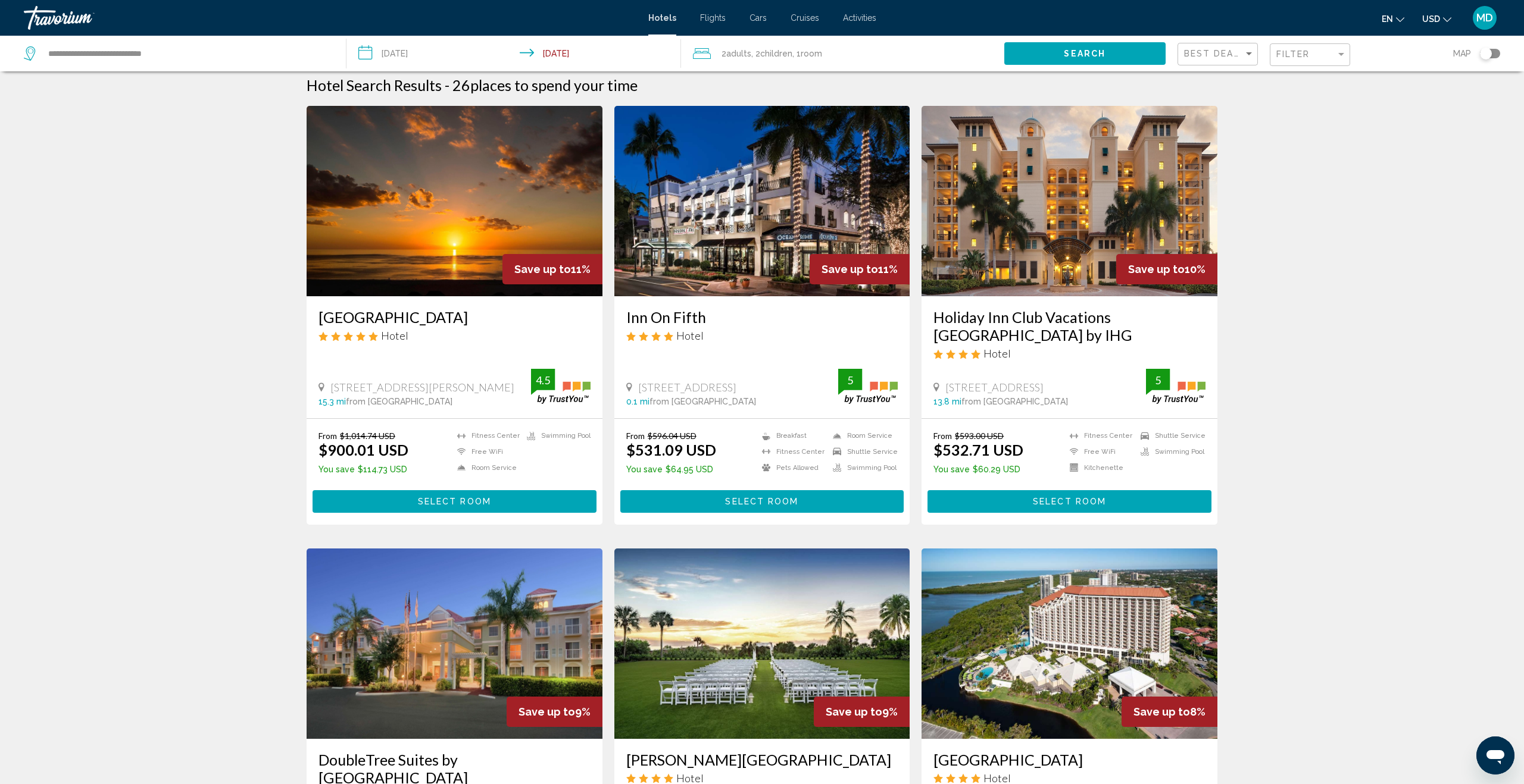
click at [1118, 57] on button "Search" at bounding box center [1084, 53] width 162 height 22
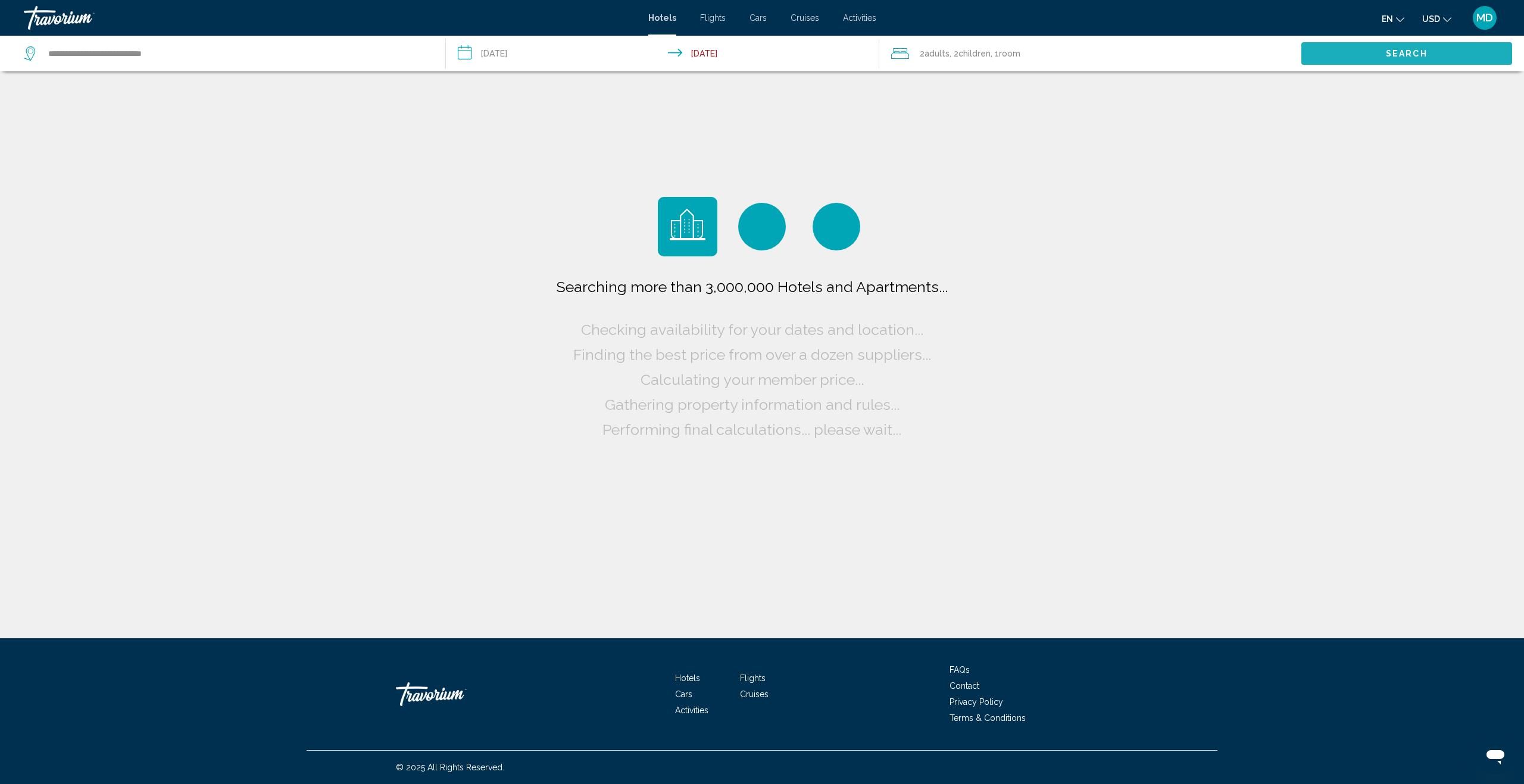
scroll to position [0, 0]
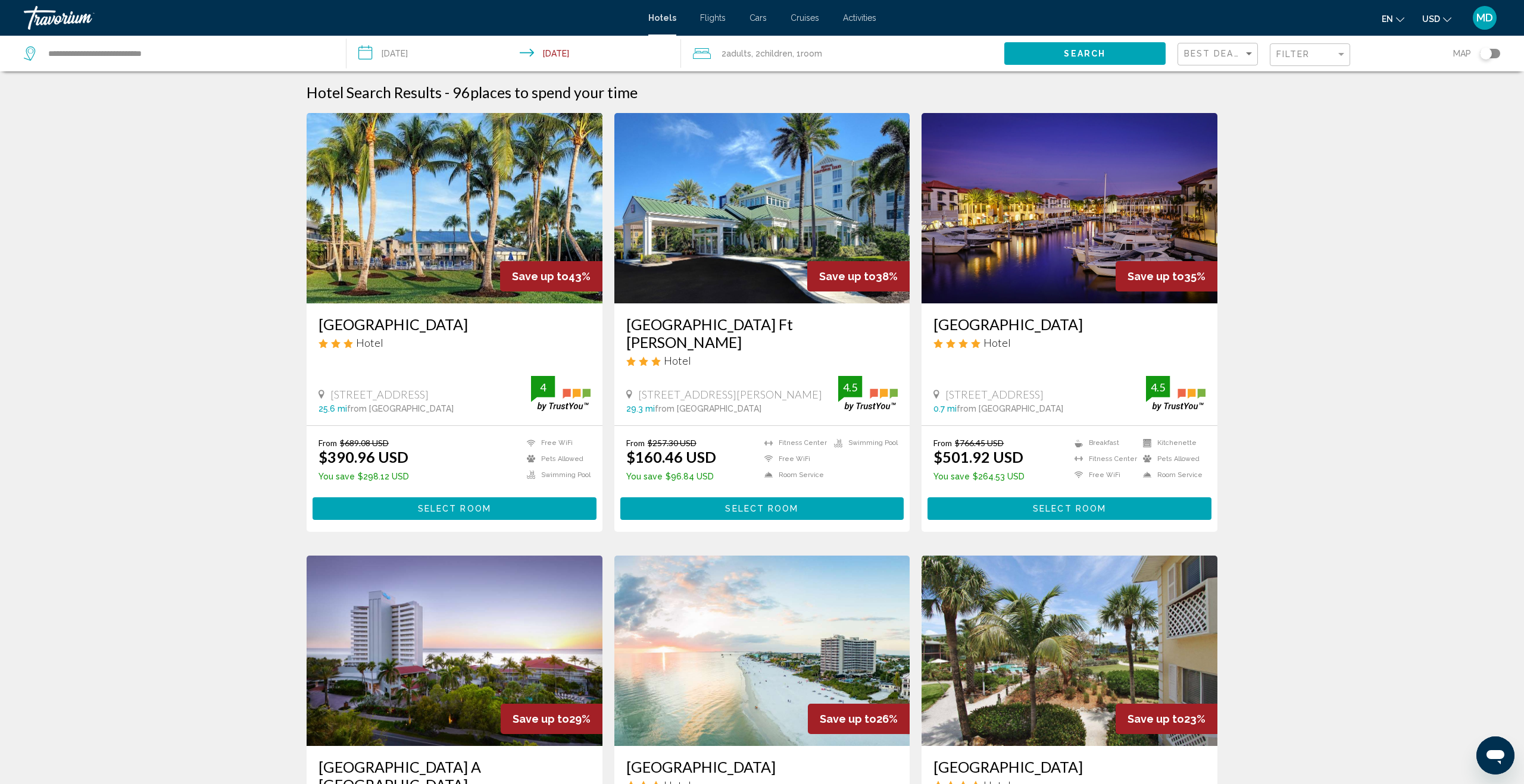
scroll to position [6, 0]
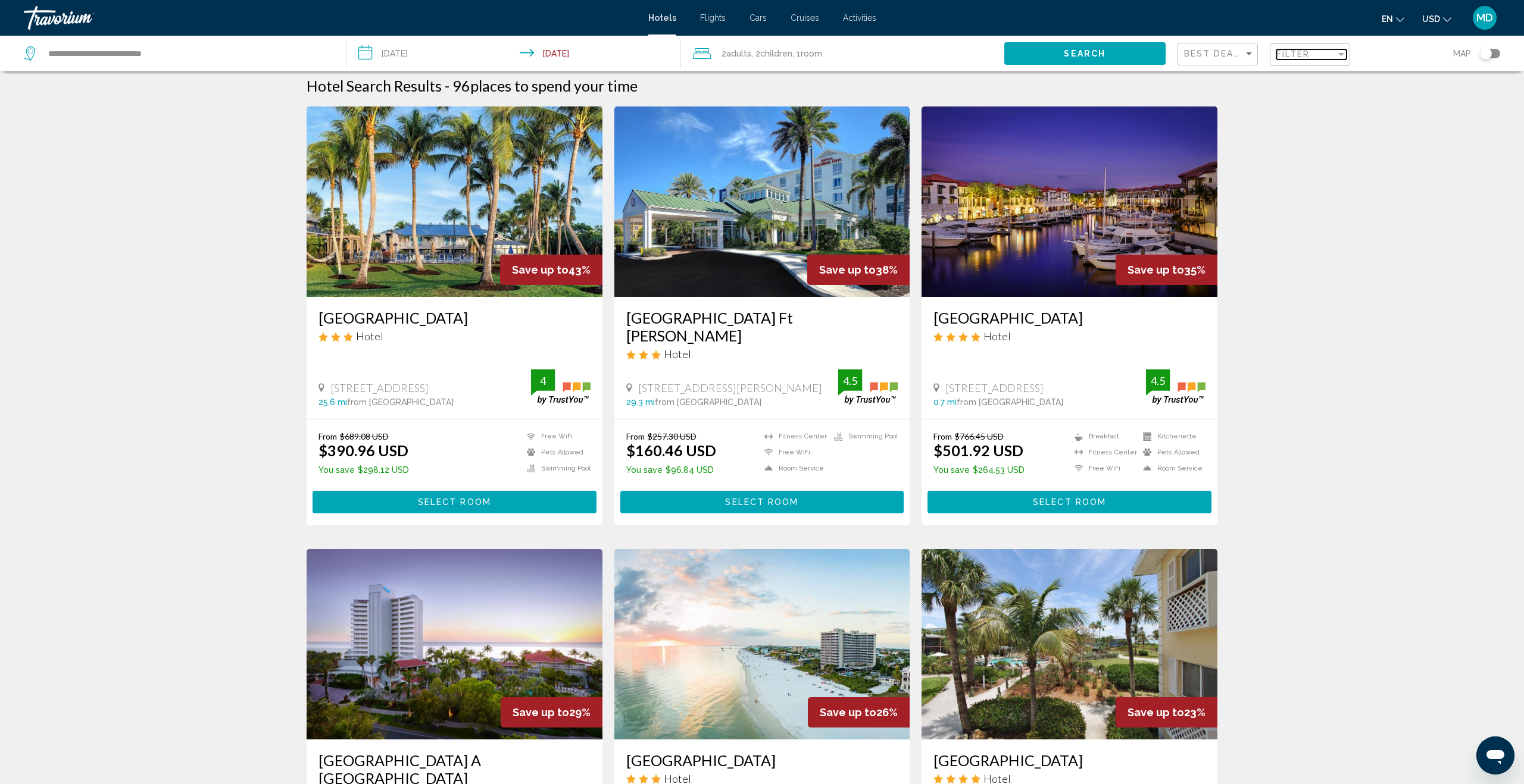
click at [1311, 56] on div "Filter" at bounding box center [1306, 54] width 60 height 10
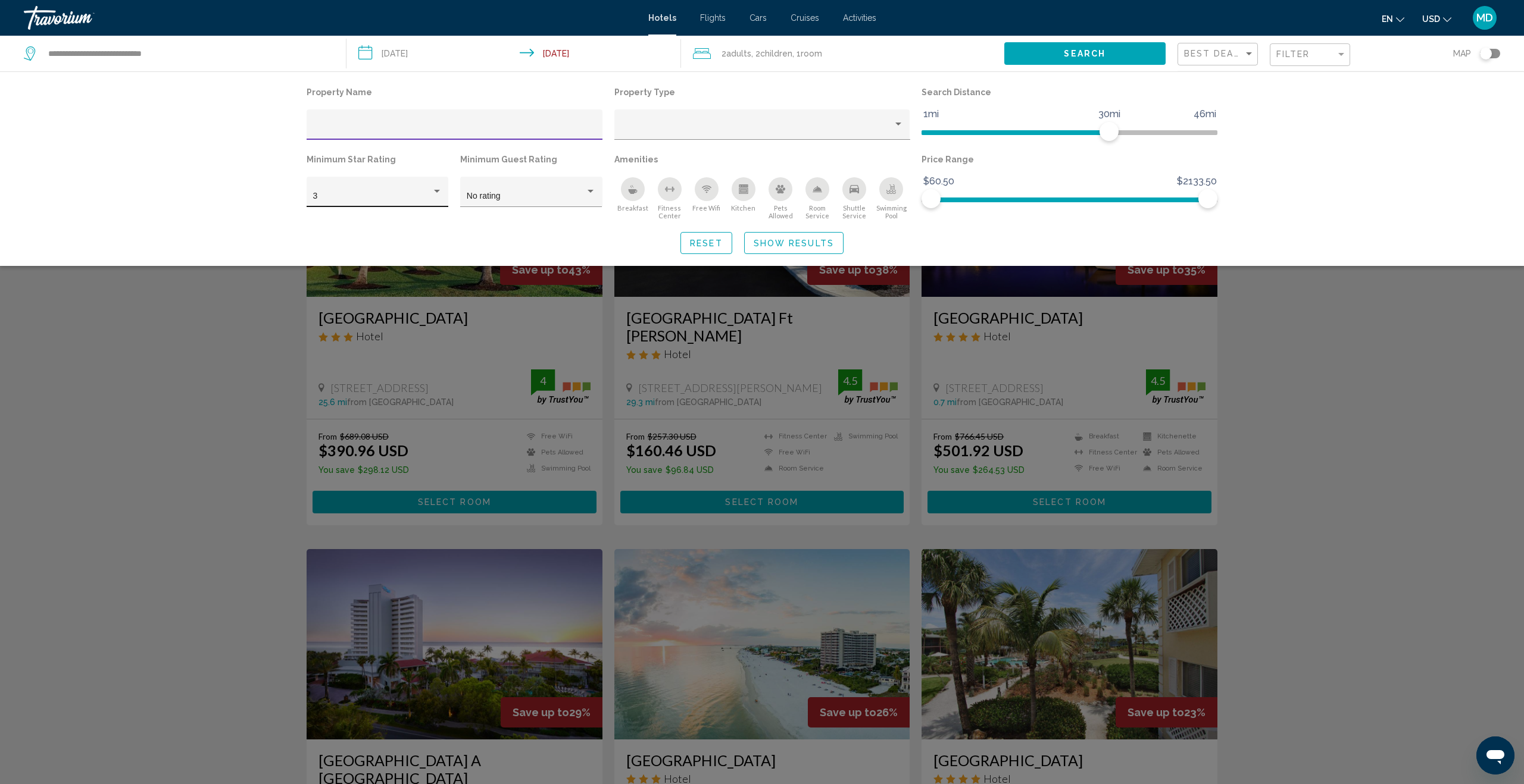
click at [440, 188] on div "Hotel Filters" at bounding box center [437, 191] width 11 height 10
drag, startPoint x: 402, startPoint y: 227, endPoint x: 481, endPoint y: 230, distance: 79.1
click at [402, 227] on span "4" at bounding box center [377, 222] width 130 height 25
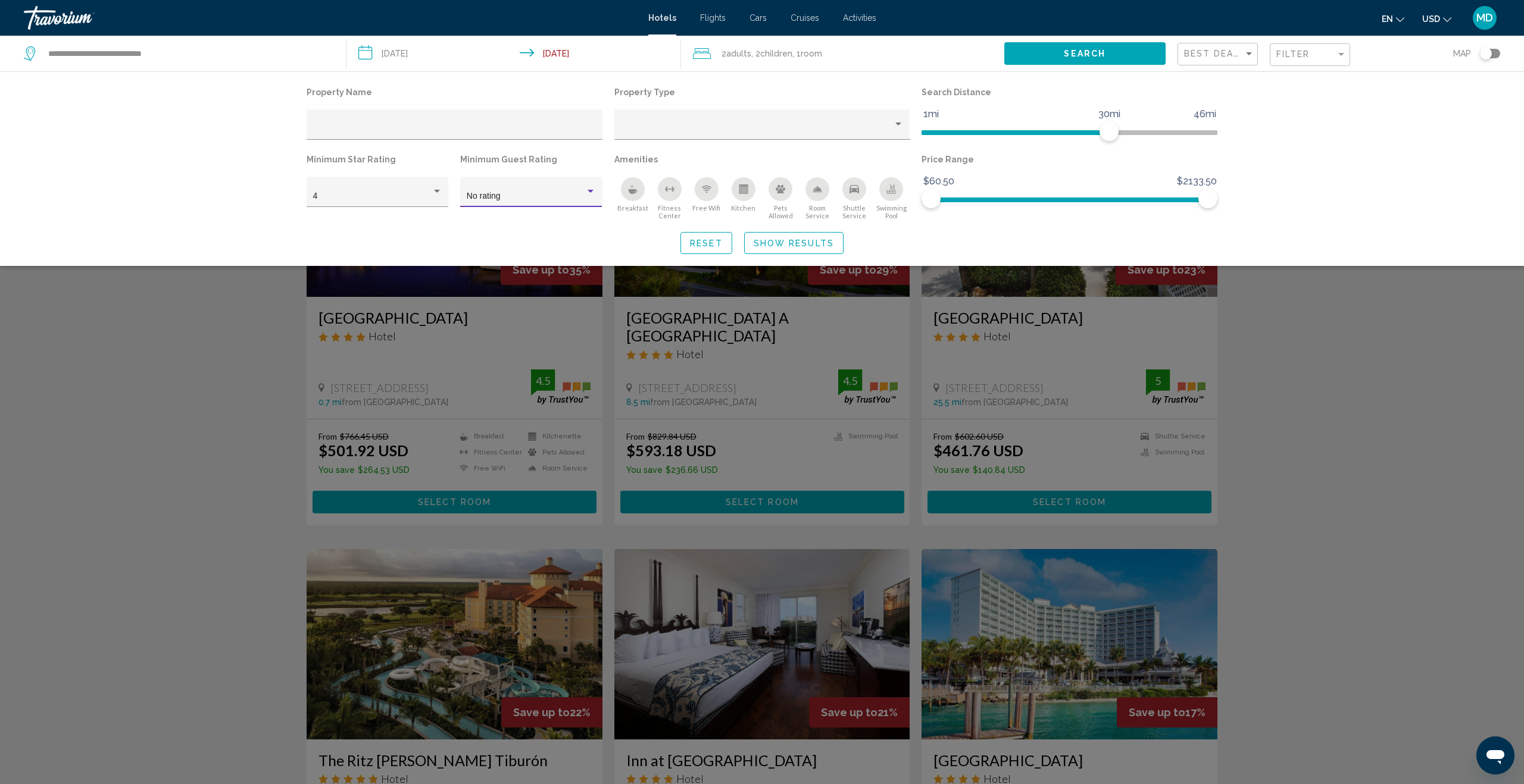
click at [591, 192] on div "Hotel Filters" at bounding box center [590, 191] width 6 height 3
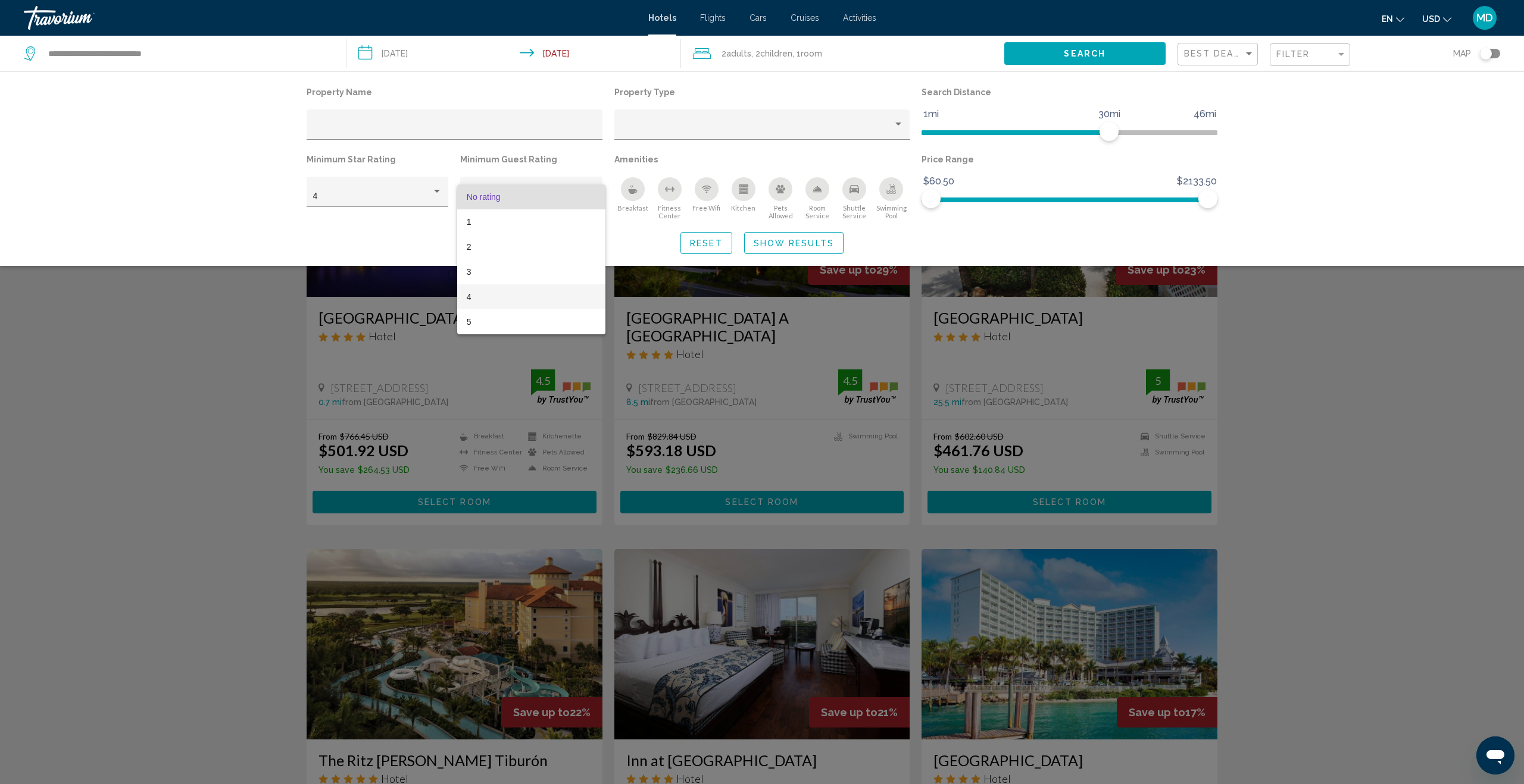
drag, startPoint x: 529, startPoint y: 295, endPoint x: 554, endPoint y: 292, distance: 25.2
click at [529, 295] on span "4" at bounding box center [531, 297] width 130 height 25
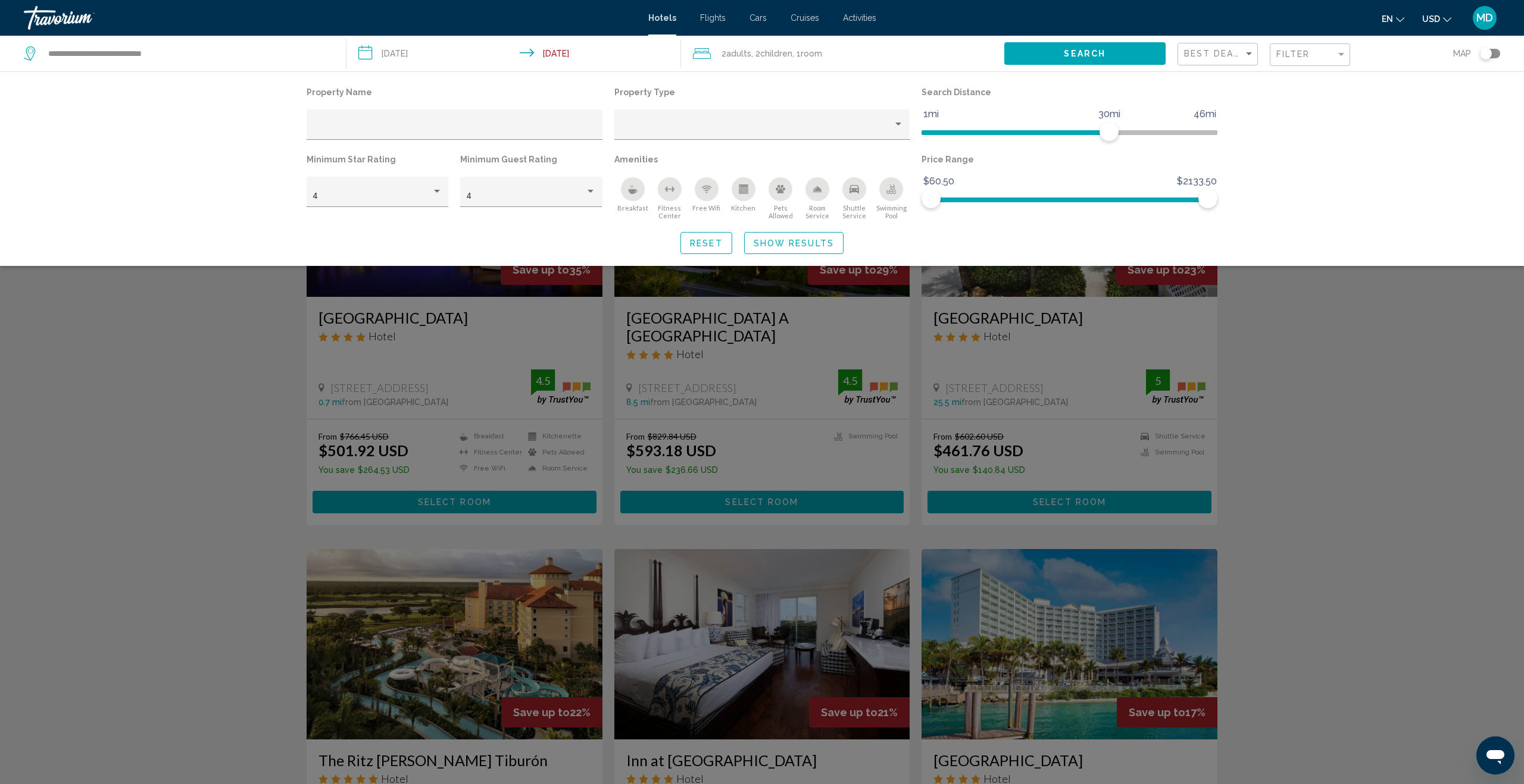
drag, startPoint x: 1232, startPoint y: 363, endPoint x: 1216, endPoint y: 360, distance: 16.3
click at [1232, 363] on div "Search widget" at bounding box center [762, 481] width 1524 height 605
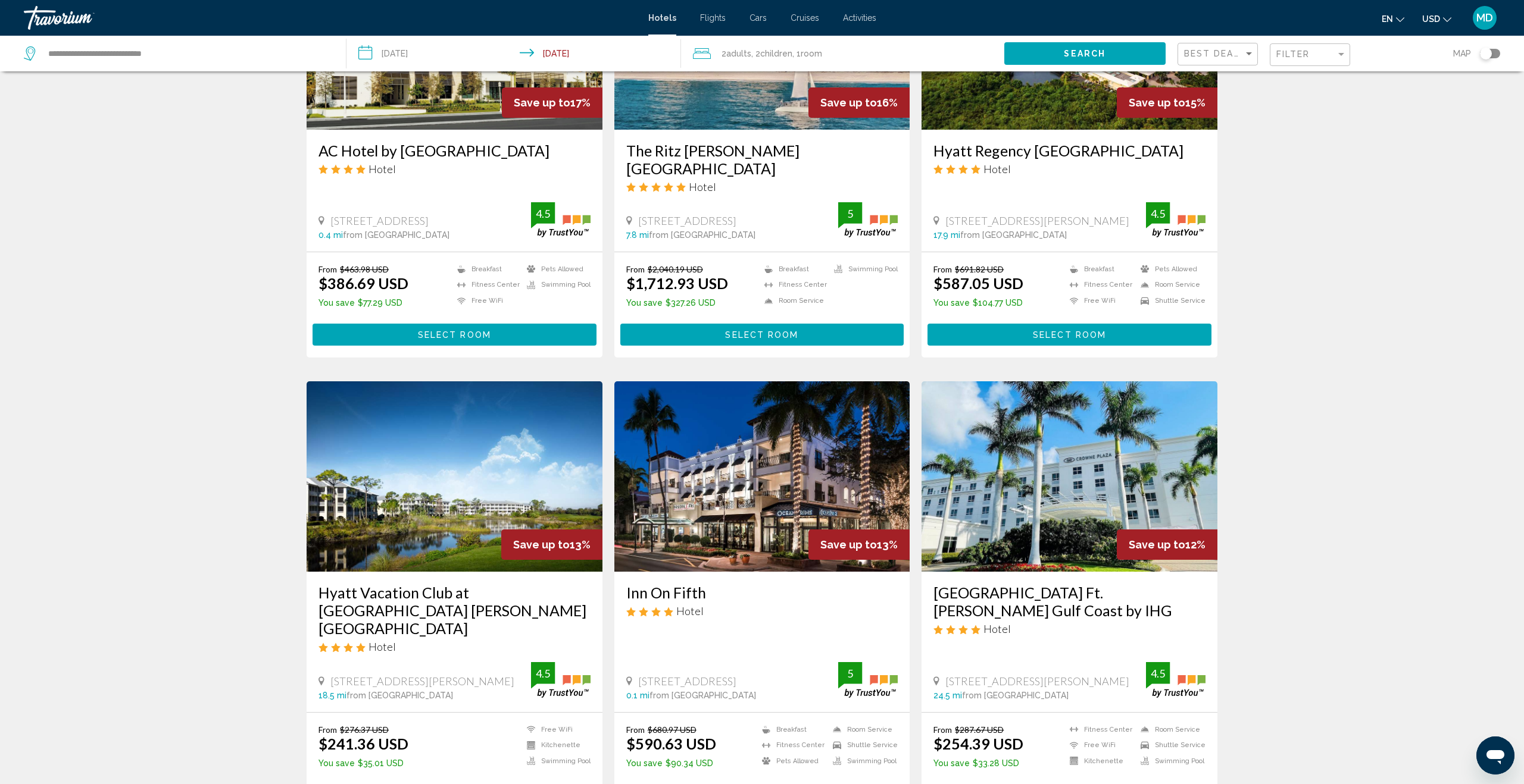
scroll to position [1273, 0]
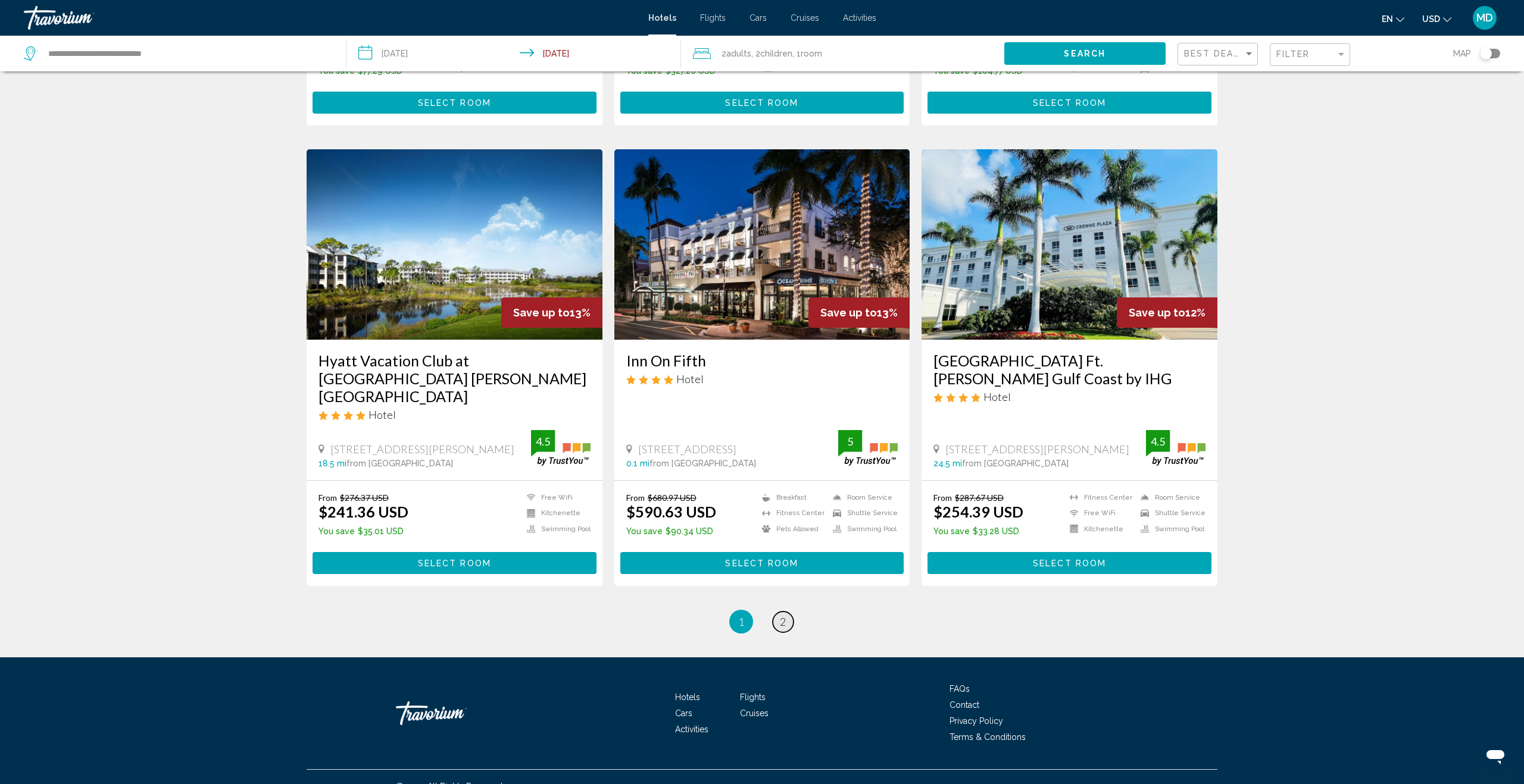
click at [779, 612] on link "page 2" at bounding box center [783, 621] width 21 height 21
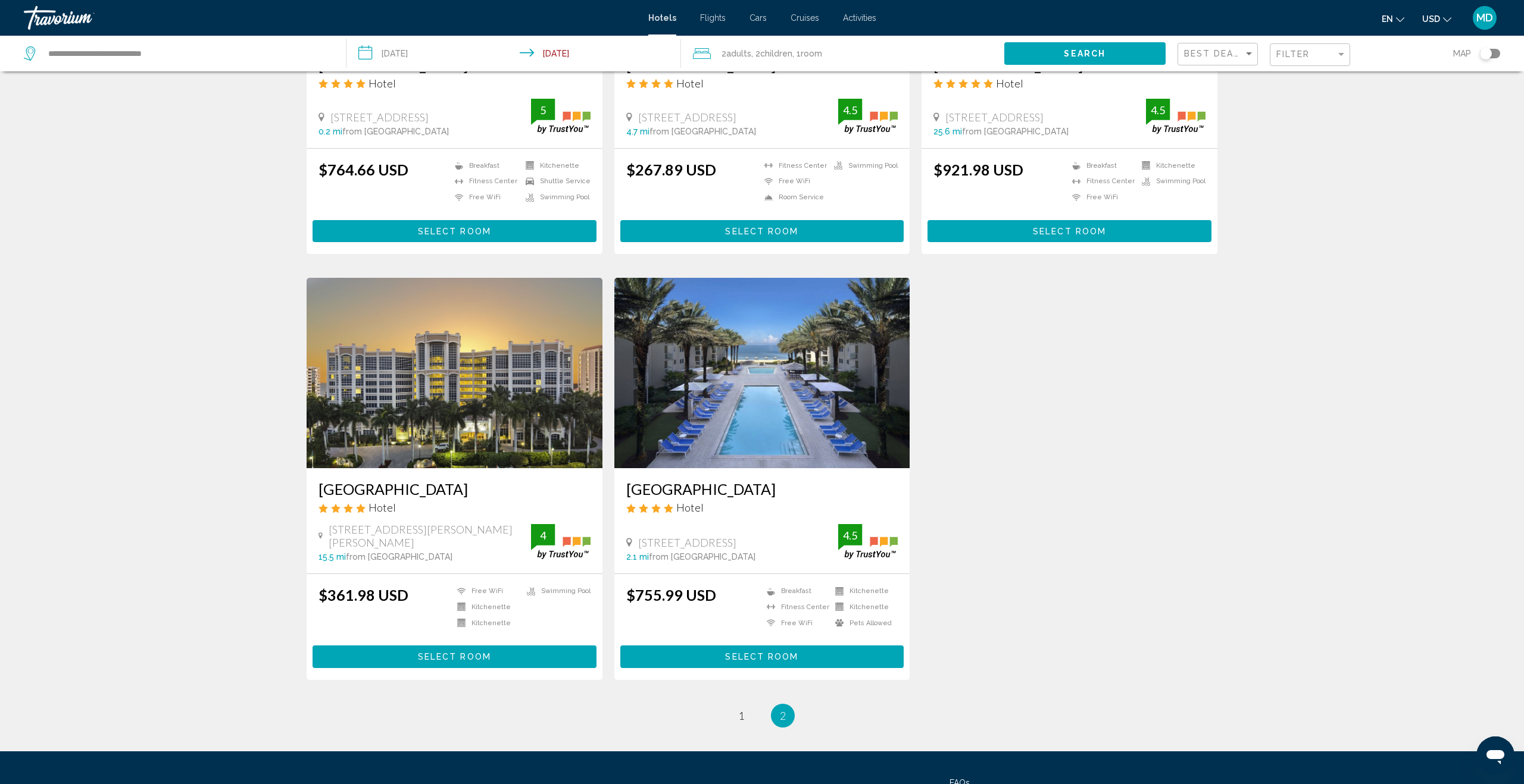
scroll to position [1171, 0]
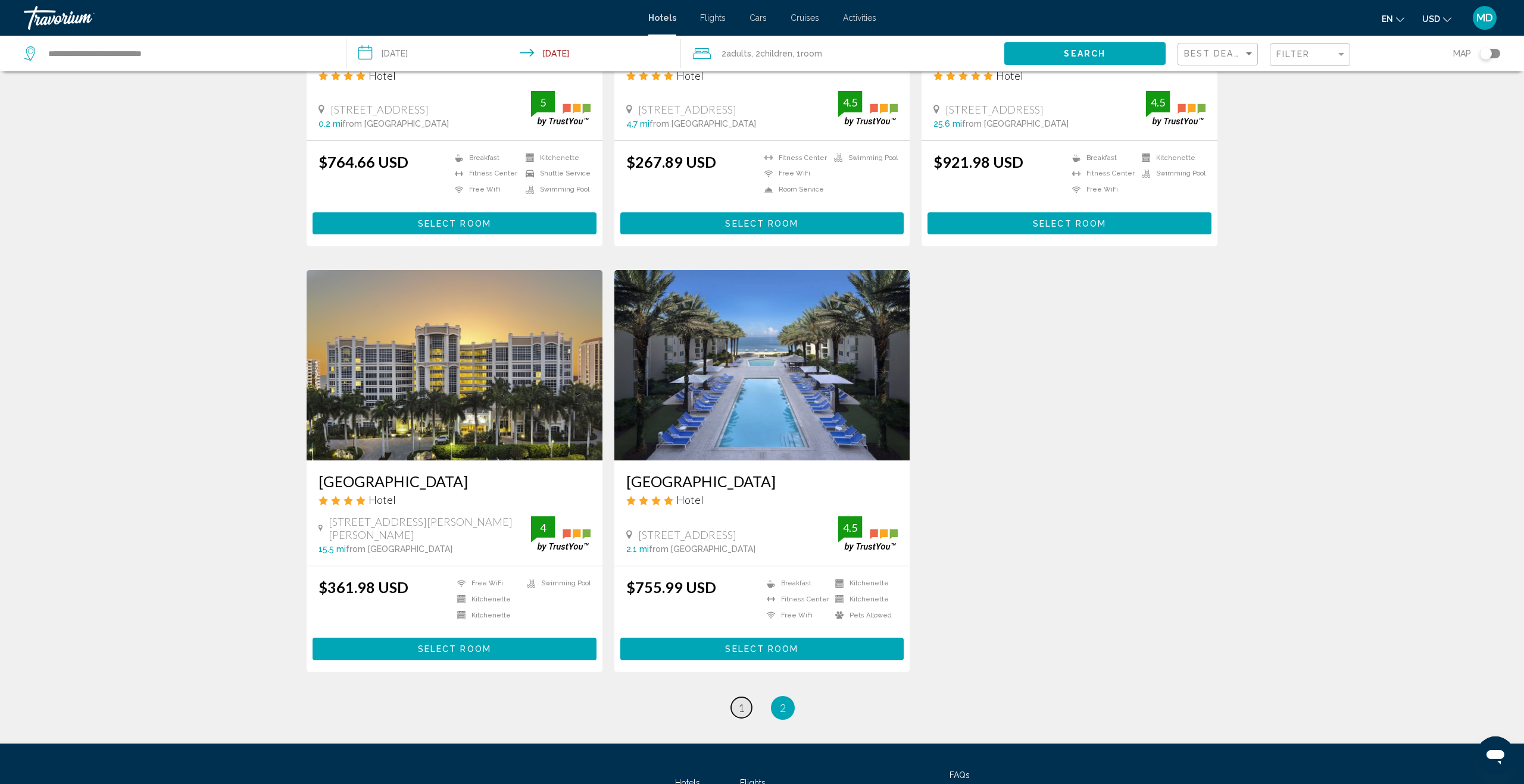
click at [740, 702] on span "1" at bounding box center [741, 708] width 6 height 13
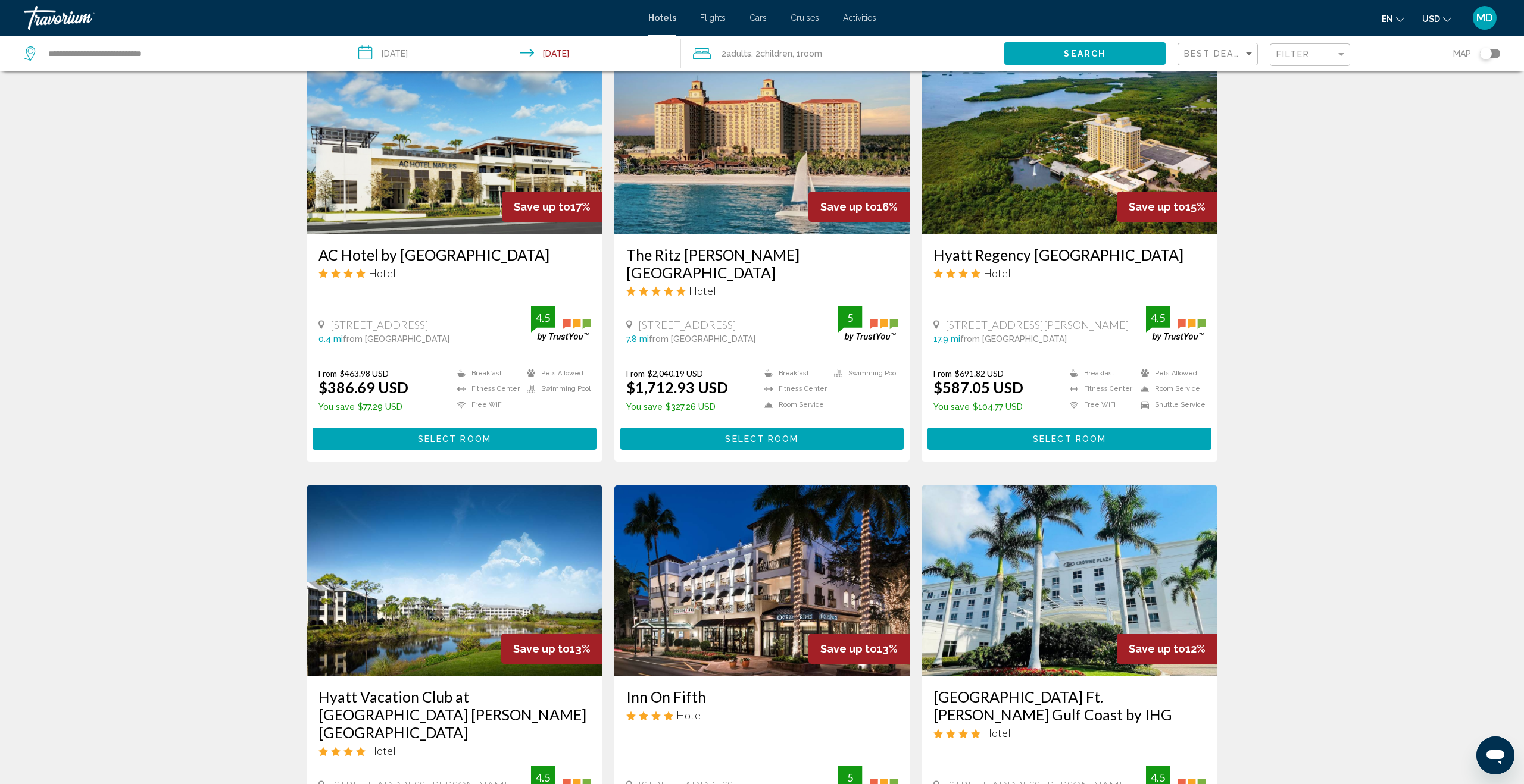
scroll to position [941, 0]
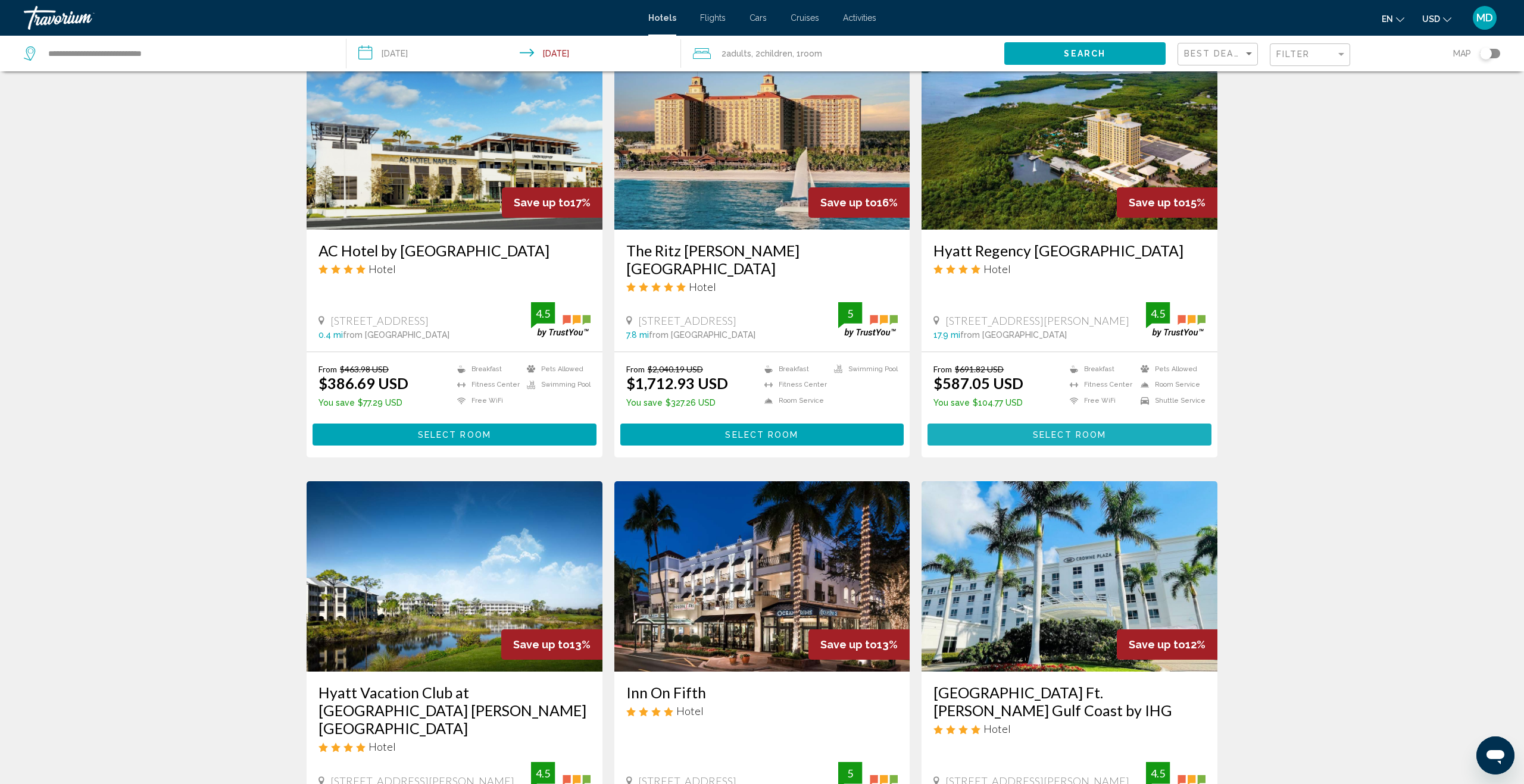
drag, startPoint x: 1069, startPoint y: 431, endPoint x: 976, endPoint y: 438, distance: 93.3
click at [1069, 431] on span "Select Room" at bounding box center [1069, 435] width 73 height 10
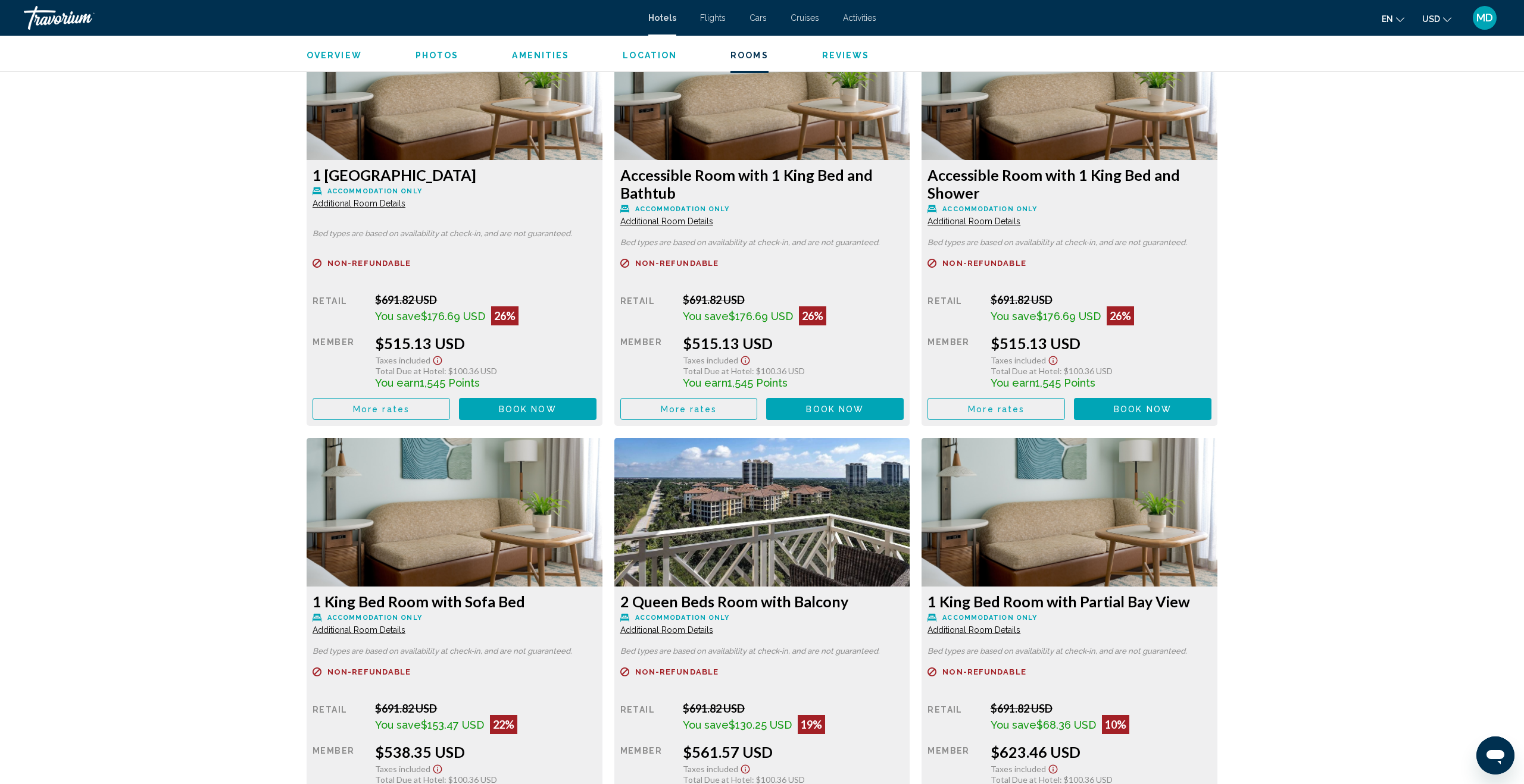
scroll to position [1636, 0]
